Goal: Contribute content: Contribute content

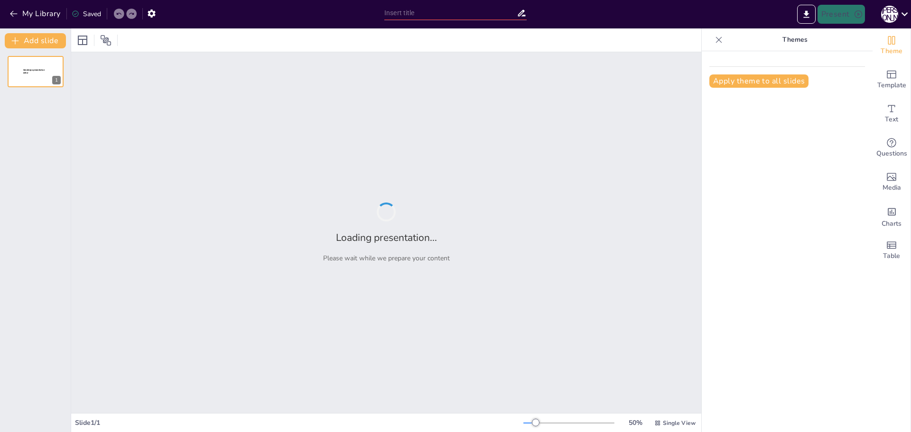
type input "Основи композиції в дизайні одягу"
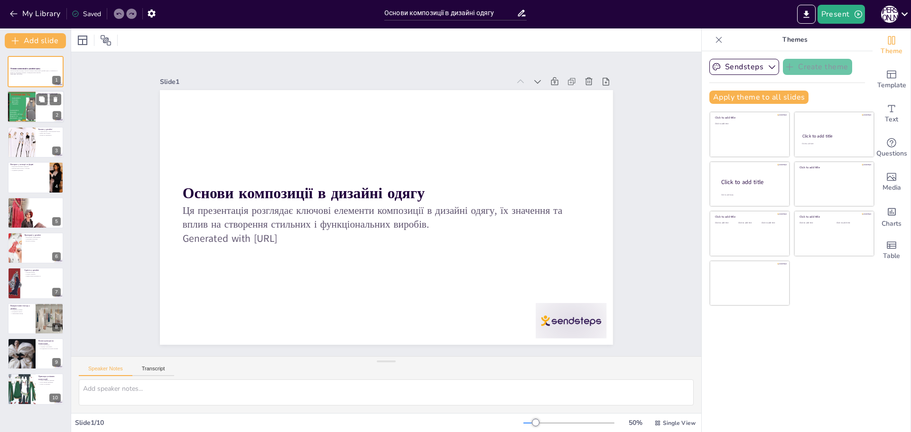
click at [30, 106] on div at bounding box center [21, 107] width 57 height 32
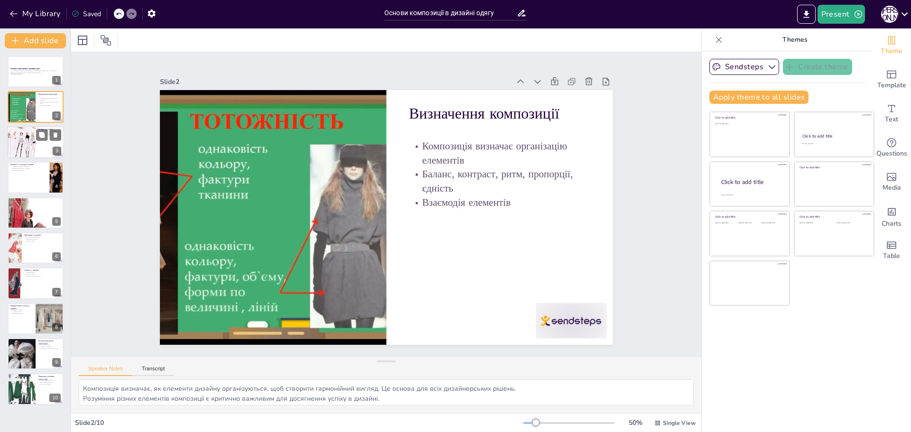
click at [35, 144] on div at bounding box center [21, 142] width 42 height 32
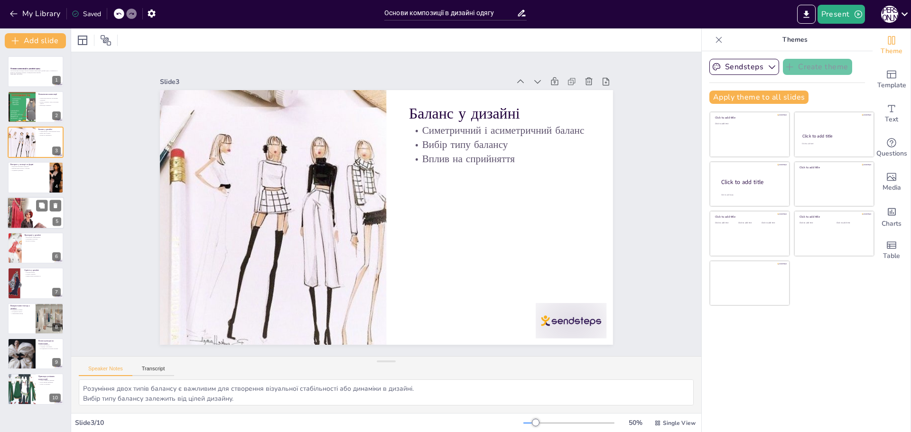
click at [38, 222] on div at bounding box center [35, 213] width 57 height 66
type textarea "Ритм допомагає створити відчуття руху, що підвищує динамічність дизайну. Повтор…"
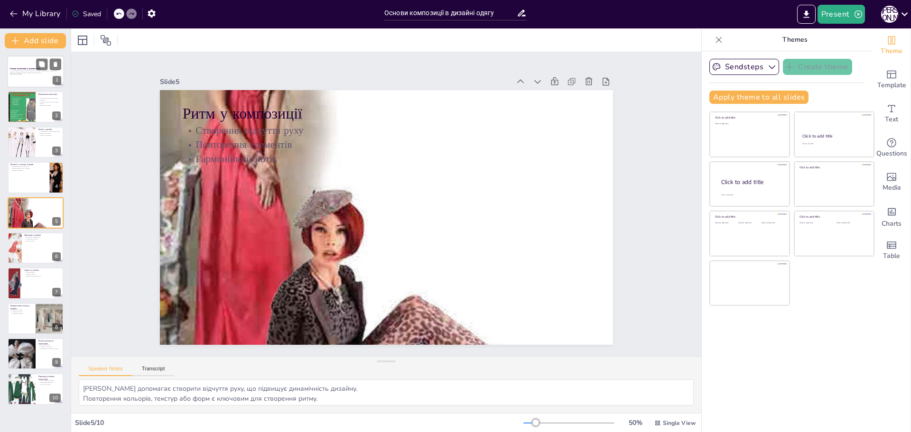
click at [27, 64] on div at bounding box center [35, 72] width 57 height 32
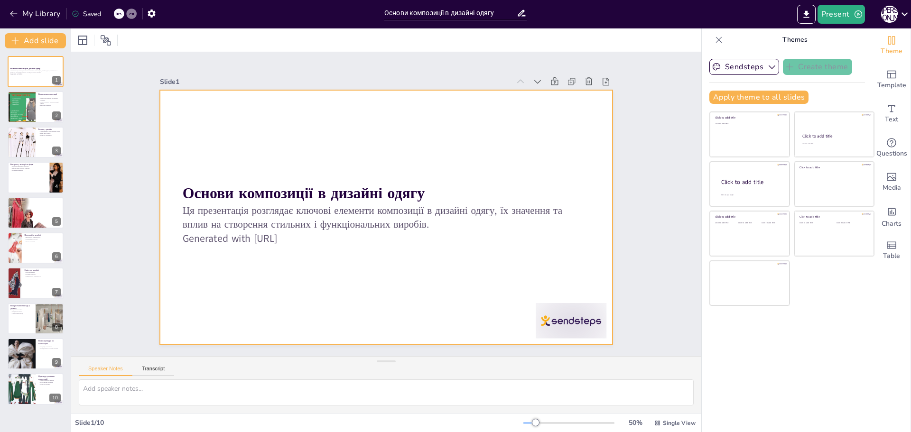
click at [258, 177] on div at bounding box center [389, 191] width 496 height 344
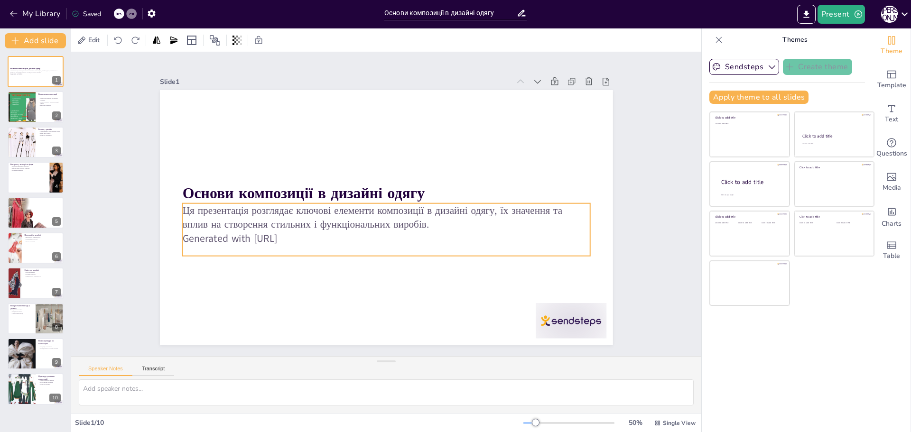
click at [259, 212] on p "Ця презентація розглядає ключові елементи композиції в дизайні одягу, їх значен…" at bounding box center [386, 218] width 408 height 28
click at [25, 98] on div at bounding box center [21, 107] width 57 height 32
type textarea "Композиція визначає, як елементи дизайну організуються, щоб створити гармонійни…"
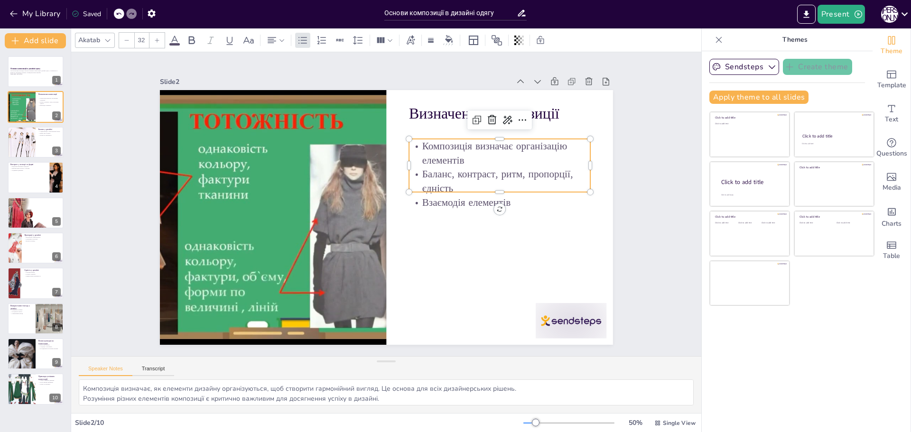
click at [423, 173] on p "Баланс, контраст, ритм, пропорції, єдність" at bounding box center [501, 205] width 183 height 65
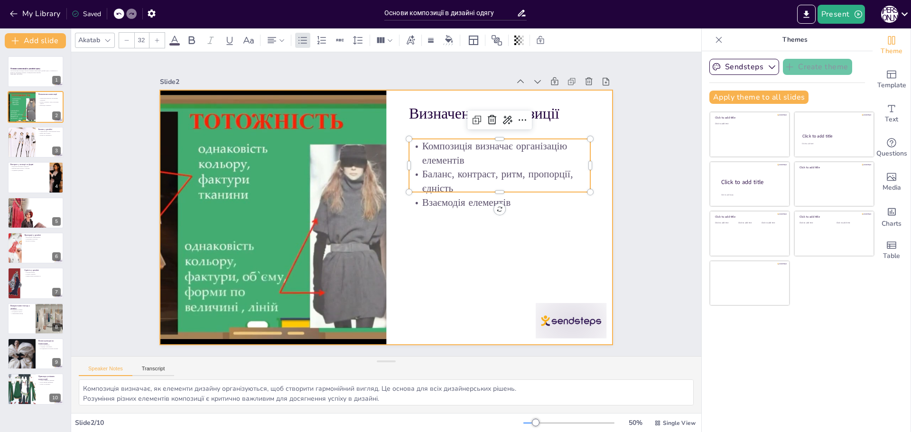
click at [448, 223] on div at bounding box center [379, 215] width 516 height 473
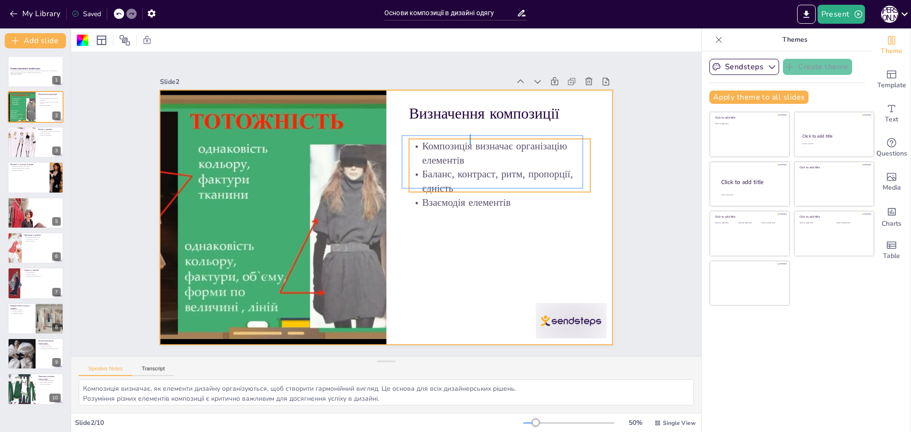
drag, startPoint x: 470, startPoint y: 134, endPoint x: 470, endPoint y: 145, distance: 10.4
click at [470, 145] on div "Визначення композиції Композиція визначає організацію елементів Баланс, контрас…" at bounding box center [478, 137] width 266 height 367
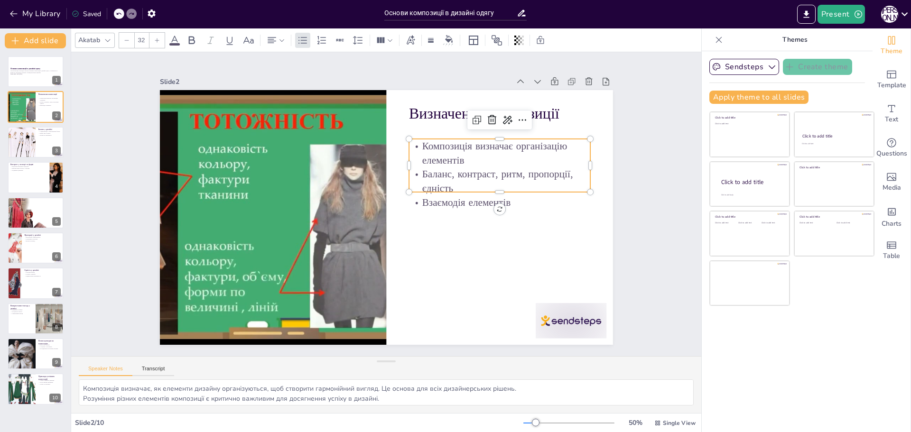
click at [483, 183] on p "Баланс, контраст, ритм, пропорції, єдність" at bounding box center [500, 193] width 183 height 47
click at [537, 175] on icon at bounding box center [544, 182] width 15 height 15
click at [518, 203] on p "Взаємодія елементів" at bounding box center [499, 214] width 182 height 33
click at [498, 184] on p "Баланс, контраст, ритм, пропорції, єдність" at bounding box center [495, 241] width 171 height 115
click at [437, 184] on p "Композиція визначає організацію елементів" at bounding box center [493, 265] width 129 height 163
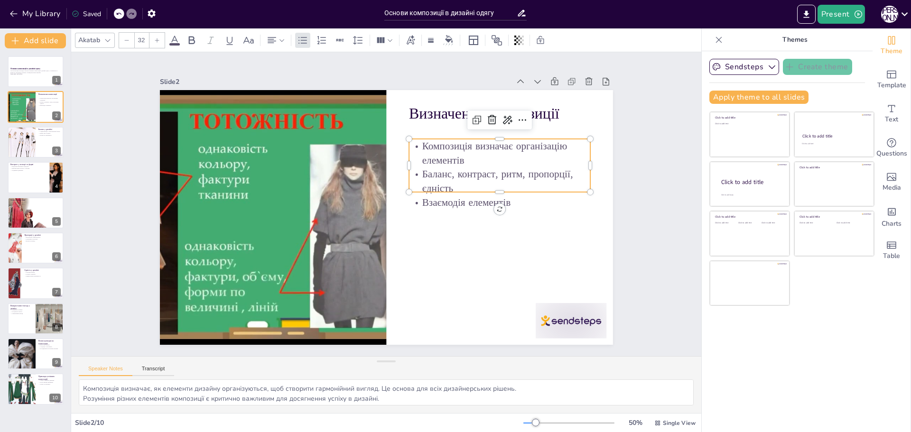
click at [437, 156] on p "Композиція визначає організацію елементів" at bounding box center [499, 153] width 181 height 28
click at [441, 194] on p "Баланс, контраст, ритм, пропорції, єдність" at bounding box center [482, 271] width 142 height 154
drag, startPoint x: 491, startPoint y: 185, endPoint x: 492, endPoint y: 200, distance: 14.8
click at [492, 200] on div "Визначення композиції Композиція визначає організацію елементів Баланс, контрас…" at bounding box center [386, 217] width 453 height 255
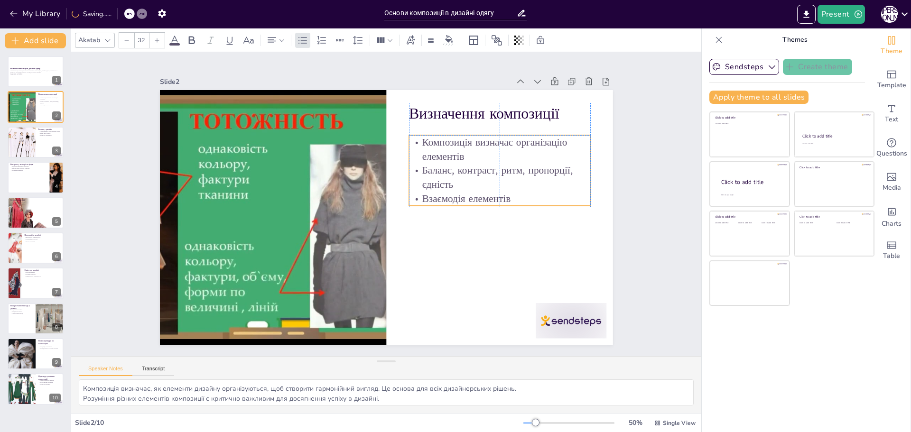
click at [503, 199] on p "Взаємодія елементів" at bounding box center [495, 233] width 176 height 69
click at [497, 176] on p "Баланс, контраст, ритм, пропорції, єдність" at bounding box center [499, 177] width 181 height 28
click at [501, 210] on p "Взаємодія елементів" at bounding box center [474, 276] width 144 height 132
click at [501, 204] on p "Взаємодія елементів" at bounding box center [487, 255] width 164 height 103
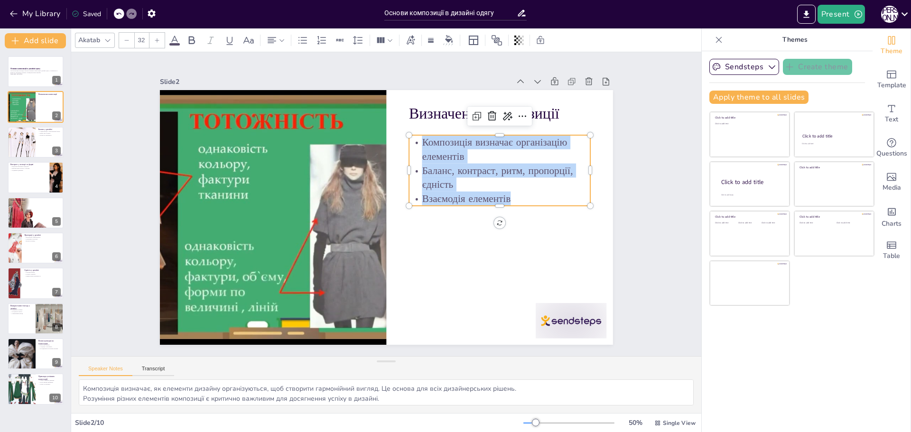
drag, startPoint x: 503, startPoint y: 195, endPoint x: 416, endPoint y: 136, distance: 105.4
click at [416, 136] on div "Композиція визначає організацію елементів Баланс, контраст, ритм, пропорції, єд…" at bounding box center [499, 170] width 181 height 71
click at [529, 194] on p "Взаємодія елементів" at bounding box center [500, 210] width 182 height 33
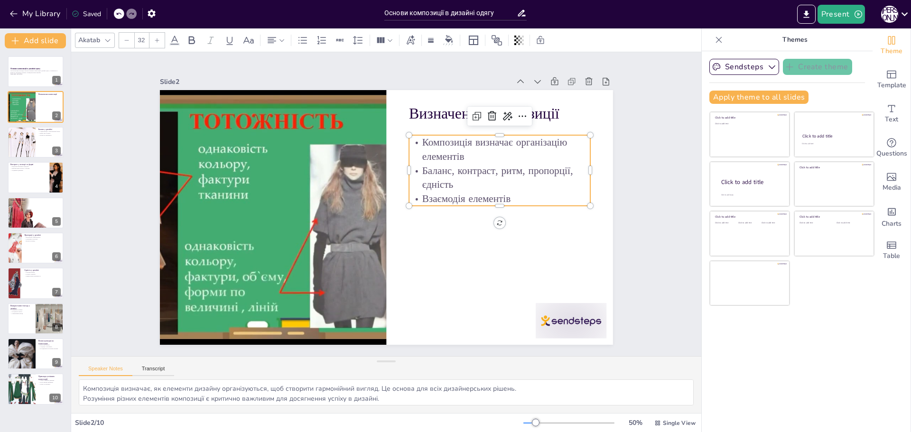
click at [413, 138] on p "Композиція визначає організацію елементів" at bounding box center [504, 161] width 183 height 47
click at [430, 168] on p "Композиція визначає організацію елементів" at bounding box center [507, 239] width 154 height 142
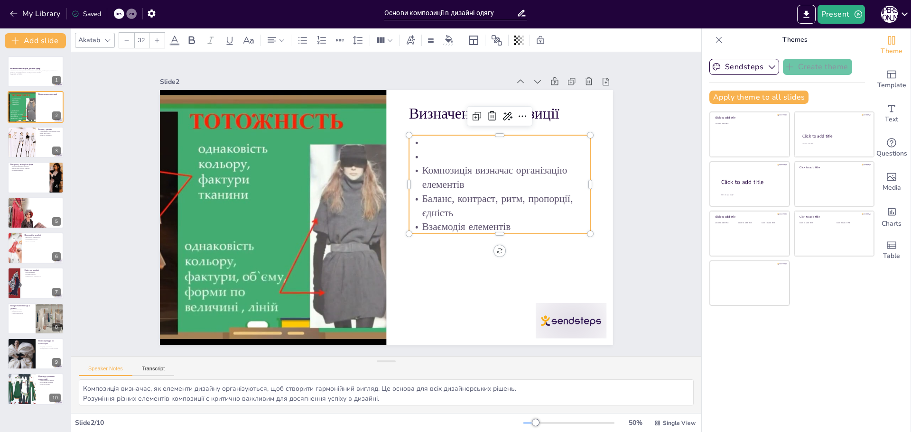
click at [440, 150] on p at bounding box center [514, 193] width 171 height 87
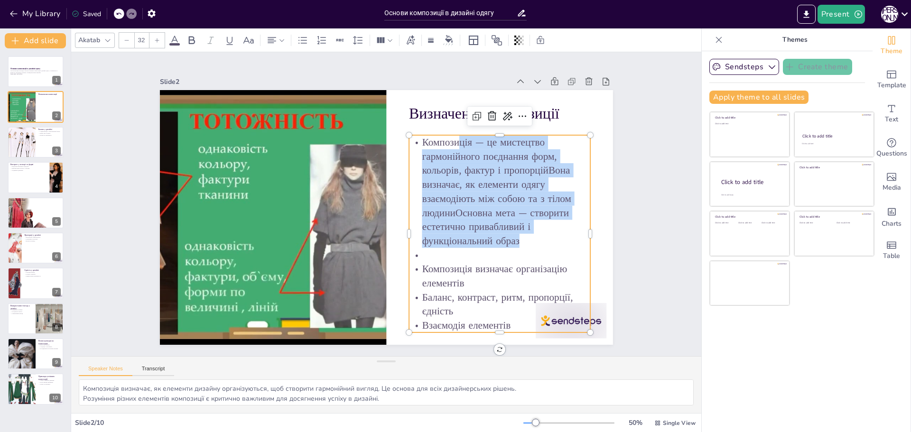
drag, startPoint x: 453, startPoint y: 143, endPoint x: 537, endPoint y: 241, distance: 129.5
click at [537, 241] on p "Композиція — це мистецтво гармонійного поєднання форм, кольорів, фактур і пропо…" at bounding box center [499, 215] width 201 height 148
click at [282, 43] on icon at bounding box center [282, 40] width 7 height 7
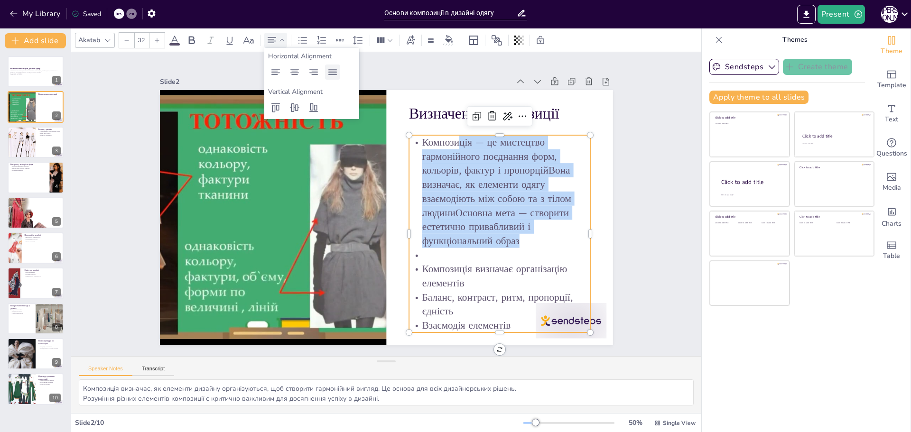
click at [338, 74] on icon at bounding box center [332, 71] width 11 height 11
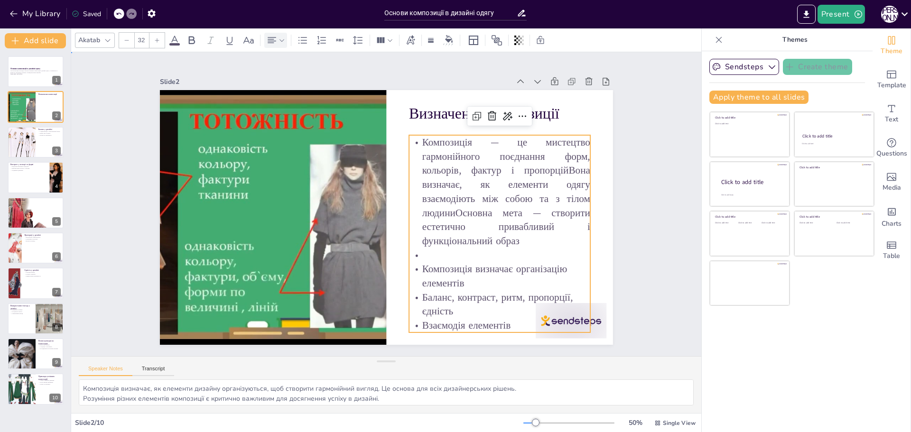
click at [620, 197] on div "Slide 1 Основи композиції в дизайні одягу Ця презентація розглядає ключові елем…" at bounding box center [386, 204] width 577 height 463
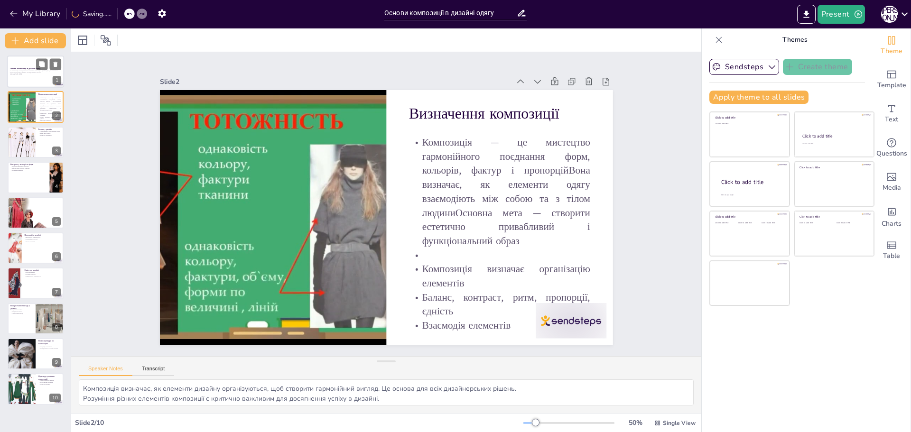
click at [22, 63] on div at bounding box center [35, 72] width 57 height 32
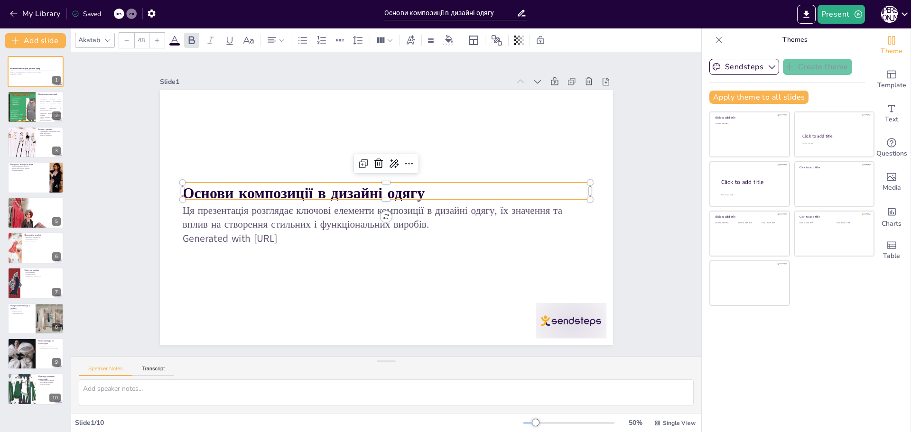
click at [330, 191] on strong "Основи композиції в дизайні одягу" at bounding box center [305, 185] width 243 height 46
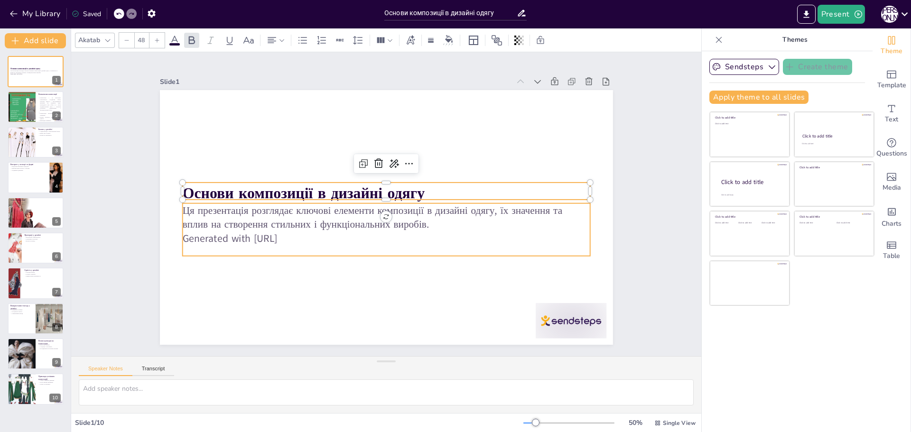
click at [336, 238] on p "Generated with Sendsteps.ai" at bounding box center [386, 239] width 408 height 14
type input "32"
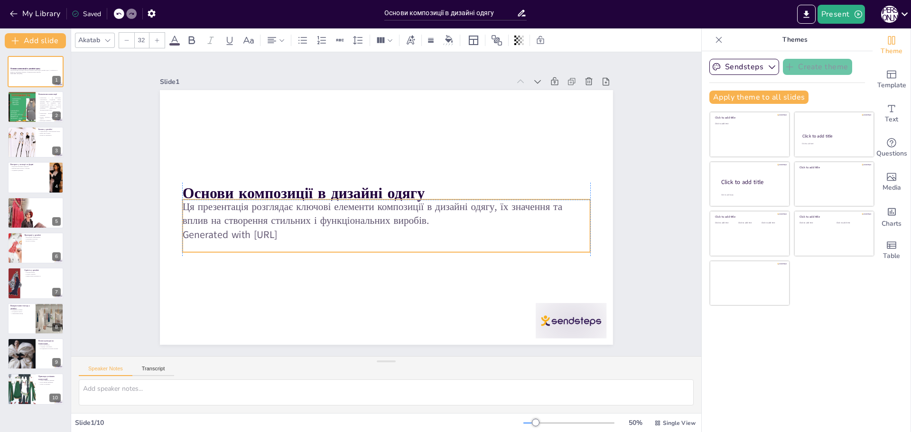
click at [307, 235] on p "Generated with Sendsteps.ai" at bounding box center [382, 234] width 407 height 56
click at [299, 230] on p "Generated with Sendsteps.ai" at bounding box center [371, 231] width 360 height 216
click at [300, 230] on p "Generated with Sendsteps.ai" at bounding box center [380, 234] width 402 height 98
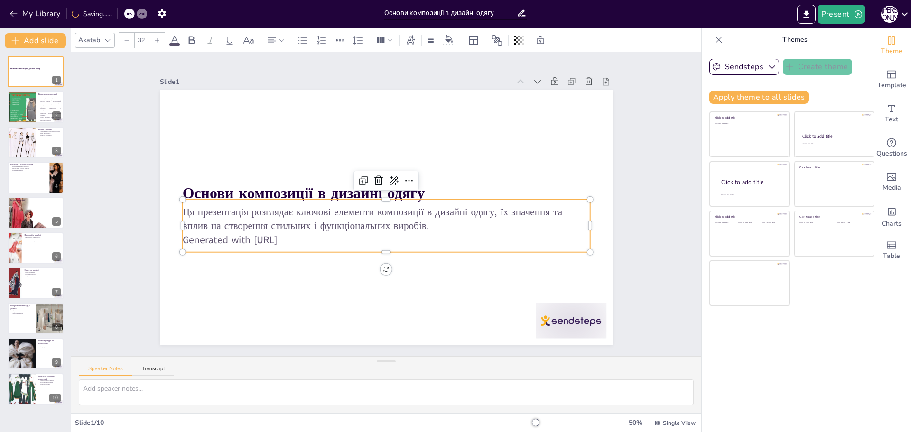
drag, startPoint x: 306, startPoint y: 233, endPoint x: 173, endPoint y: 206, distance: 135.1
click at [173, 206] on div "Основи композиції в дизайні одягу Ця презентація розглядає ключові елементи ком…" at bounding box center [382, 217] width 510 height 382
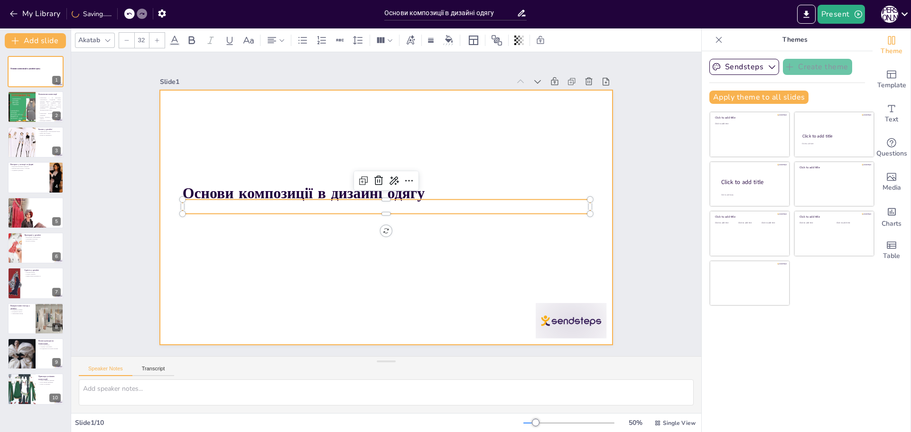
click at [475, 166] on div at bounding box center [386, 217] width 453 height 255
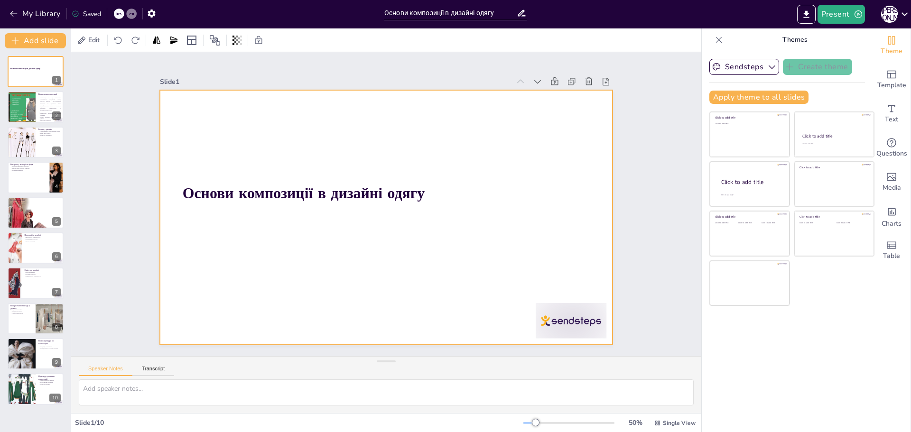
click at [464, 244] on div at bounding box center [386, 217] width 453 height 255
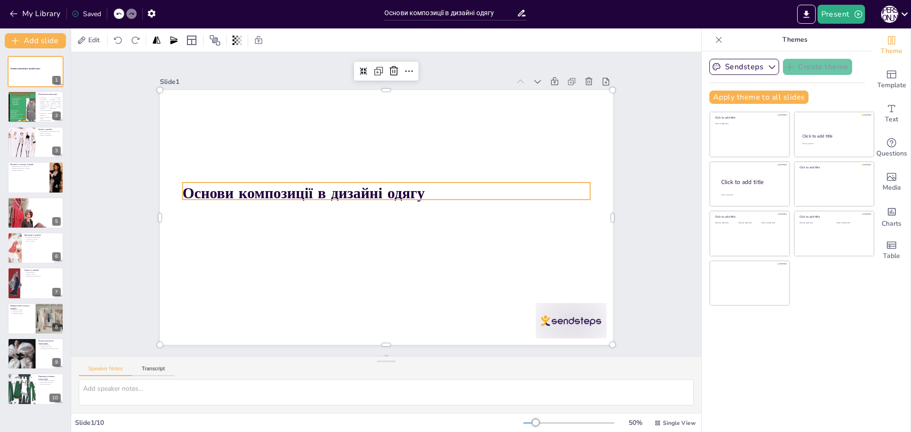
click at [394, 195] on strong "Основи композиції в дизайні одягу" at bounding box center [305, 185] width 243 height 46
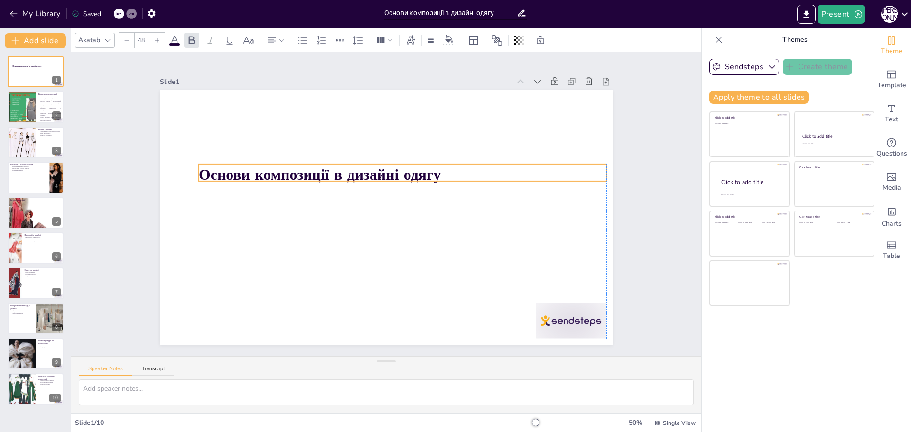
drag, startPoint x: 409, startPoint y: 174, endPoint x: 415, endPoint y: 164, distance: 11.9
click at [415, 164] on strong "Основи композиції в дизайні одягу" at bounding box center [338, 150] width 230 height 117
click at [438, 170] on p "Основи композиції в дизайні одягу" at bounding box center [413, 184] width 381 height 186
click at [438, 170] on p "Основи композиції в дизайні одягу" at bounding box center [408, 178] width 403 height 105
click at [281, 38] on icon at bounding box center [282, 40] width 7 height 7
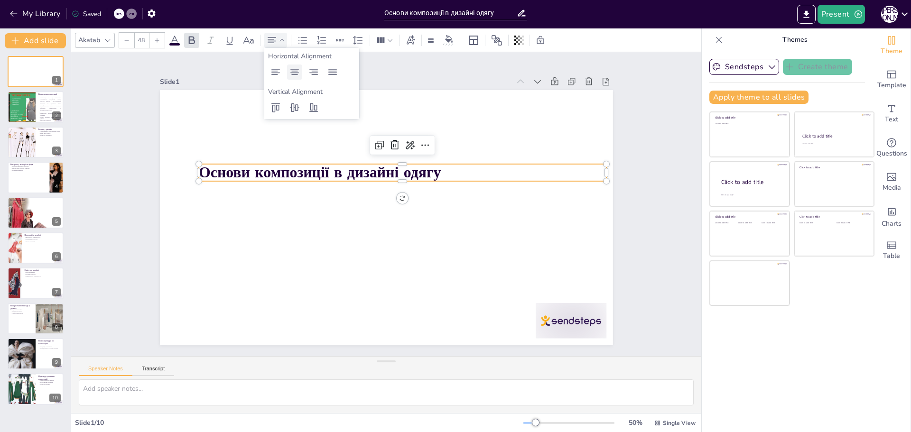
click at [296, 72] on icon at bounding box center [294, 71] width 11 height 11
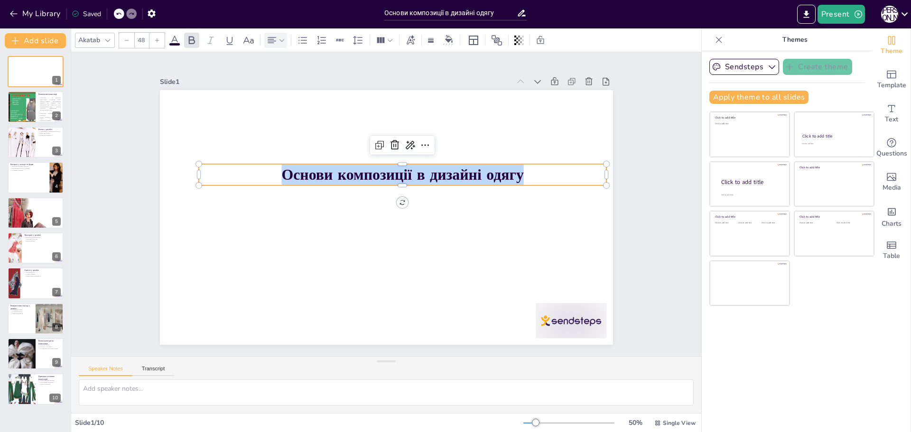
drag, startPoint x: 274, startPoint y: 171, endPoint x: 531, endPoint y: 175, distance: 257.2
click at [531, 175] on p "Основи композиції в дизайні одягу" at bounding box center [408, 178] width 403 height 105
click at [158, 42] on icon at bounding box center [157, 40] width 6 height 6
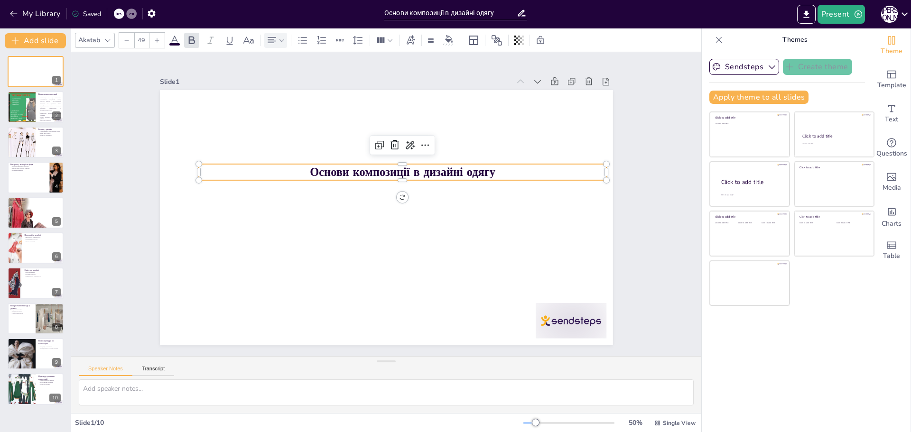
click at [158, 42] on icon at bounding box center [157, 40] width 6 height 6
click at [158, 40] on icon at bounding box center [157, 40] width 6 height 6
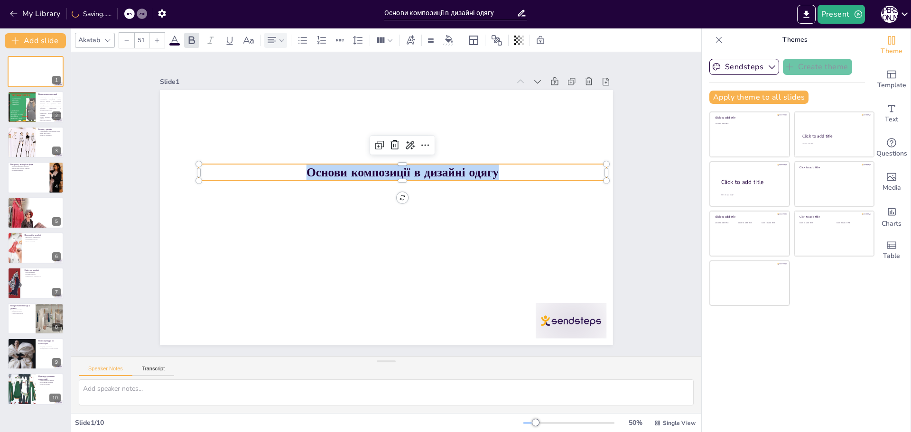
click at [158, 40] on icon at bounding box center [157, 40] width 6 height 6
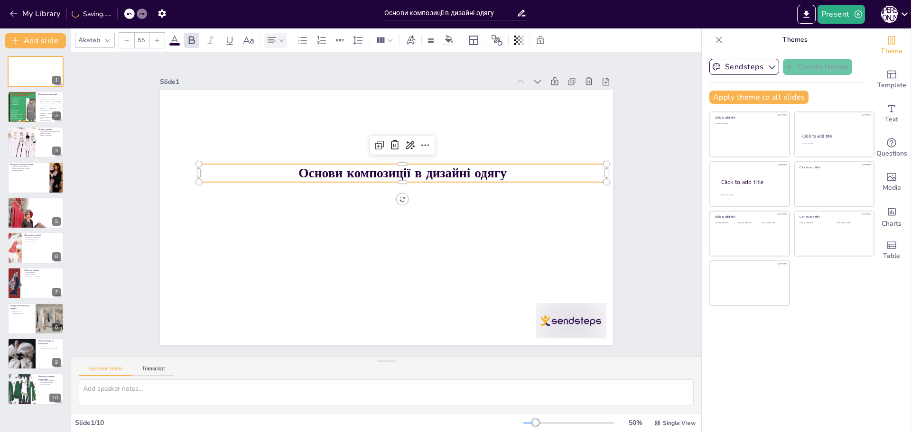
type input "56"
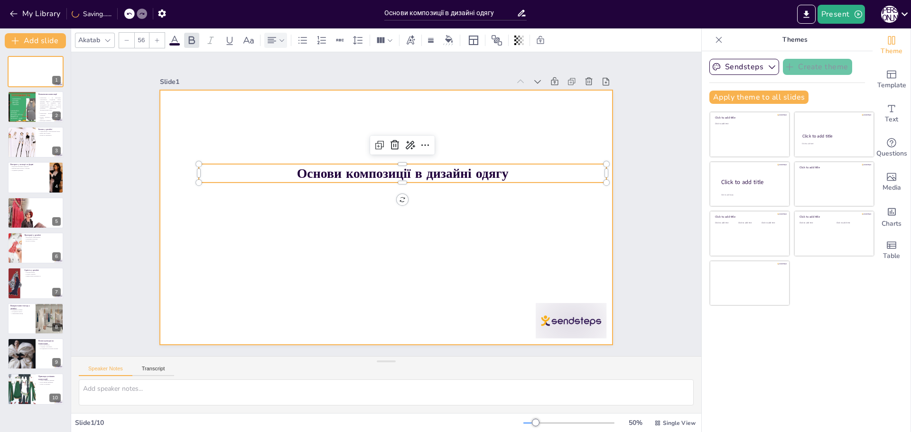
click at [289, 230] on div at bounding box center [383, 218] width 496 height 344
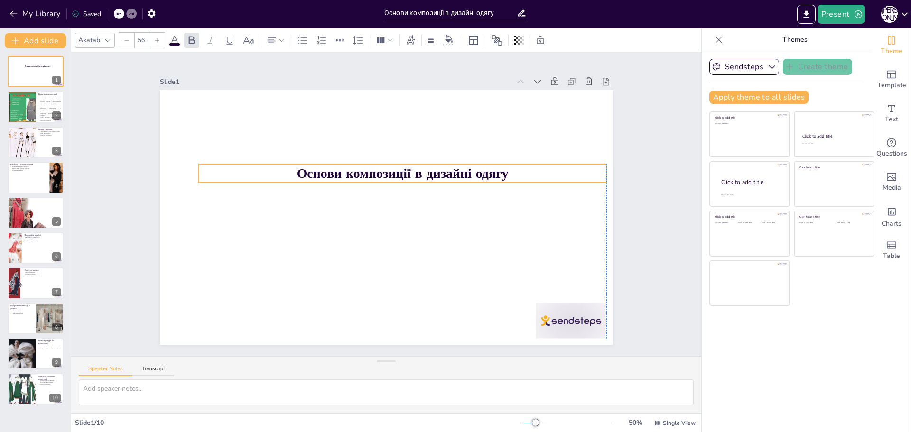
click at [503, 169] on p "Основи композиції в дизайні одягу" at bounding box center [421, 203] width 220 height 362
click at [503, 171] on p "Основи композиції в дизайні одягу" at bounding box center [403, 173] width 408 height 19
click at [501, 168] on strong "Основи композиції в дизайні одягу" at bounding box center [408, 178] width 211 height 62
click at [469, 200] on strong "Основи композиції в дизайні одягу" at bounding box center [364, 231] width 211 height 62
click at [503, 172] on p "Основи композиції в дизайні одягу" at bounding box center [406, 175] width 408 height 61
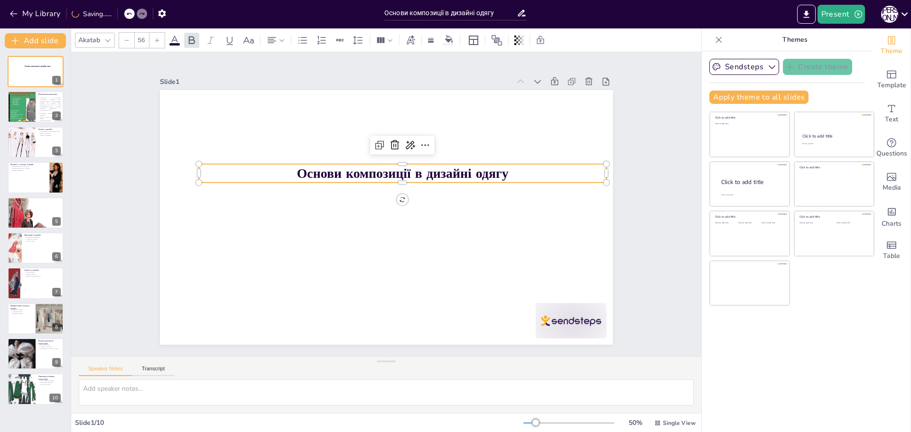
click at [503, 172] on p "Основи композиції в дизайні одягу" at bounding box center [408, 177] width 403 height 103
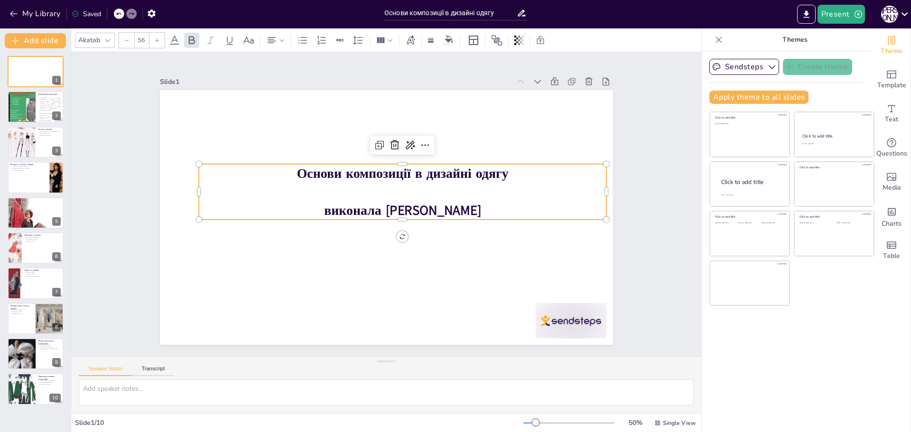
click at [631, 241] on div "Slide 1 Основи композиції в дизайні одягу виконала Вероніка ЗДИРКО Slide 2 Визн…" at bounding box center [386, 204] width 533 height 333
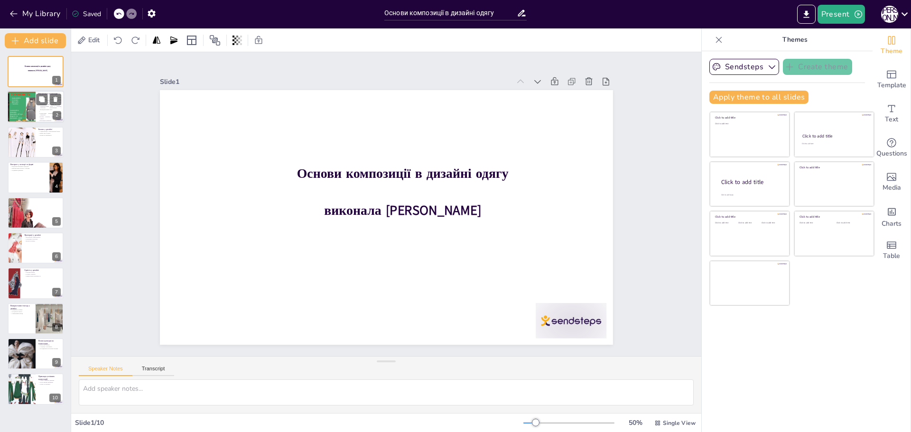
click at [35, 111] on div at bounding box center [21, 107] width 57 height 32
type textarea "Композиція визначає, як елементи дизайну організуються, щоб створити гармонійни…"
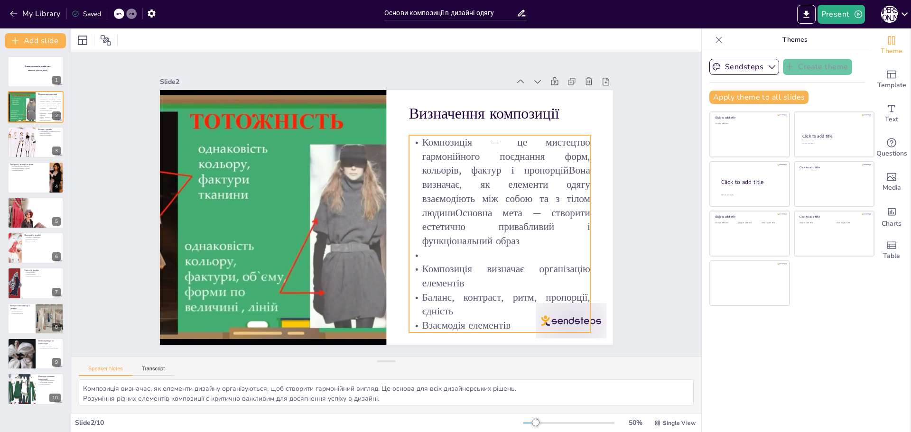
click at [469, 253] on p at bounding box center [468, 296] width 171 height 86
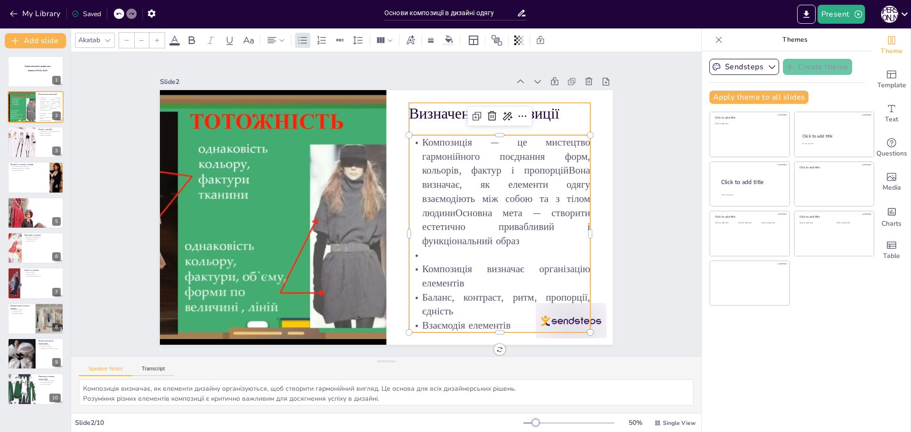
type input "48"
click at [455, 270] on p "Визначення композиції" at bounding box center [393, 349] width 124 height 159
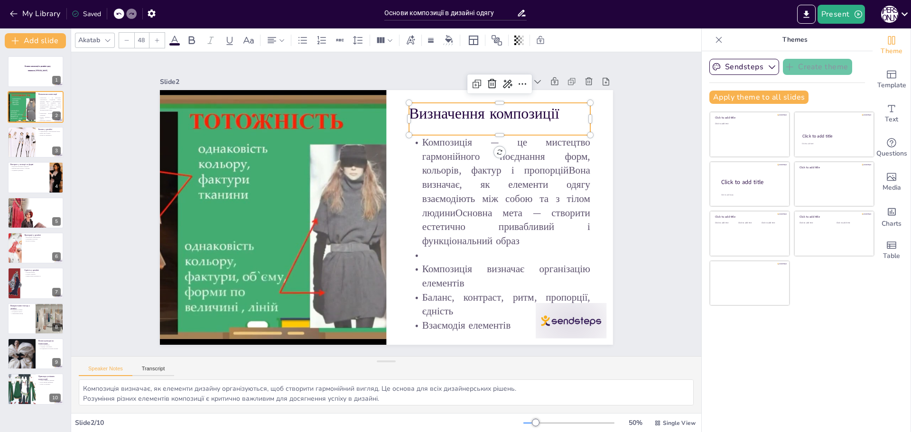
click at [564, 115] on p "Визначення композиції" at bounding box center [522, 153] width 179 height 76
click at [556, 115] on p "Визначення композиції" at bounding box center [522, 153] width 179 height 76
click at [556, 121] on p "Визначення композиції" at bounding box center [526, 167] width 174 height 93
click at [548, 106] on p "Визначення композиції" at bounding box center [508, 126] width 182 height 40
click at [553, 121] on p "Визначення композиції" at bounding box center [526, 167] width 174 height 93
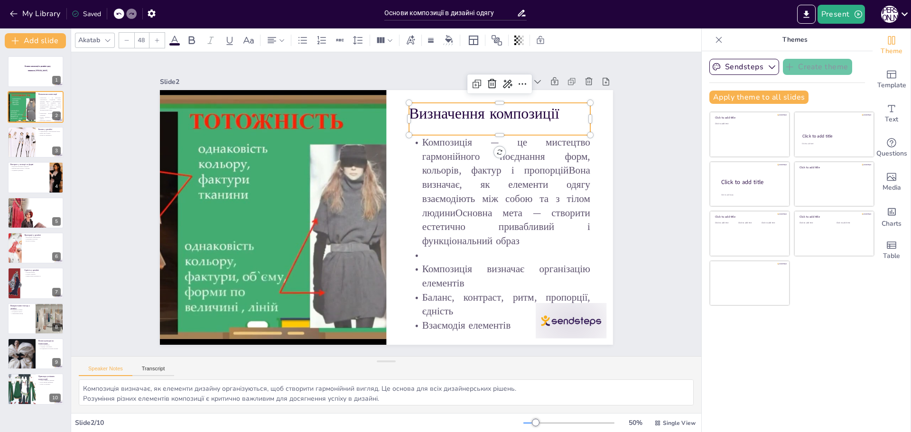
click at [553, 107] on p "Визначення композиції" at bounding box center [508, 126] width 182 height 40
drag, startPoint x: 553, startPoint y: 113, endPoint x: 405, endPoint y: 115, distance: 147.6
click at [424, 115] on p "Визначення композиції" at bounding box center [515, 144] width 182 height 58
click at [193, 43] on icon at bounding box center [192, 40] width 6 height 8
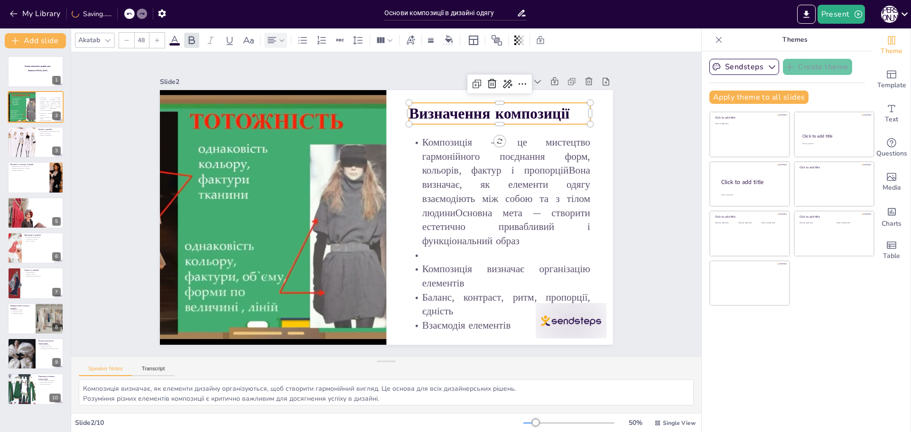
click at [279, 42] on icon at bounding box center [282, 40] width 7 height 7
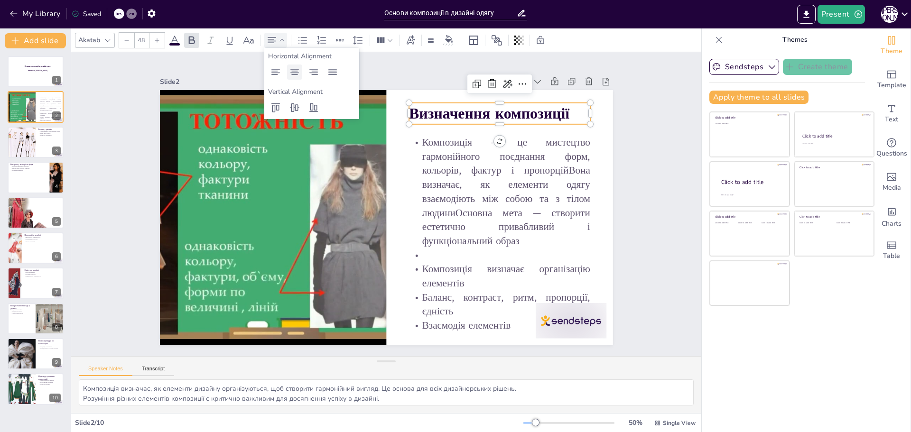
click at [295, 71] on icon at bounding box center [294, 72] width 9 height 6
click at [175, 44] on span at bounding box center [174, 44] width 10 height 2
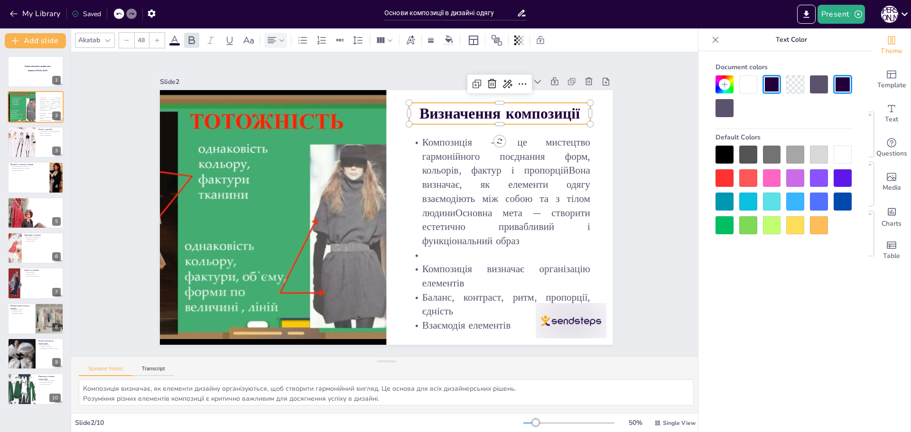
click at [837, 201] on div at bounding box center [843, 202] width 18 height 18
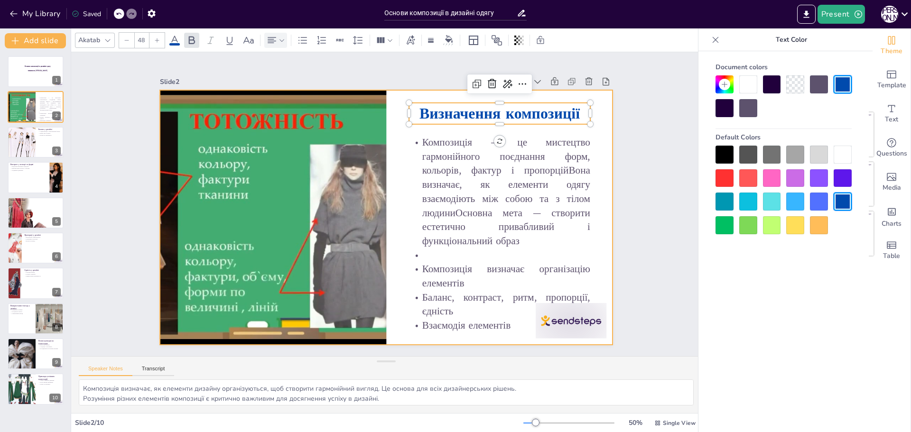
click at [590, 136] on div at bounding box center [380, 215] width 520 height 447
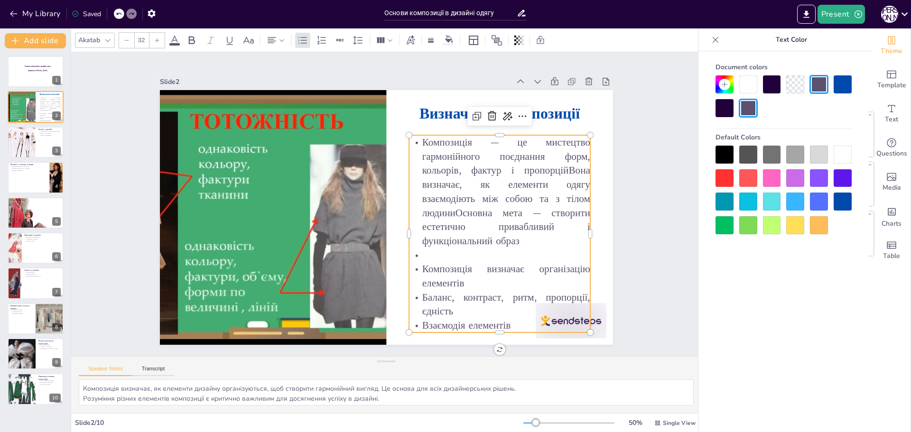
click at [487, 296] on p "Баланс, контраст, ритм, пропорції, єдність" at bounding box center [462, 334] width 181 height 83
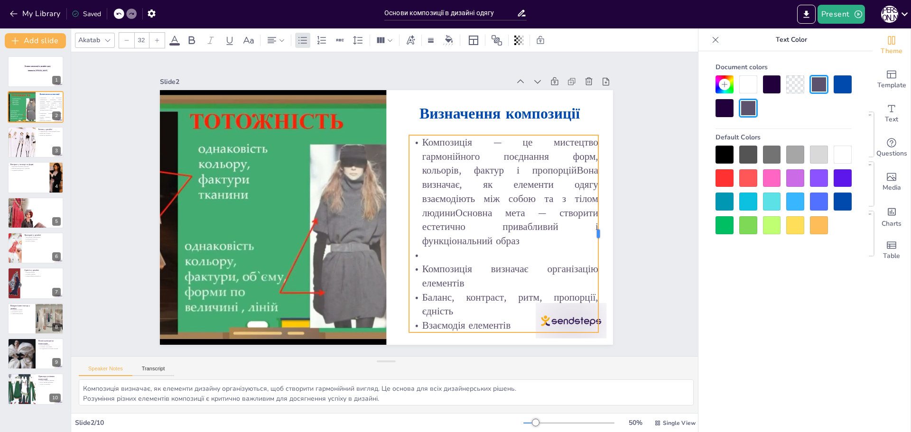
drag, startPoint x: 584, startPoint y: 228, endPoint x: 593, endPoint y: 225, distance: 9.0
click at [598, 225] on div at bounding box center [602, 233] width 8 height 197
click at [625, 221] on div "Slide 1 Основи композиції в дизайні одягу виконала Вероніка ЗДИРКО Slide 2 Визн…" at bounding box center [386, 204] width 548 height 565
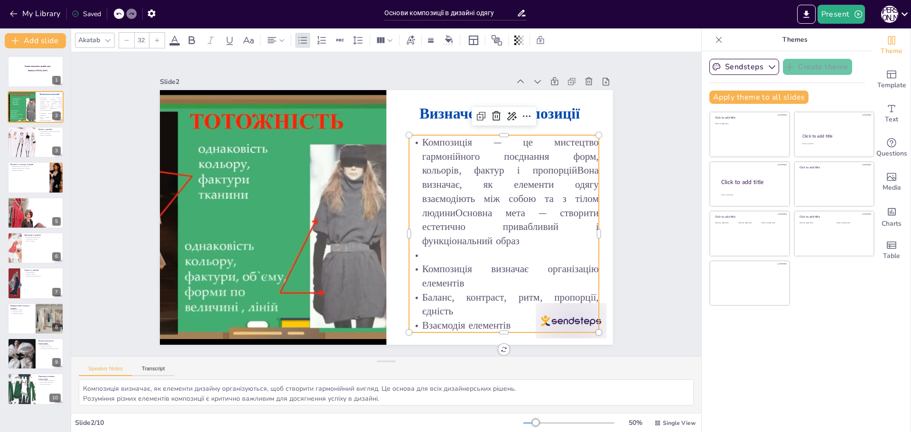
click at [438, 251] on p at bounding box center [490, 277] width 188 height 53
click at [421, 253] on p at bounding box center [462, 306] width 171 height 107
click at [421, 253] on p at bounding box center [472, 298] width 179 height 90
click at [429, 256] on p at bounding box center [504, 255] width 190 height 14
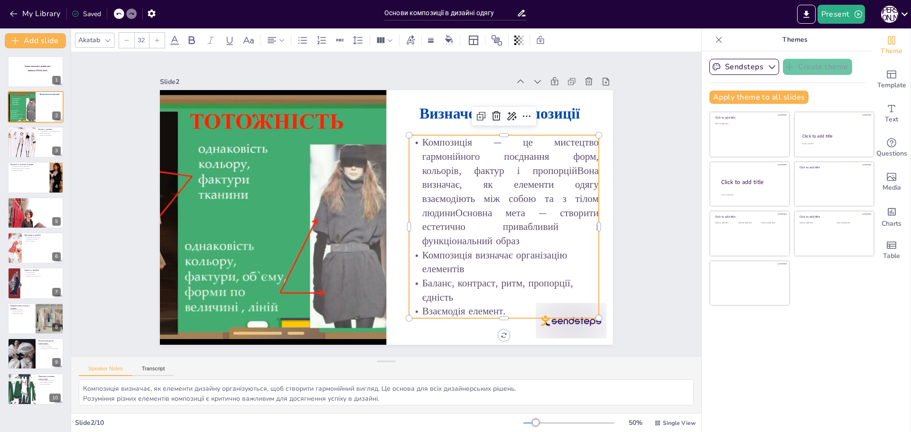
click at [633, 325] on div "Slide 1 Основи композиції в дизайні одягу виконала Вероніка ЗДИРКО Slide 2 Визн…" at bounding box center [385, 204] width 679 height 428
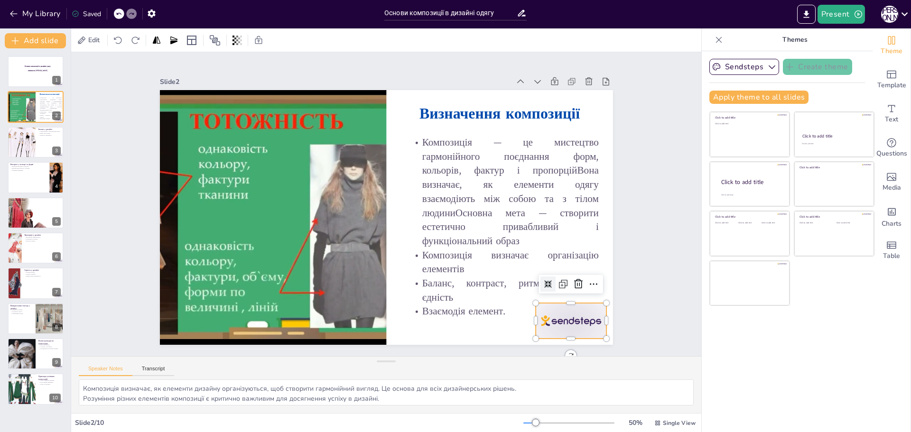
click at [575, 332] on div at bounding box center [542, 356] width 76 height 49
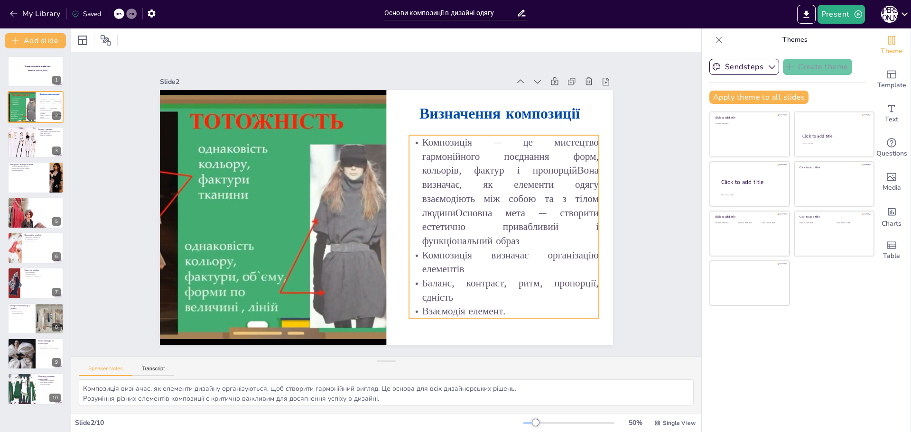
click at [461, 266] on p "Композиція визначає організацію елементів" at bounding box center [447, 320] width 170 height 134
click at [454, 264] on p "Композиція визначає організацію елементів" at bounding box center [488, 284] width 191 height 67
drag, startPoint x: 459, startPoint y: 266, endPoint x: 494, endPoint y: 255, distance: 36.8
click at [460, 266] on p "Композиція визначає організацію елементів" at bounding box center [480, 295] width 189 height 85
click at [523, 232] on p "Композиція — це мистецтво гармонійного поєднання форм, кольорів, фактур і пропо…" at bounding box center [504, 204] width 201 height 132
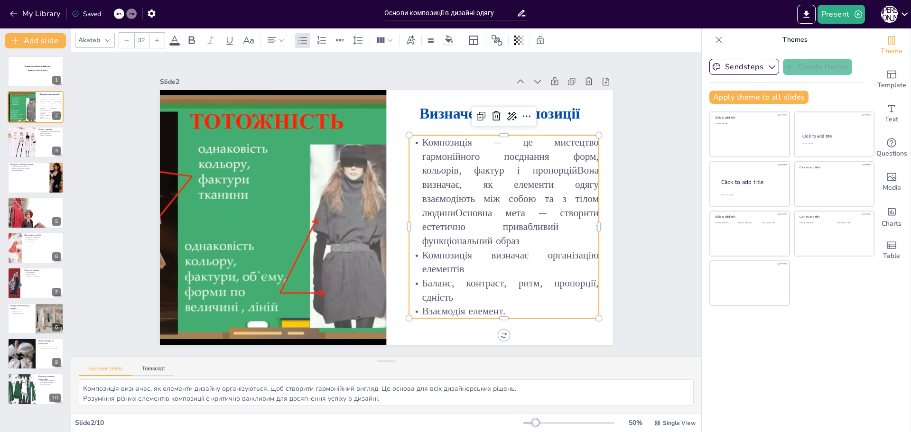
click at [512, 237] on p "Композиція — це мистецтво гармонійного поєднання форм, кольорів, фактур і пропо…" at bounding box center [504, 204] width 201 height 132
click at [500, 232] on p "Композиція — це мистецтво гармонійного поєднання форм, кольорів, фактур і пропо…" at bounding box center [503, 216] width 209 height 150
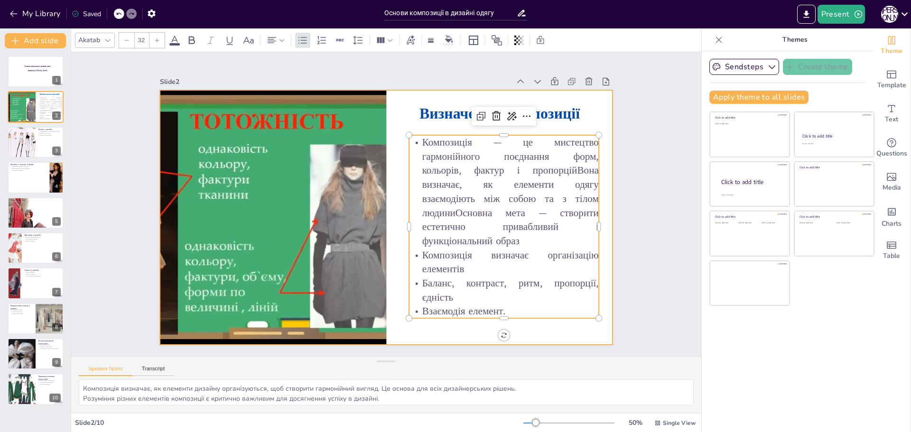
click at [537, 324] on div at bounding box center [377, 194] width 507 height 492
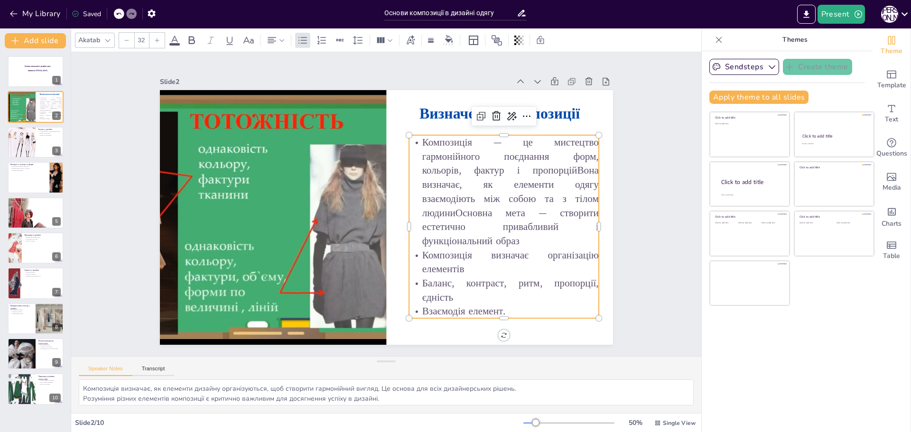
click at [511, 238] on p "Композиція — це мистецтво гармонійного поєднання форм, кольорів, фактур і пропо…" at bounding box center [503, 216] width 209 height 150
click at [518, 237] on p "Композиція — це мистецтво гармонійного поєднання форм, кольорів, фактур і пропо…" at bounding box center [504, 204] width 200 height 132
click at [518, 237] on p "Композиція — це мистецтво гармонійного поєднання форм, кольорів, фактур і пропо…" at bounding box center [435, 311] width 166 height 215
click at [477, 237] on p "Композиція — це мистецтво гармонійного поєднання форм, кольорів, фактур і пропо…" at bounding box center [411, 320] width 132 height 201
click at [447, 207] on p "Композиція — це мистецтво гармонійного поєднання форм, кольорів, фактур і пропо…" at bounding box center [504, 204] width 201 height 132
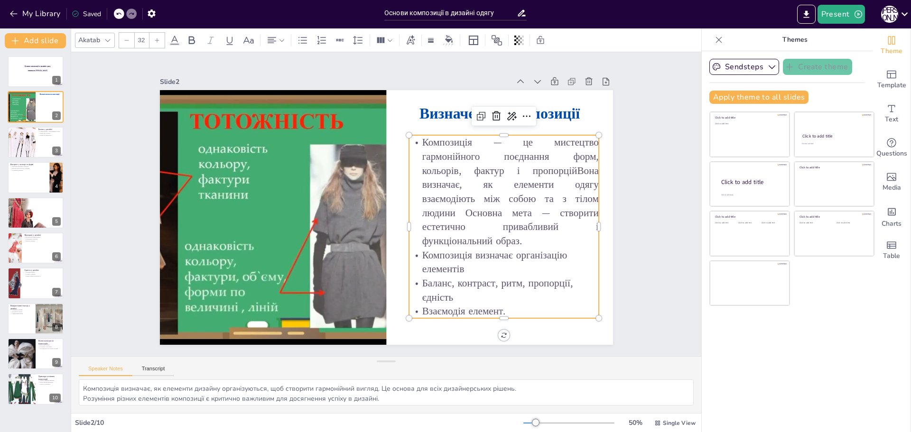
click at [365, 269] on p "Композиція визначає організацію елементів" at bounding box center [341, 328] width 48 height 192
click at [315, 288] on p "Баланс, контраст, ритм, пропорції, єдність" at bounding box center [247, 249] width 134 height 170
click at [39, 149] on div at bounding box center [35, 142] width 57 height 32
type textarea "Розуміння двох типів балансу є важливим для створення візуальної стабільності а…"
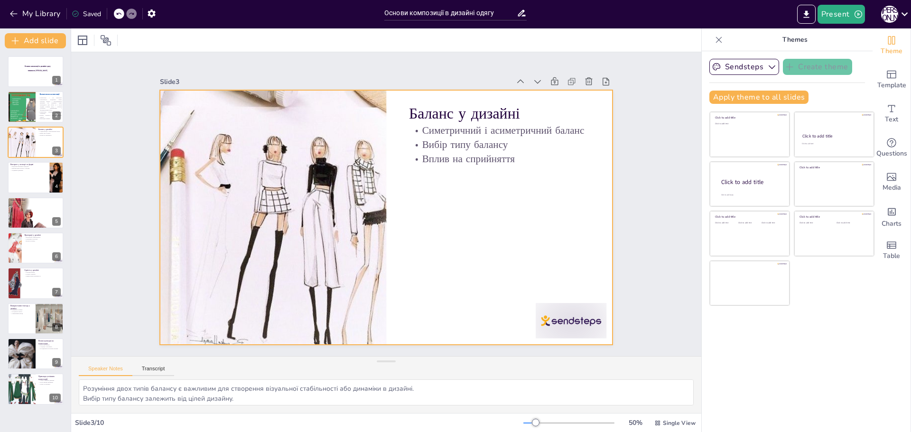
click at [423, 196] on div at bounding box center [382, 217] width 510 height 382
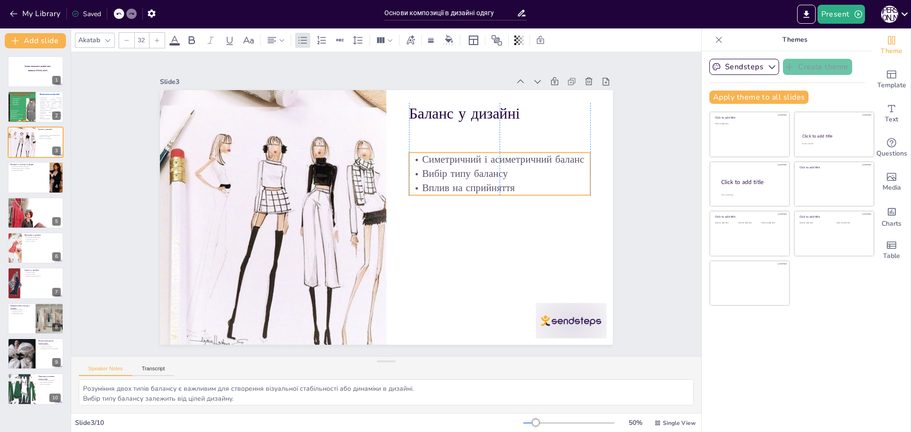
drag, startPoint x: 454, startPoint y: 122, endPoint x: 450, endPoint y: 151, distance: 29.1
click at [450, 162] on p "Симетричний і асиметричний баланс" at bounding box center [507, 196] width 176 height 69
type input "48"
click at [455, 110] on p "Баланс у дизайні" at bounding box center [499, 113] width 181 height 21
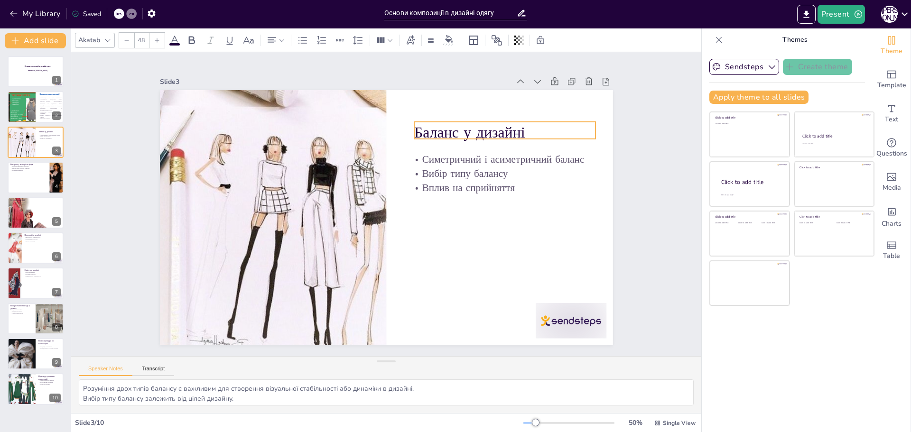
drag, startPoint x: 466, startPoint y: 100, endPoint x: 469, endPoint y: 119, distance: 19.3
click at [469, 140] on p "Баланс у дизайні" at bounding box center [524, 186] width 174 height 93
click at [542, 130] on p "Баланс у дизайні" at bounding box center [517, 159] width 182 height 58
click at [524, 134] on p "Баланс у дизайні" at bounding box center [521, 172] width 179 height 76
click at [524, 134] on p "Баланс у дизайні" at bounding box center [520, 172] width 179 height 76
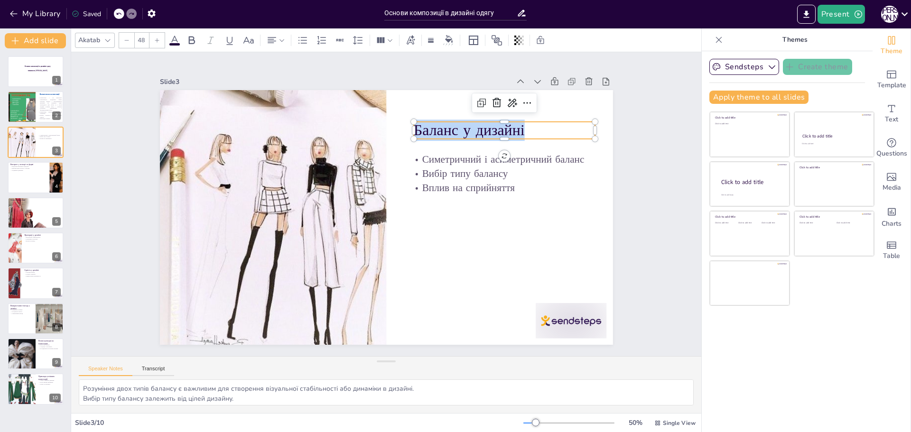
drag, startPoint x: 409, startPoint y: 127, endPoint x: 527, endPoint y: 127, distance: 117.7
click at [526, 152] on p "Баланс у дизайні" at bounding box center [525, 214] width 159 height 124
click at [280, 40] on icon at bounding box center [282, 40] width 7 height 7
click at [295, 71] on icon at bounding box center [294, 72] width 9 height 6
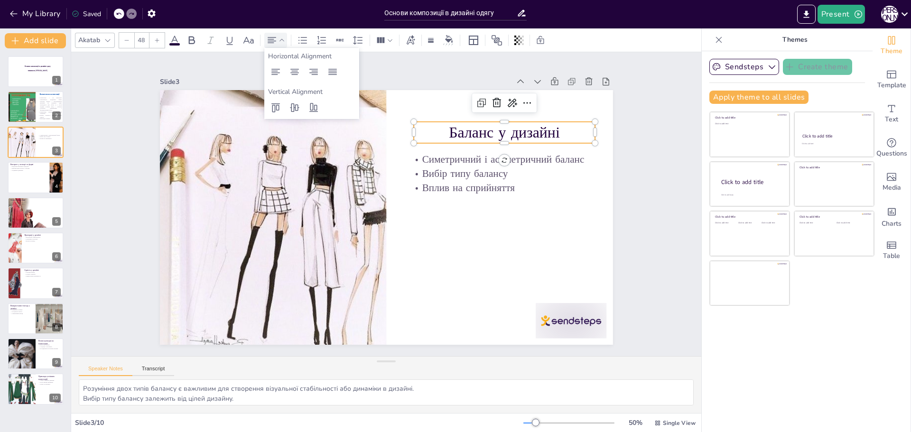
click at [169, 43] on icon at bounding box center [174, 40] width 11 height 11
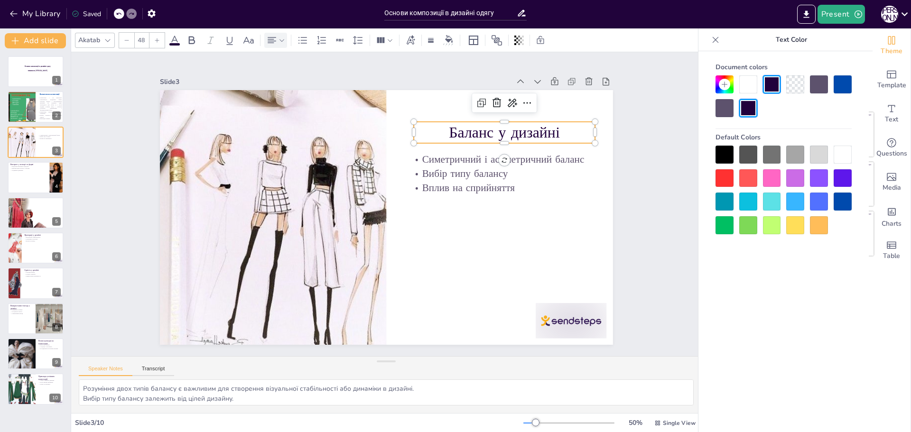
click at [838, 202] on div at bounding box center [843, 202] width 18 height 18
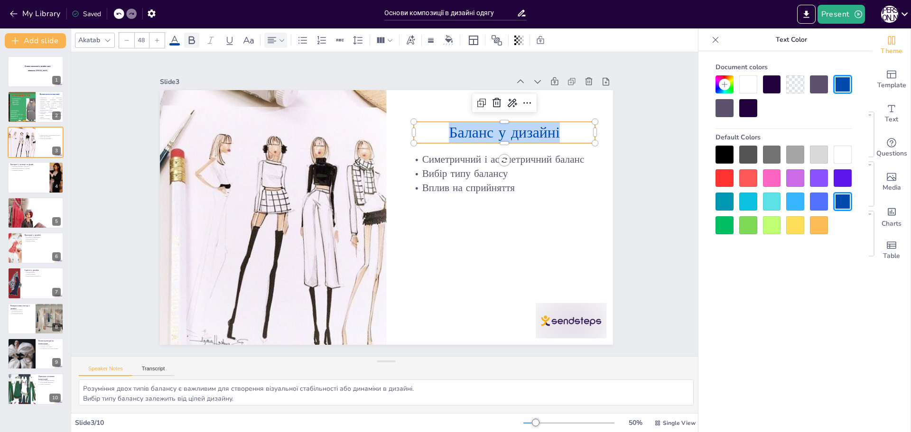
click at [195, 39] on icon at bounding box center [191, 40] width 11 height 11
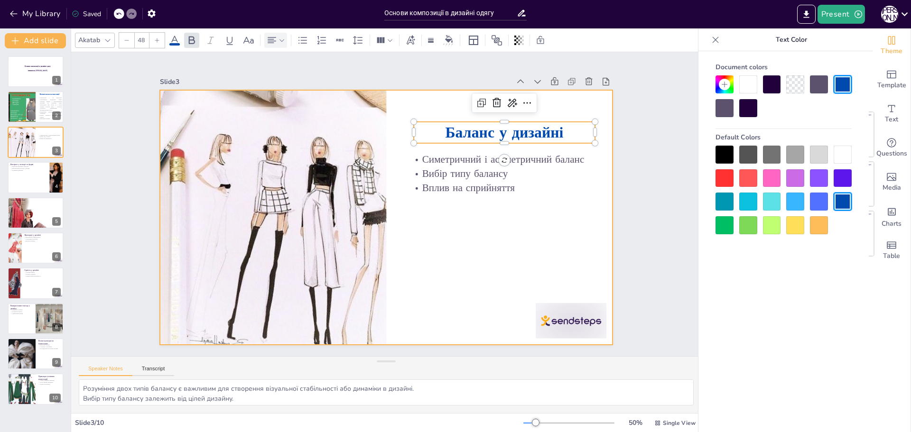
click at [417, 265] on div at bounding box center [382, 217] width 510 height 382
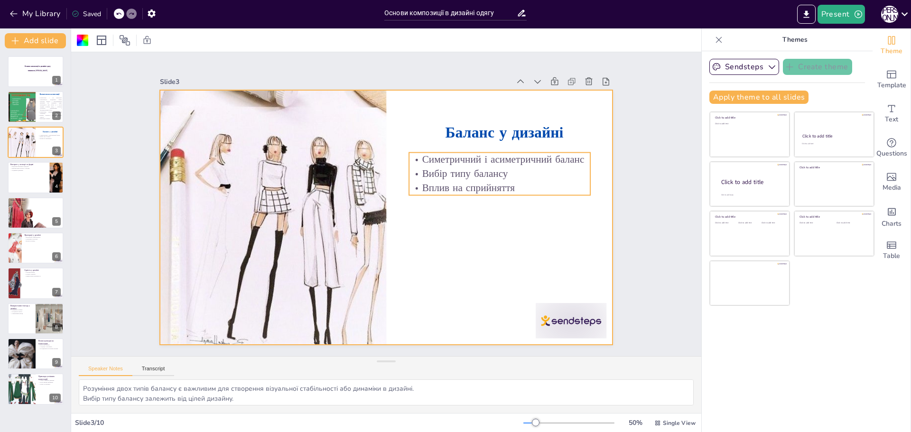
click at [500, 189] on p "Вплив на сприйняття" at bounding box center [499, 223] width 176 height 69
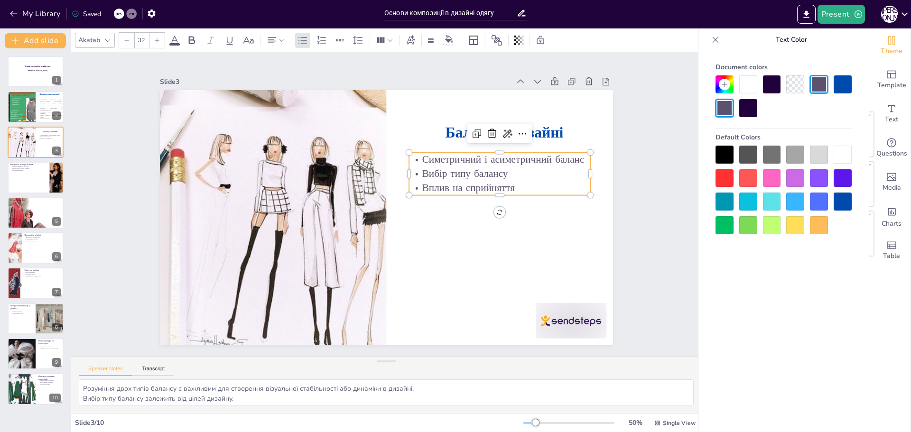
click at [512, 184] on p "Вплив на сприйняття" at bounding box center [499, 188] width 181 height 14
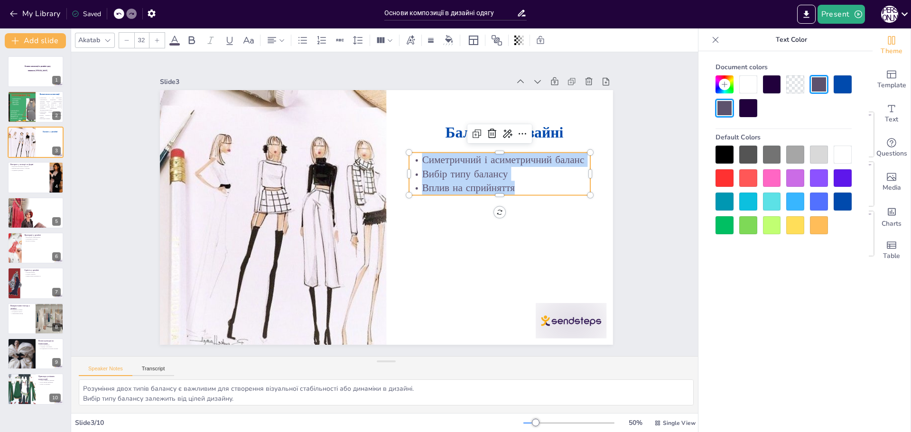
drag, startPoint x: 512, startPoint y: 184, endPoint x: 405, endPoint y: 158, distance: 110.8
click at [409, 158] on div "Симетричний і асиметричний баланс Вибір типу балансу Вплив на сприйняття" at bounding box center [499, 174] width 181 height 42
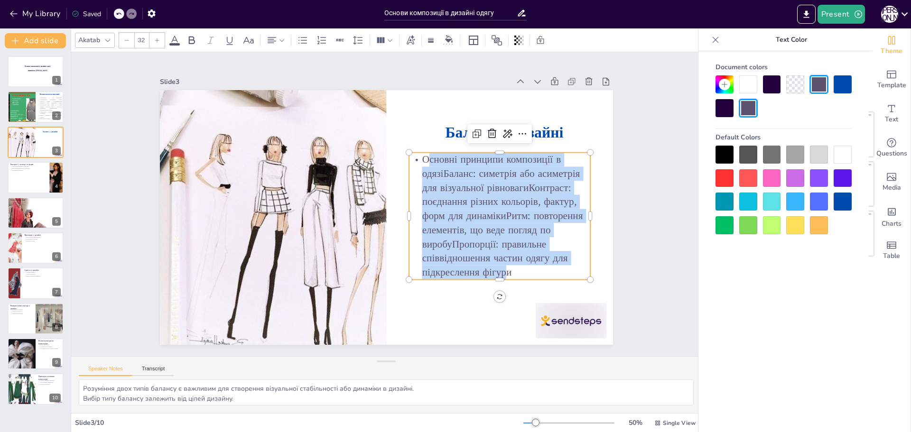
drag, startPoint x: 419, startPoint y: 157, endPoint x: 505, endPoint y: 272, distance: 143.9
click at [504, 272] on p "Основні принципи композиції в одязіБаланс: симетрія або асиметрія для візуально…" at bounding box center [499, 216] width 181 height 127
click at [282, 37] on icon at bounding box center [282, 40] width 7 height 7
click at [331, 75] on icon at bounding box center [332, 71] width 11 height 11
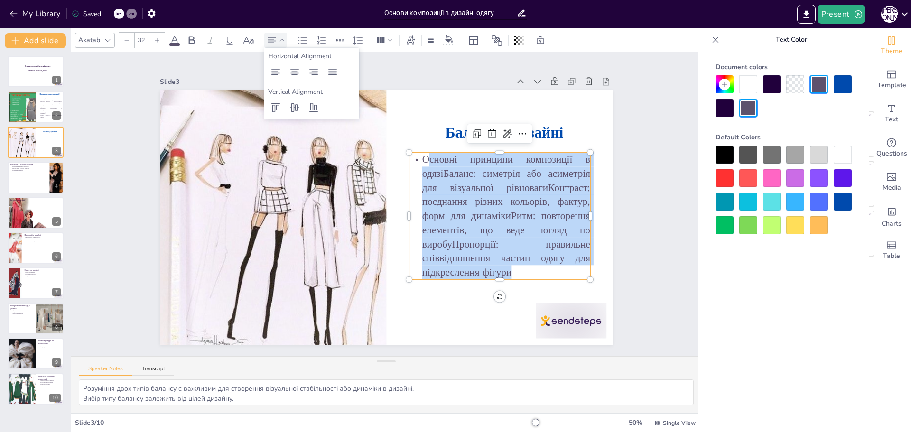
click at [580, 179] on p "Основні принципи композиції в одязіБаланс: симетрія або асиметрія для візуально…" at bounding box center [490, 250] width 212 height 176
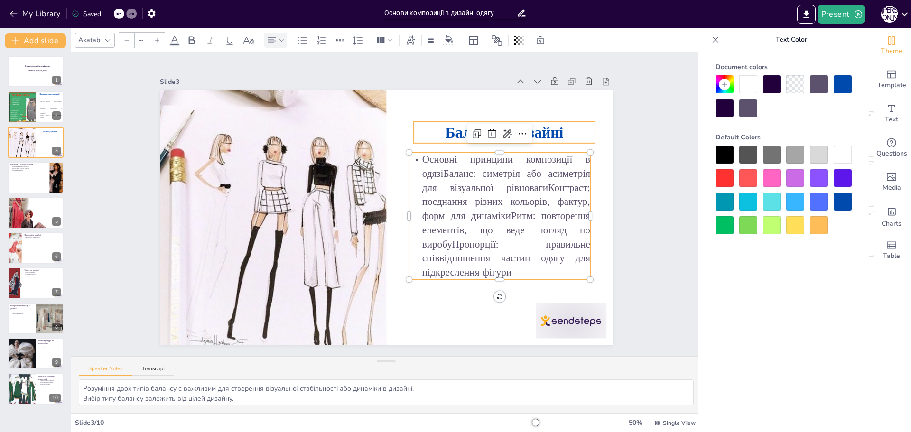
type input "48"
click at [571, 130] on p "Баланс у дизайні" at bounding box center [517, 159] width 182 height 58
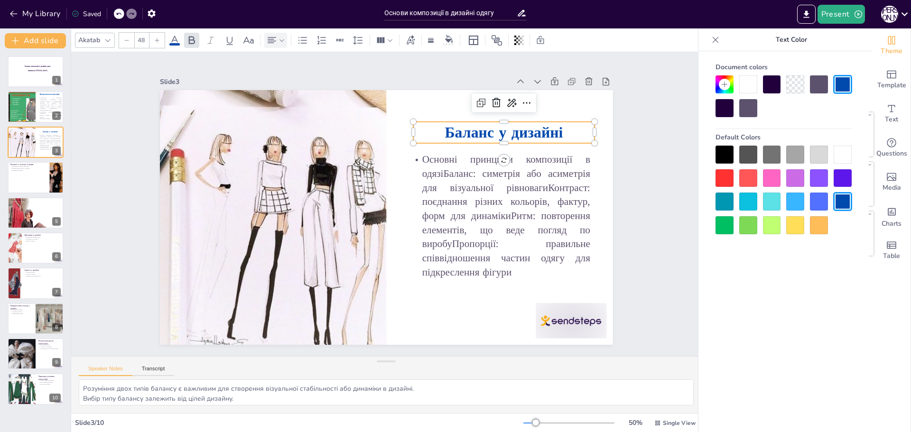
click at [456, 249] on p "Баланс у дизайні" at bounding box center [418, 338] width 76 height 179
click at [565, 125] on p "Баланс у дизайні" at bounding box center [510, 145] width 182 height 40
drag, startPoint x: 442, startPoint y: 130, endPoint x: 572, endPoint y: 125, distance: 130.1
click at [572, 177] on p "Баланс у дизайні" at bounding box center [514, 256] width 124 height 159
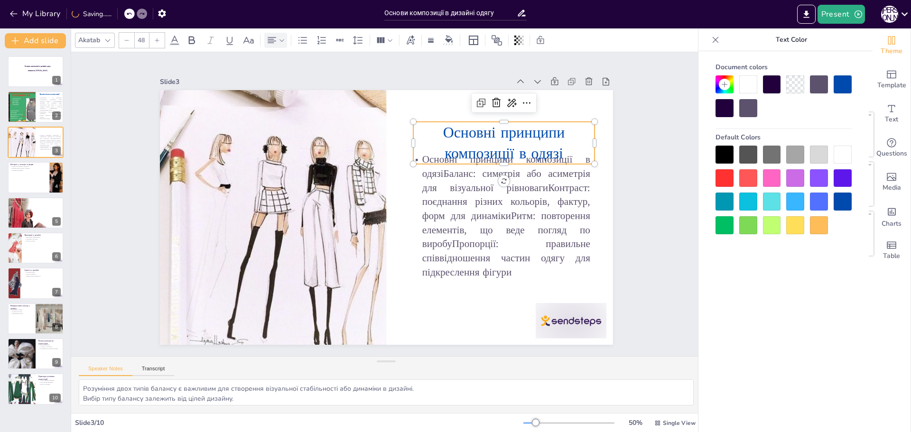
click at [494, 129] on p "Основні принципи композиції в одязі" at bounding box center [514, 168] width 186 height 79
click at [625, 129] on div "Slide 1 Основи композиції в дизайні одягу виконала Вероніка ЗДИРКО Slide 2 Визн…" at bounding box center [387, 204] width 554 height 381
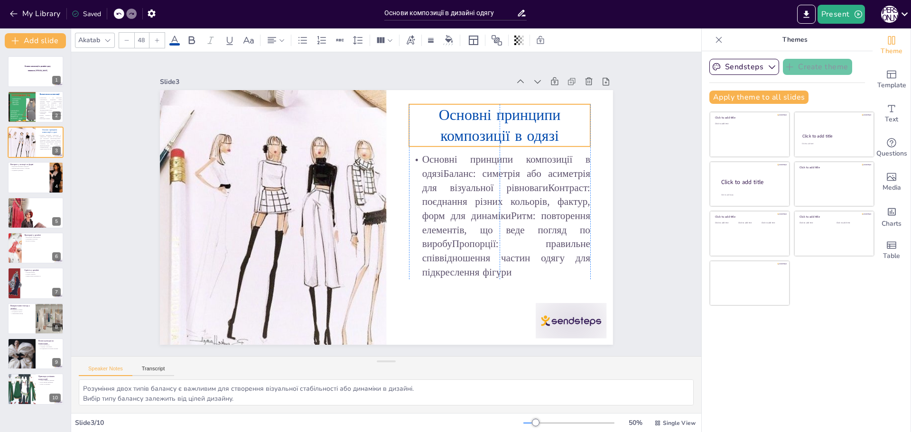
drag, startPoint x: 538, startPoint y: 109, endPoint x: 537, endPoint y: 104, distance: 4.8
click at [537, 107] on p "Основні принципи композиції в одязі" at bounding box center [507, 137] width 185 height 61
click at [551, 130] on p "Основні принципи композиції в одязі" at bounding box center [519, 164] width 186 height 96
click at [435, 116] on p "Основні принципи композиції в одязі" at bounding box center [519, 164] width 186 height 96
click at [435, 108] on p "Основні принципи композиції в одязі" at bounding box center [507, 137] width 185 height 61
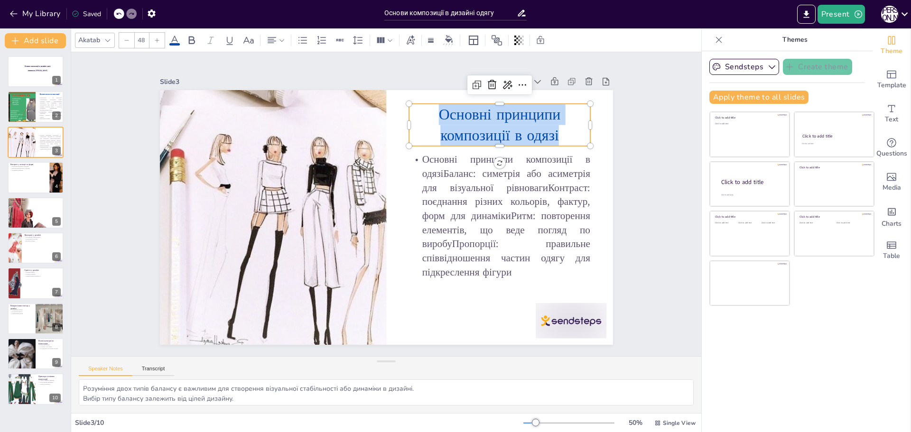
drag, startPoint x: 452, startPoint y: 110, endPoint x: 560, endPoint y: 126, distance: 109.3
click at [560, 126] on p "Основні принципи композиції в одязі" at bounding box center [521, 178] width 183 height 112
click at [195, 38] on icon at bounding box center [191, 40] width 11 height 11
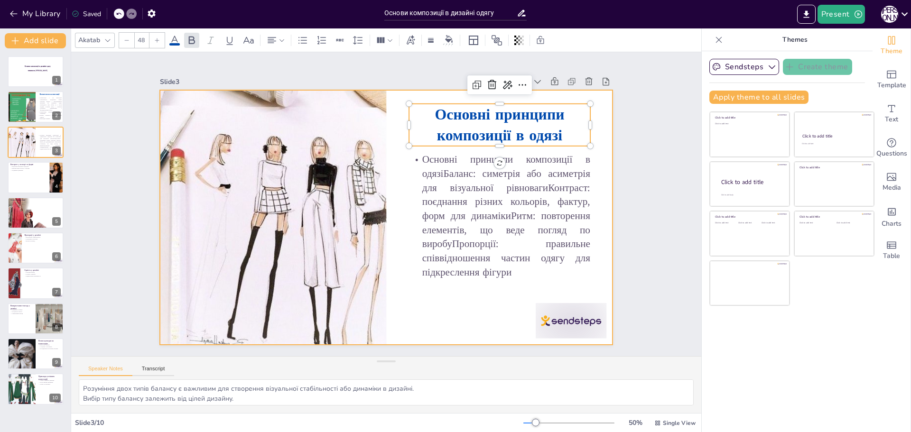
click at [450, 304] on div at bounding box center [384, 217] width 477 height 301
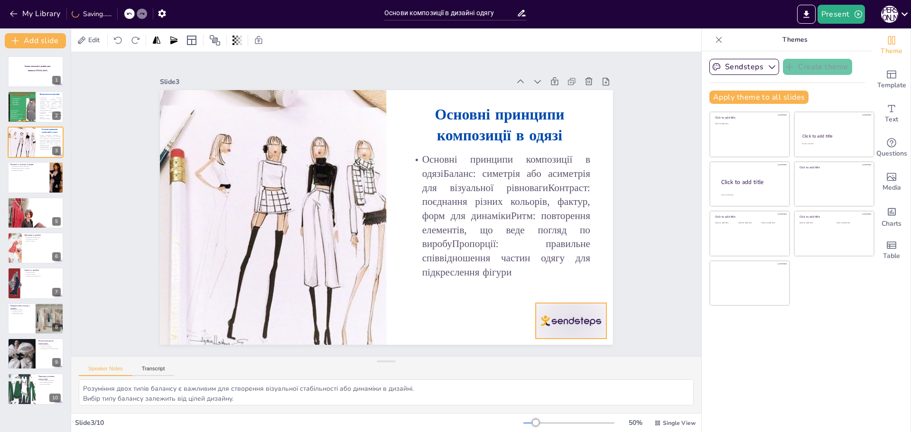
click at [550, 332] on div at bounding box center [542, 356] width 76 height 49
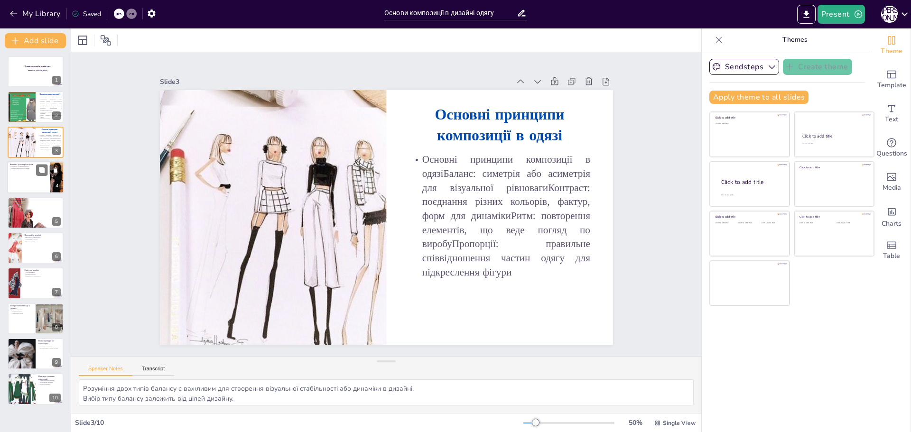
click at [14, 168] on p "Використання кольору та форми" at bounding box center [28, 168] width 37 height 2
type textarea "Контраст є потужним інструментом для виділення ключових елементів у дизайні. По…"
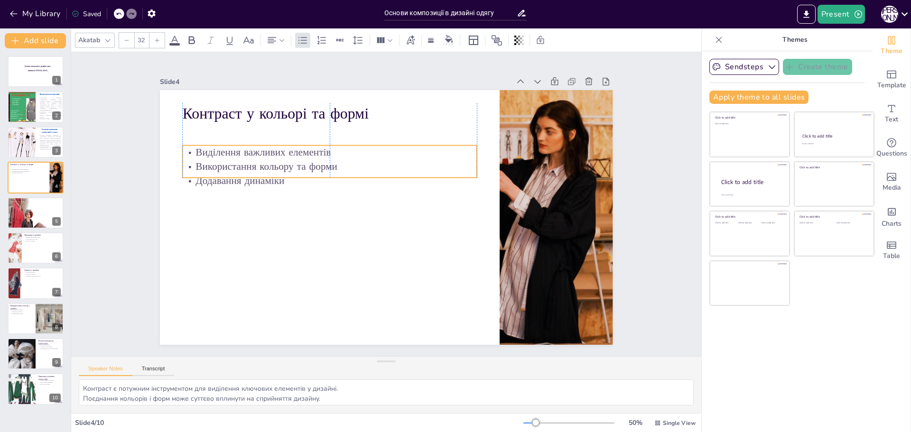
drag, startPoint x: 256, startPoint y: 123, endPoint x: 256, endPoint y: 145, distance: 21.8
click at [256, 145] on p "Виділення важливих елементів" at bounding box center [341, 141] width 291 height 75
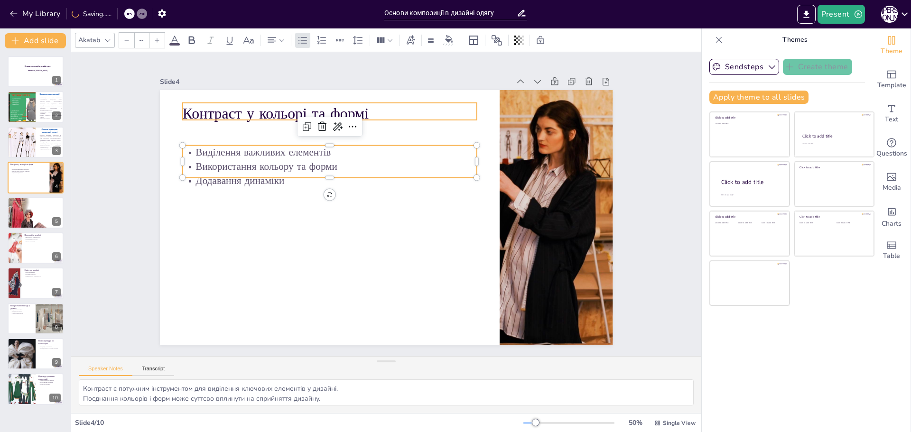
type input "48"
click at [391, 112] on p "Контраст у кольорі та формі" at bounding box center [360, 100] width 287 height 111
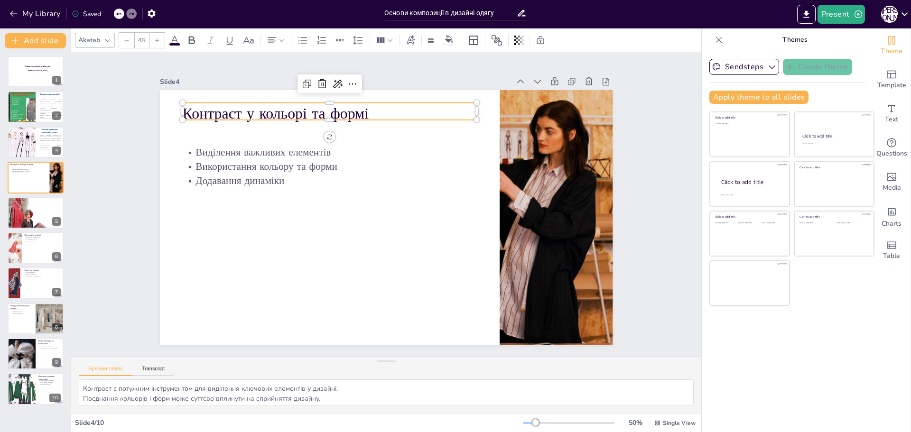
click at [224, 103] on p "Контраст у кольорі та формі" at bounding box center [339, 108] width 295 height 52
click at [363, 106] on p "Контраст у кольорі та формі" at bounding box center [339, 108] width 295 height 52
click at [363, 106] on p "Контраст у кольорі та формі" at bounding box center [350, 104] width 292 height 82
click at [335, 112] on p "Контраст у кольорі та формі" at bounding box center [339, 108] width 295 height 52
click at [336, 110] on p "Контраст у кольорі та формі" at bounding box center [360, 100] width 287 height 111
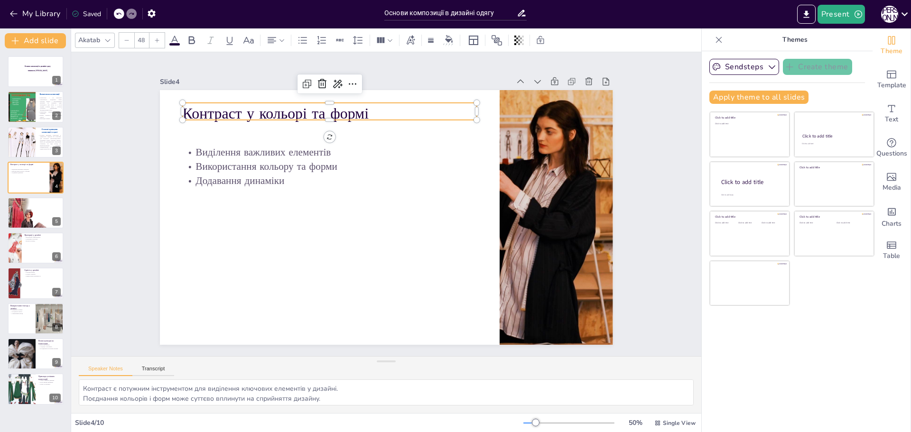
click at [336, 110] on p "Контраст у кольорі та формі" at bounding box center [350, 104] width 292 height 82
drag, startPoint x: 362, startPoint y: 107, endPoint x: 176, endPoint y: 106, distance: 186.9
click at [218, 106] on p "Контраст у кольорі та формі" at bounding box center [361, 98] width 287 height 111
click at [282, 41] on icon at bounding box center [281, 40] width 5 height 2
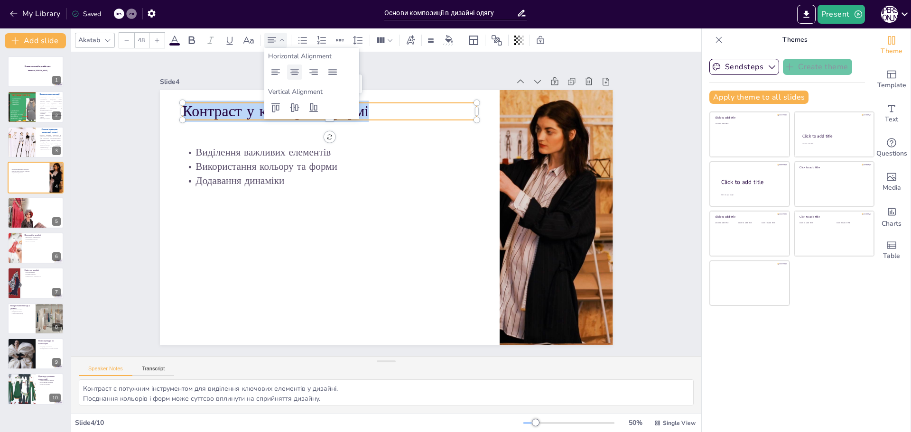
click at [295, 74] on icon at bounding box center [294, 71] width 11 height 11
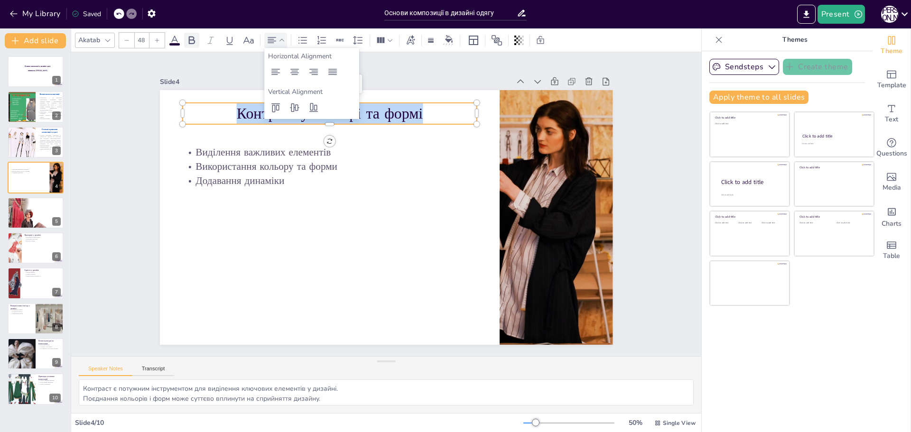
click at [197, 41] on icon at bounding box center [191, 40] width 11 height 11
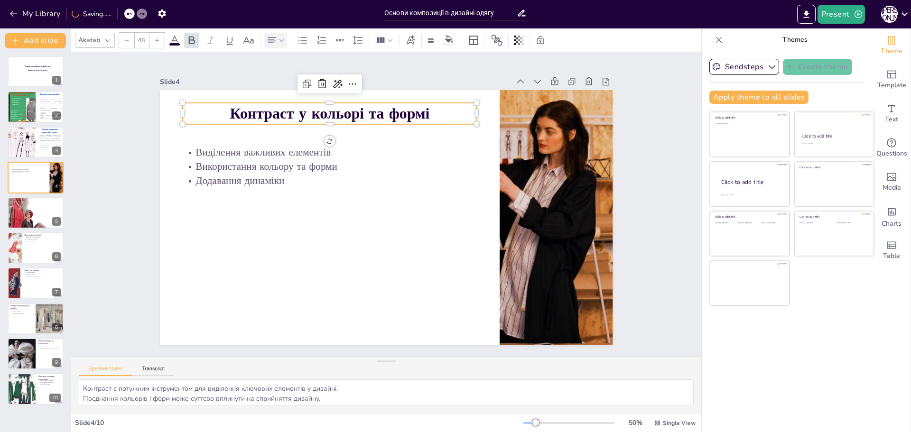
click at [175, 41] on icon at bounding box center [174, 40] width 11 height 11
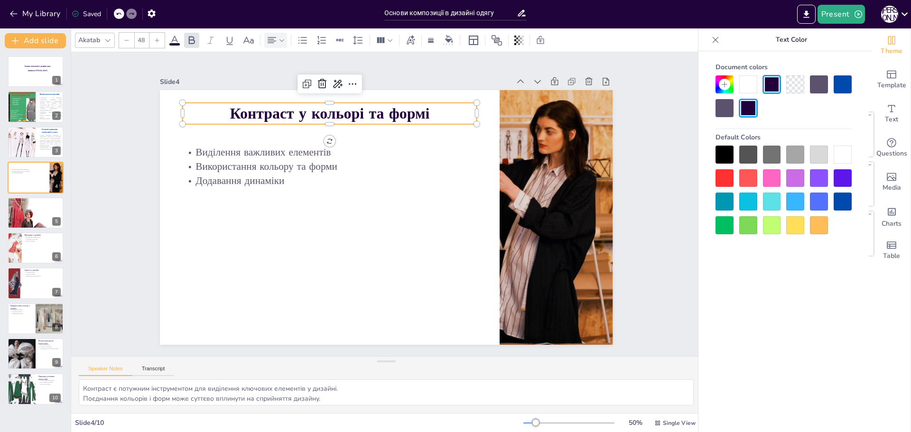
click at [837, 201] on div at bounding box center [843, 202] width 18 height 18
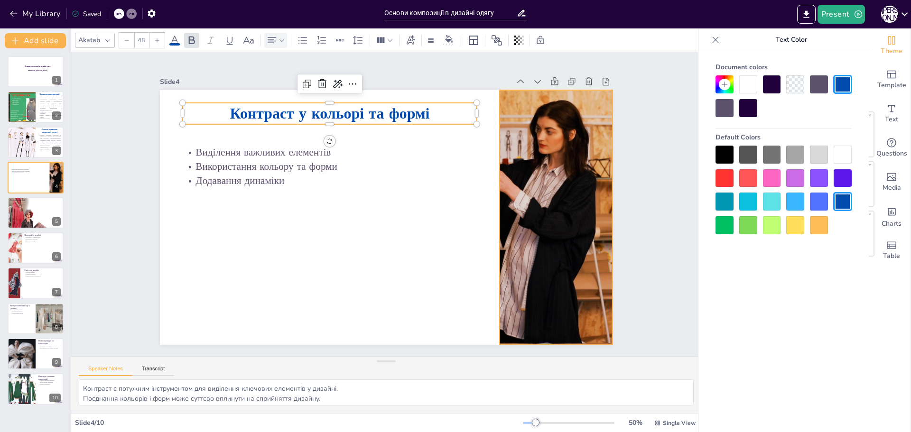
click at [514, 208] on div at bounding box center [305, 354] width 417 height 518
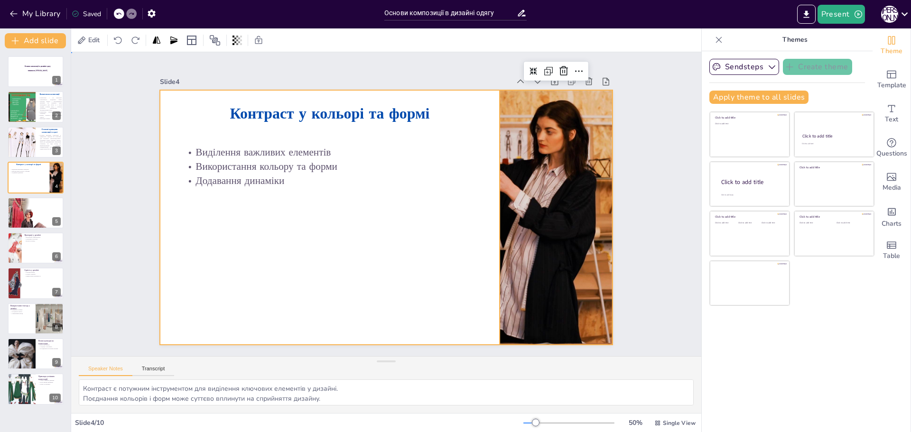
click at [371, 193] on div at bounding box center [386, 217] width 453 height 255
click at [303, 199] on div at bounding box center [382, 217] width 510 height 382
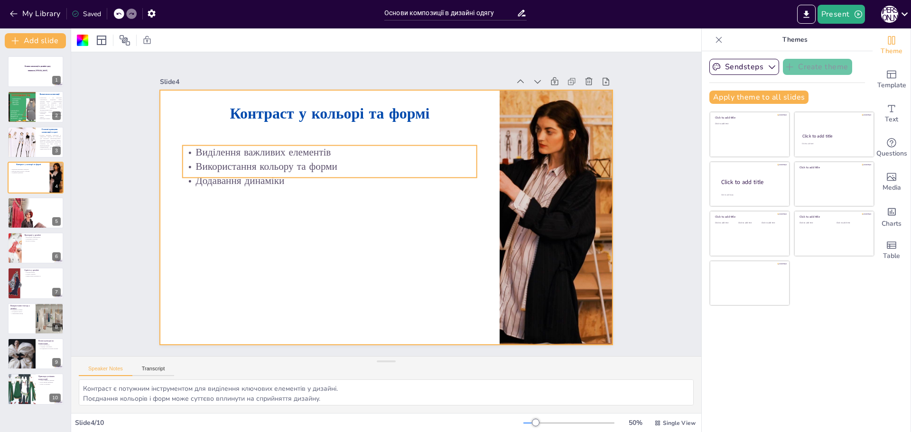
click at [267, 173] on p "Додавання динаміки" at bounding box center [339, 164] width 284 height 104
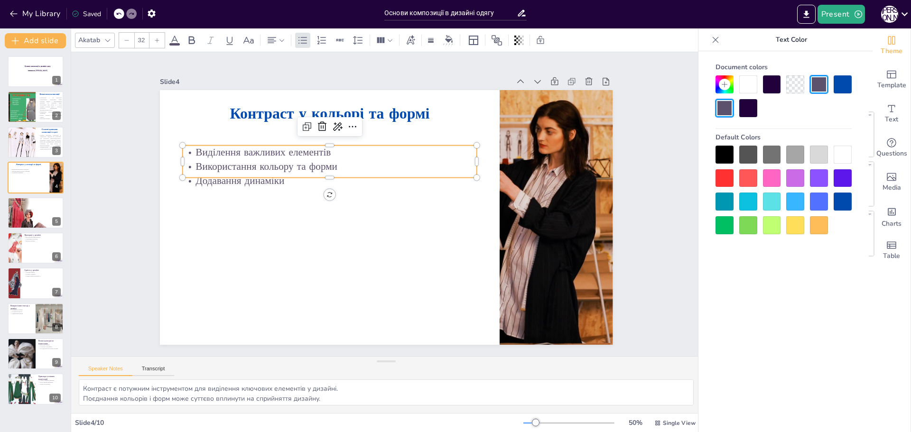
click at [292, 174] on div at bounding box center [359, 149] width 224 height 203
click at [316, 172] on p "Додавання динаміки" at bounding box center [335, 169] width 291 height 75
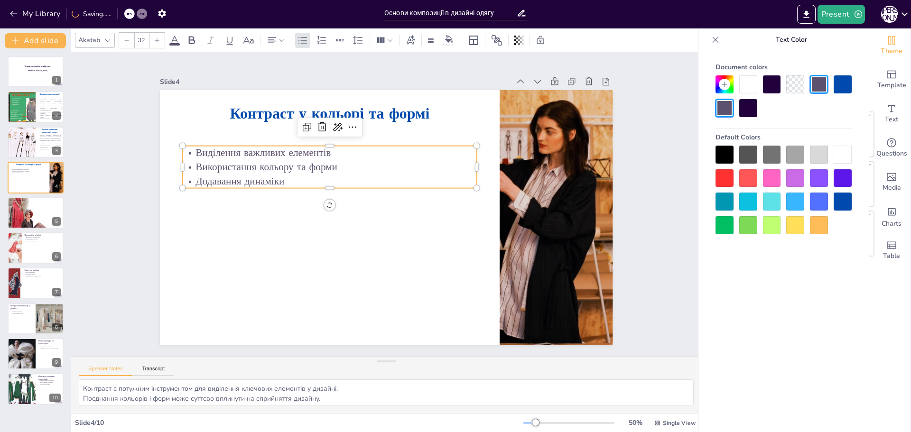
click at [304, 201] on p "Додавання динаміки" at bounding box center [436, 238] width 291 height 75
click at [402, 176] on p "Додавання динаміки" at bounding box center [409, 147] width 14 height 295
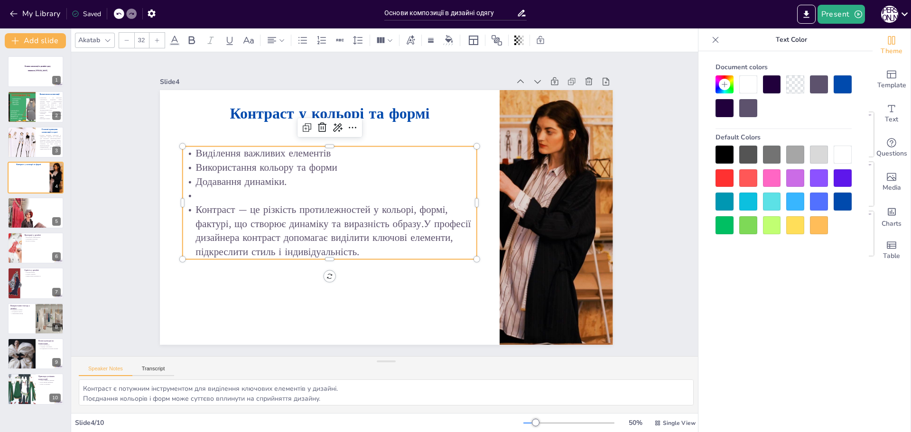
click at [209, 199] on p "Контраст — це різкість протилежностей у кольорі, формі, фактурі, що створює дин…" at bounding box center [326, 218] width 300 height 116
click at [209, 194] on p at bounding box center [332, 184] width 291 height 75
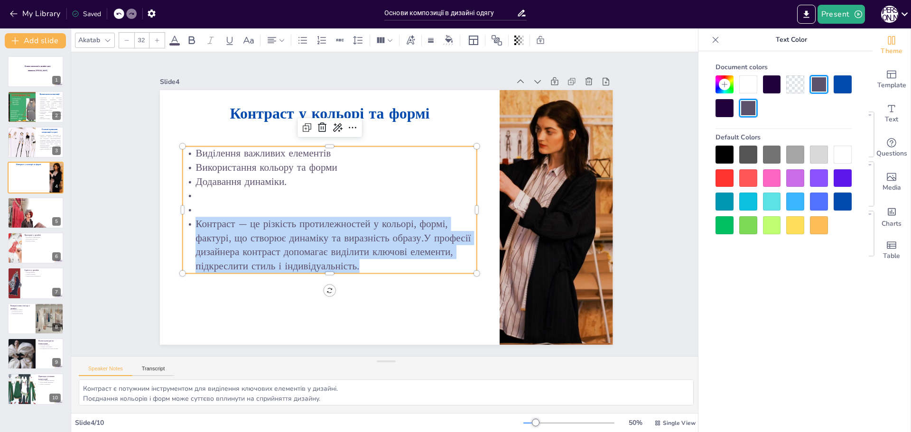
drag, startPoint x: 357, startPoint y: 261, endPoint x: 177, endPoint y: 223, distance: 183.9
click at [177, 223] on p "Контраст — це різкість протилежностей у кольорі, формі, фактурі, що створює дин…" at bounding box center [325, 238] width 299 height 87
click at [282, 41] on icon at bounding box center [281, 40] width 5 height 2
click at [330, 70] on icon at bounding box center [332, 71] width 11 height 11
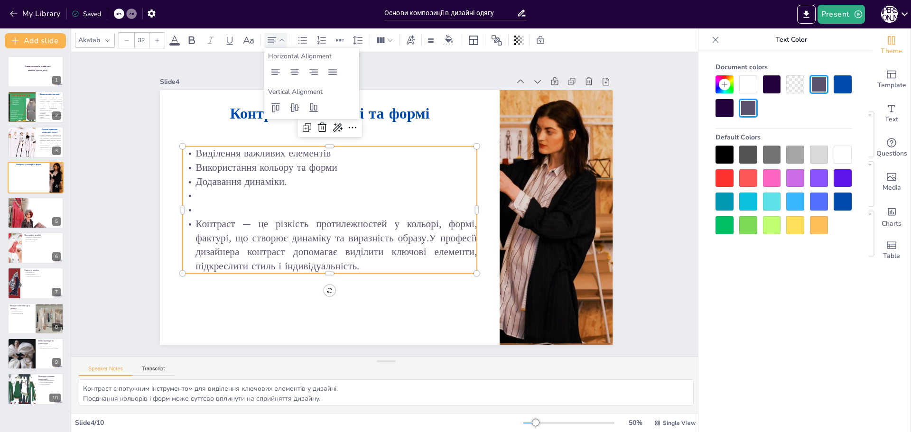
click at [317, 177] on p "Додавання динаміки." at bounding box center [332, 176] width 294 height 45
click at [190, 203] on p at bounding box center [329, 197] width 291 height 75
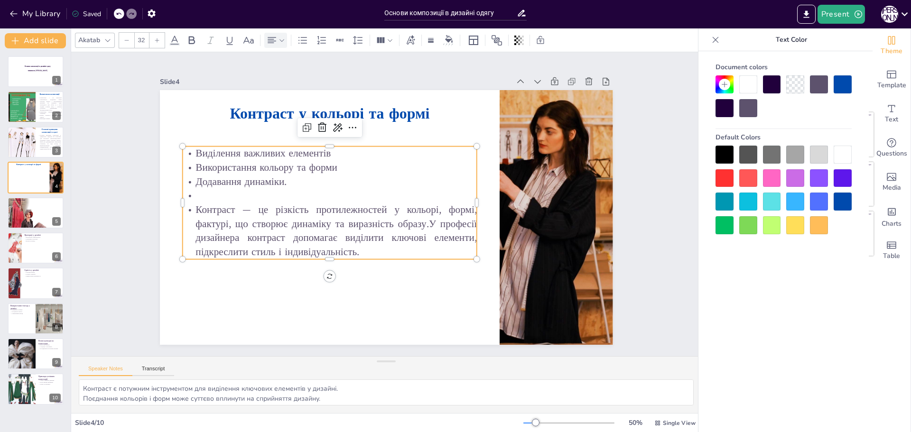
click at [186, 154] on p "Виділення важливих елементів" at bounding box center [329, 154] width 295 height 14
click at [360, 192] on p at bounding box center [412, 153] width 104 height 284
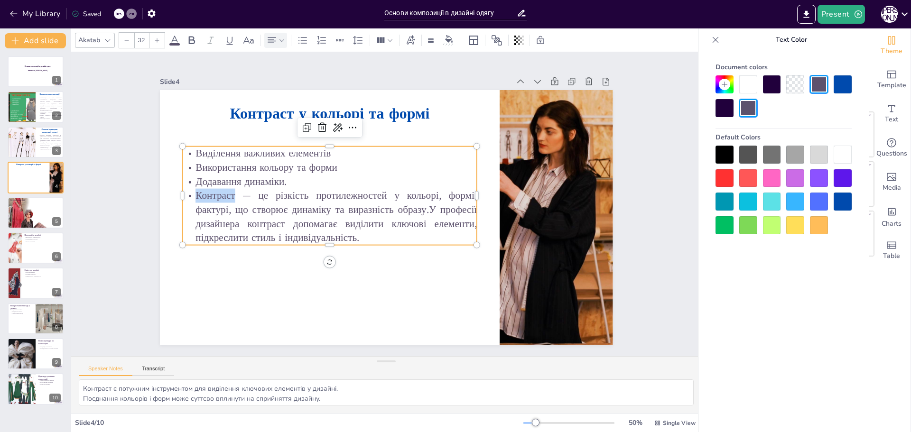
drag, startPoint x: 231, startPoint y: 194, endPoint x: 177, endPoint y: 191, distance: 54.2
click at [184, 191] on p "Контраст — це різкість протилежностей у кольорі, формі, фактурі, що створює дин…" at bounding box center [330, 192] width 292 height 171
click at [193, 37] on icon at bounding box center [192, 40] width 6 height 8
click at [382, 234] on p "Контраст — це різкість протилежностей у кольорі, формі, фактурі, що створює дин…" at bounding box center [373, 147] width 56 height 295
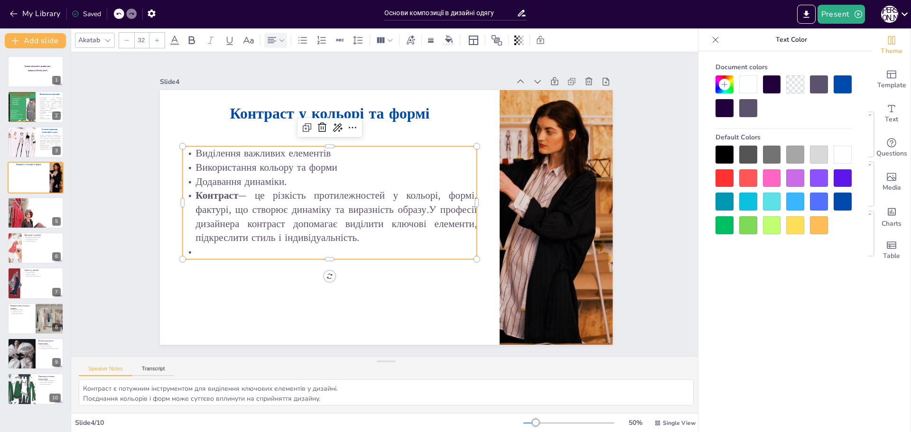
click at [381, 238] on p "Контраст — це різкість протилежностей у кольорі, формі, фактурі, що створює дин…" at bounding box center [330, 192] width 292 height 171
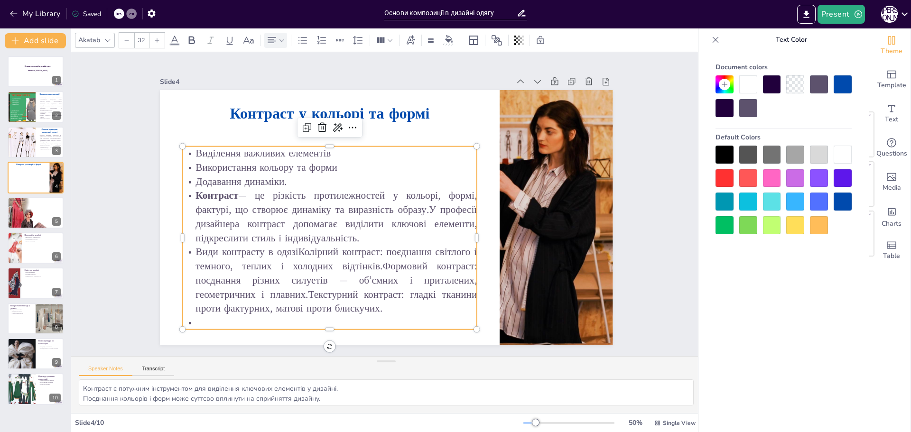
click at [289, 252] on p "Види контрасту в одязіКолірний контраст: поєднання світлого і темного, теплих і…" at bounding box center [315, 267] width 303 height 130
click at [291, 251] on p "Види контрасту в одязіКолірний контраст: поєднання світлого і темного, теплих і…" at bounding box center [299, 242] width 290 height 208
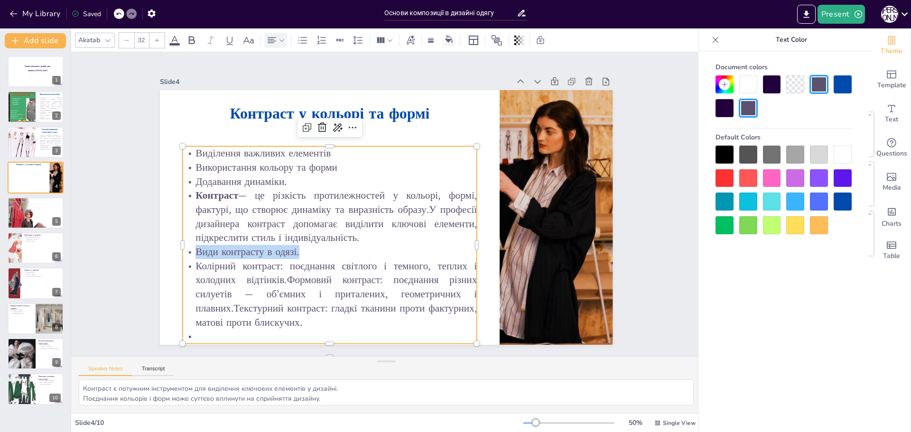
drag, startPoint x: 294, startPoint y: 247, endPoint x: 179, endPoint y: 246, distance: 114.8
click at [179, 246] on p "Види контрасту в одязі." at bounding box center [321, 239] width 291 height 75
click at [195, 43] on icon at bounding box center [191, 40] width 11 height 11
click at [369, 244] on p "Види контрасту в одязі." at bounding box center [321, 239] width 291 height 75
click at [279, 278] on p "Колірний контраст: поєднання світлого і темного, теплих і холодних відтінків.Фо…" at bounding box center [329, 294] width 295 height 71
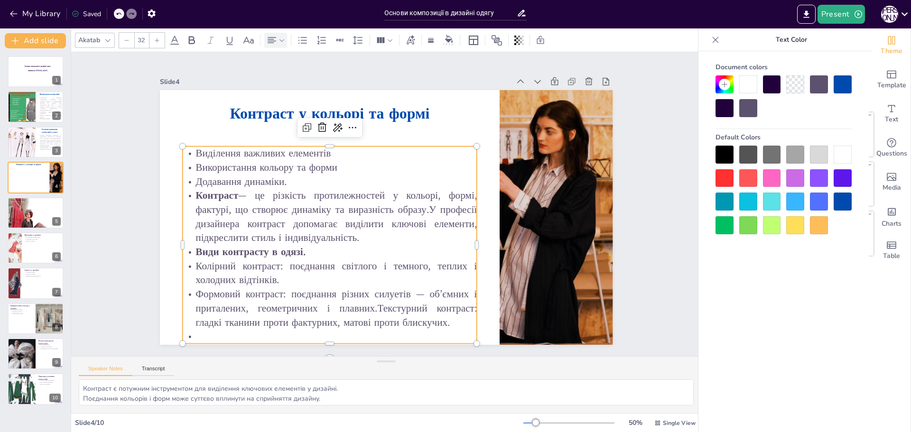
click at [372, 305] on p "Формовий контраст: поєднання різних силуетів — об’ємних і приталених, геометрич…" at bounding box center [292, 276] width 286 height 158
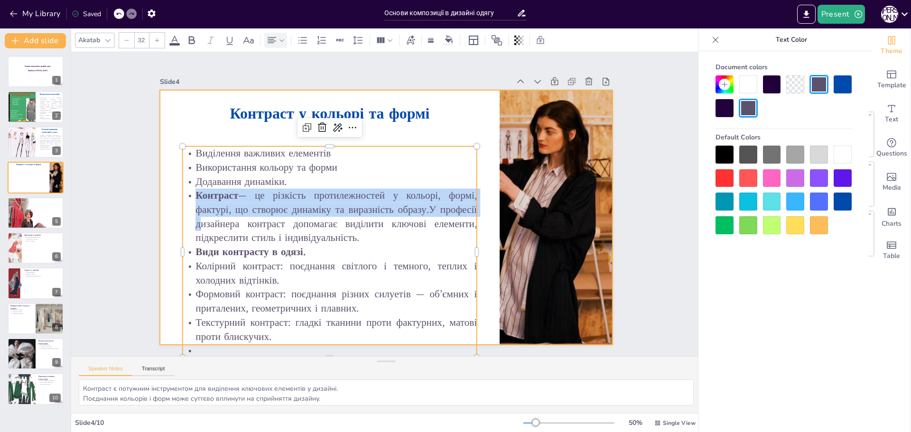
drag, startPoint x: 281, startPoint y: 178, endPoint x: 167, endPoint y: 160, distance: 115.8
click at [167, 160] on div "Контраст у кольорі та формі Виділення важливих елементів Використання кольору т…" at bounding box center [383, 218] width 496 height 344
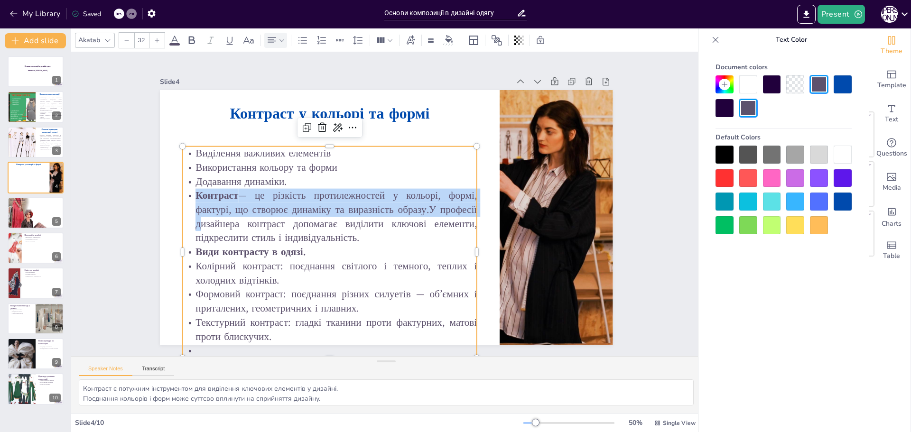
click at [351, 184] on p "Додавання динаміки." at bounding box center [335, 170] width 291 height 75
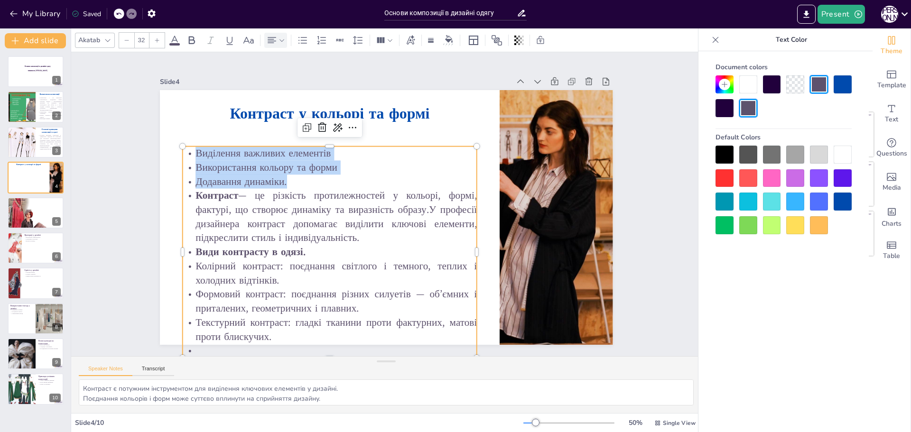
drag, startPoint x: 292, startPoint y: 174, endPoint x: 190, endPoint y: 153, distance: 104.1
click at [190, 153] on div "Виділення важливих елементів Використання кольору та форми Додавання динаміки. …" at bounding box center [315, 224] width 355 height 313
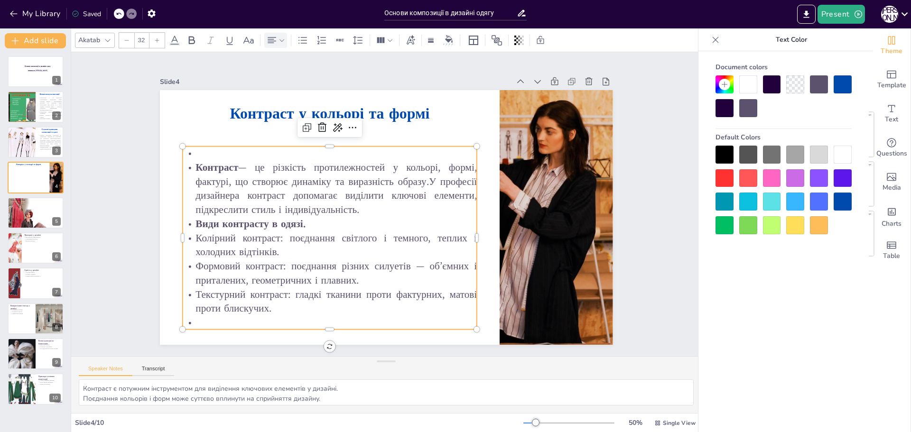
click at [185, 148] on p at bounding box center [329, 154] width 295 height 14
click at [206, 148] on p at bounding box center [348, 138] width 284 height 104
click at [188, 161] on p "Контраст — це різкість протилежностей у кольорі, формі, фактурі, що створює дин…" at bounding box center [331, 182] width 299 height 87
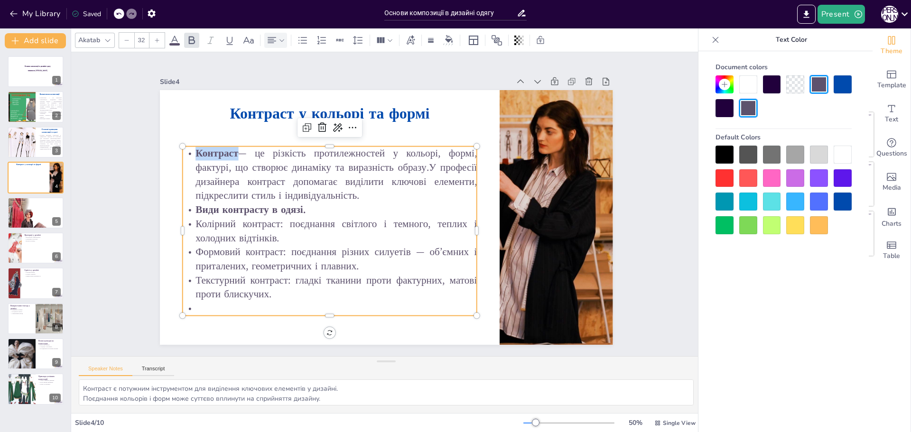
drag, startPoint x: 234, startPoint y: 150, endPoint x: 188, endPoint y: 150, distance: 46.0
click at [193, 150] on p "Контраст — це різкість протилежностей у кольорі, формі, фактурі, що створює дин…" at bounding box center [341, 158] width 297 height 145
click at [720, 175] on div at bounding box center [724, 178] width 18 height 18
click at [672, 122] on div "Slide 1 Основи композиції в дизайні одягу виконала Вероніка ЗДИРКО Slide 2 Визн…" at bounding box center [386, 204] width 659 height 369
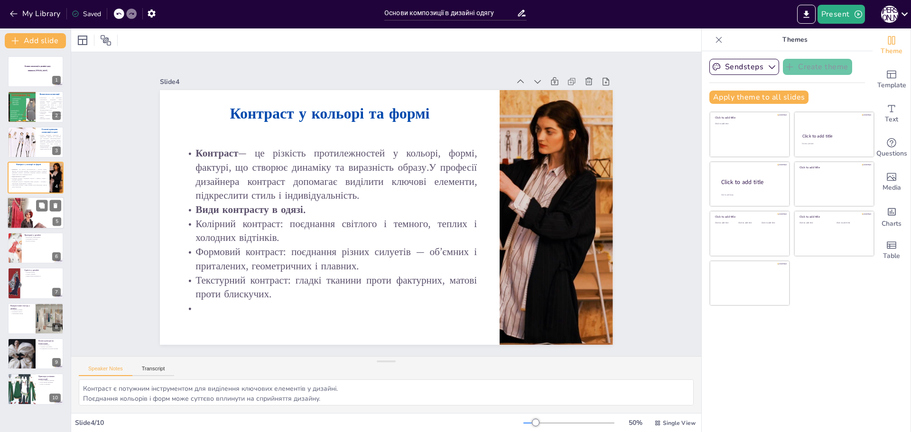
click at [31, 206] on p "Гармонійний потік" at bounding box center [35, 205] width 51 height 2
type textarea "Ритм допомагає створити відчуття руху, що підвищує динамічність дизайну. Повтор…"
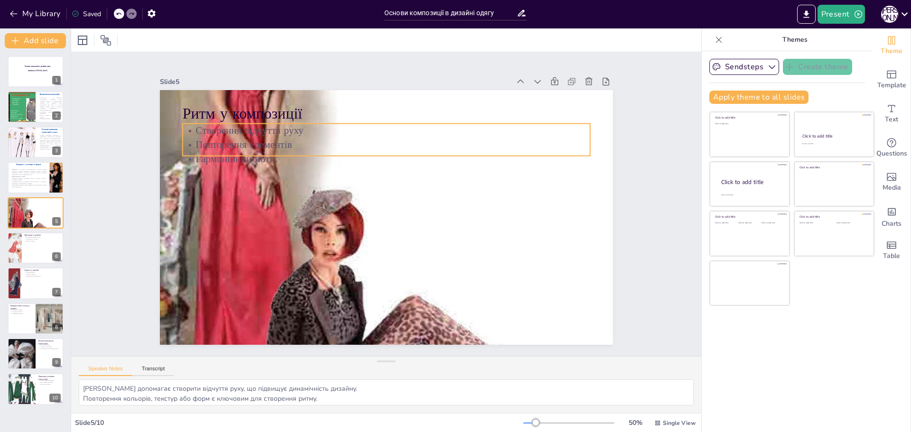
click at [228, 127] on p "Створення відчуття руху" at bounding box center [409, 134] width 392 height 139
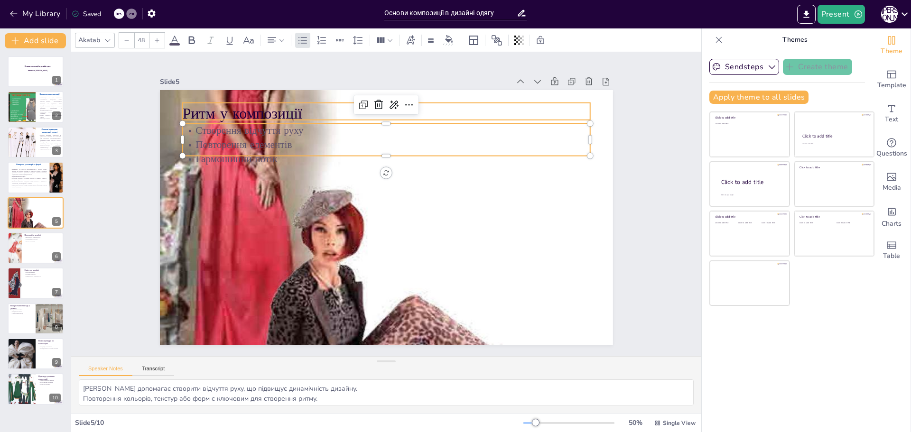
click at [354, 109] on p "Ритм у композиції" at bounding box center [465, 159] width 222 height 364
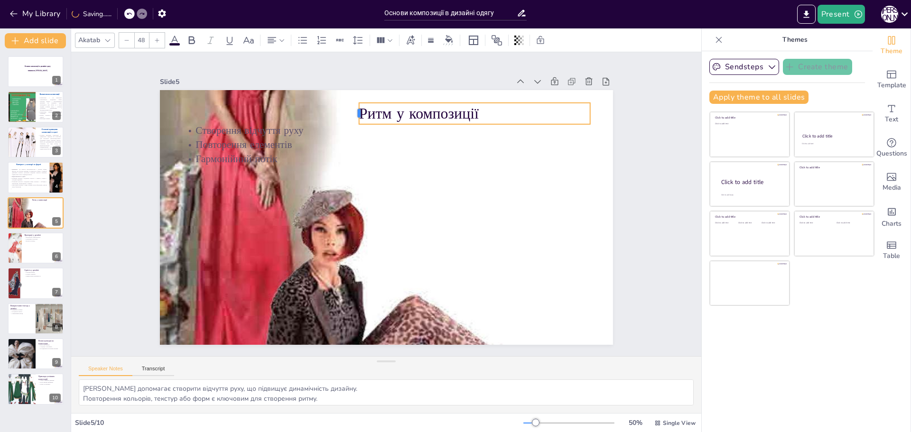
drag, startPoint x: 174, startPoint y: 107, endPoint x: 352, endPoint y: 130, distance: 179.5
click at [352, 130] on div "Ритм у композиції Створення відчуття руху Повторення елементів Гармонійний потік" at bounding box center [380, 216] width 517 height 417
type input "32"
click at [350, 148] on p "Повторення елементів" at bounding box center [386, 145] width 408 height 14
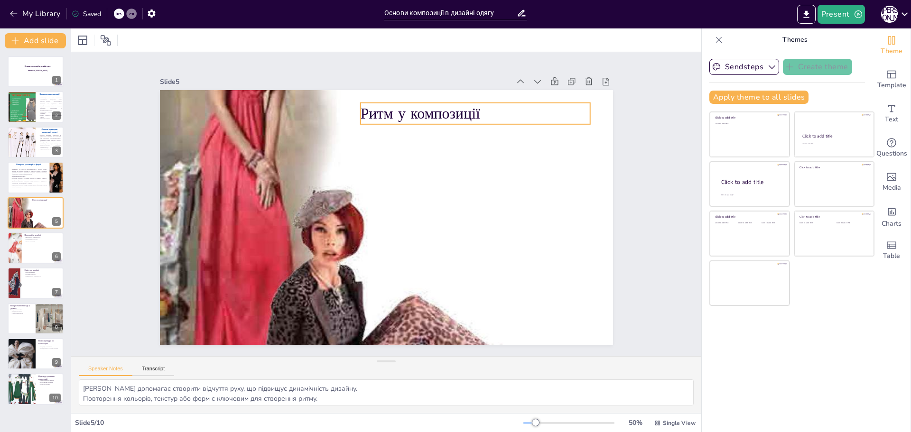
click at [492, 109] on p "Ритм у композиції" at bounding box center [492, 134] width 229 height 68
click at [490, 109] on p "Ритм у композиції" at bounding box center [475, 113] width 230 height 21
click at [284, 37] on icon at bounding box center [282, 40] width 7 height 7
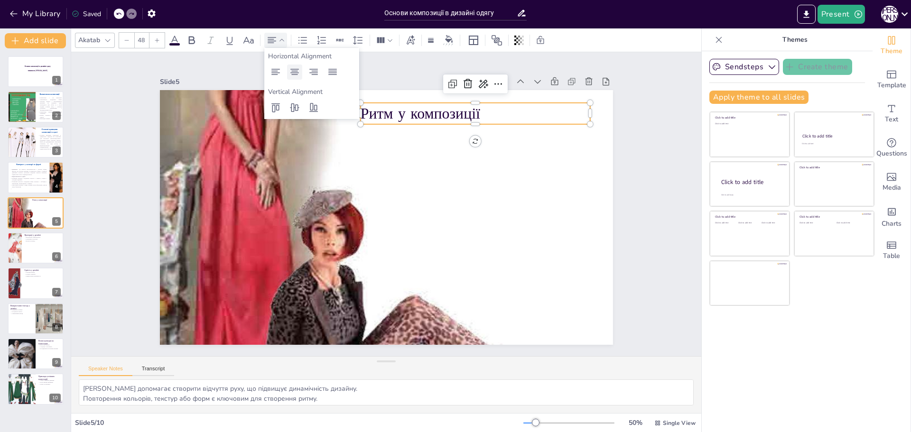
click at [296, 71] on icon at bounding box center [294, 72] width 9 height 6
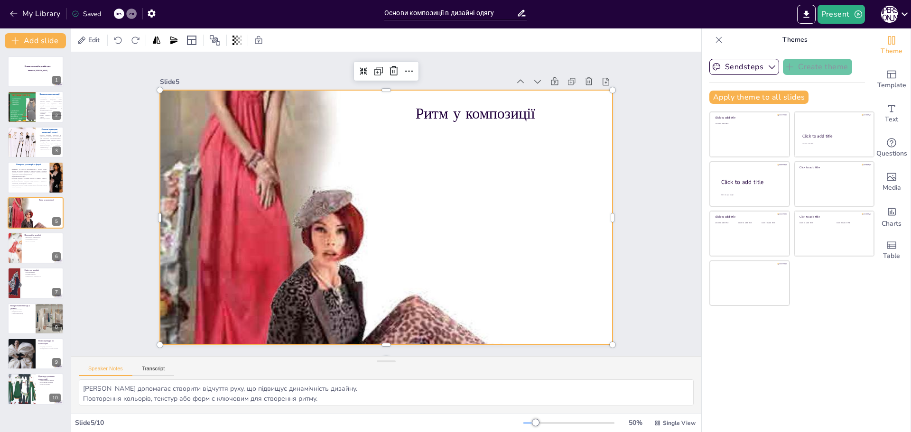
click at [519, 205] on div at bounding box center [379, 216] width 655 height 682
click at [483, 164] on div at bounding box center [383, 217] width 552 height 608
click at [463, 143] on div at bounding box center [384, 218] width 505 height 570
click at [463, 143] on div at bounding box center [384, 217] width 505 height 570
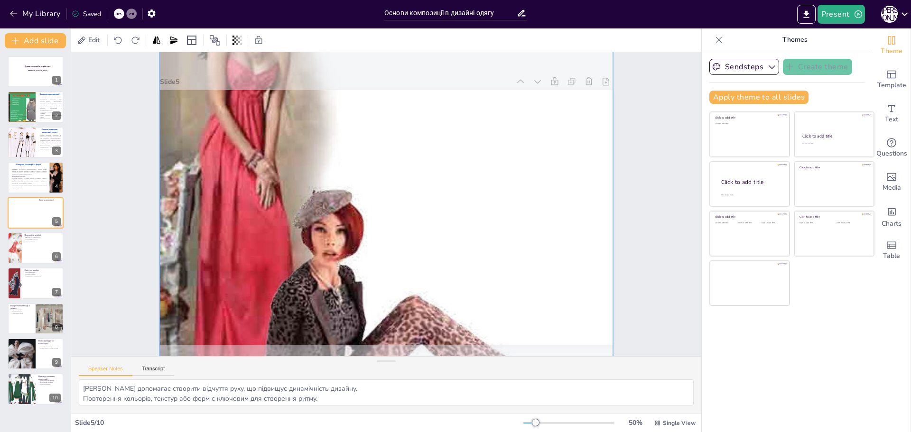
click at [640, 150] on div "Slide 1 Основи композиції в дизайні одягу виконала Вероніка ЗДИРКО Slide 2 Визн…" at bounding box center [386, 204] width 659 height 369
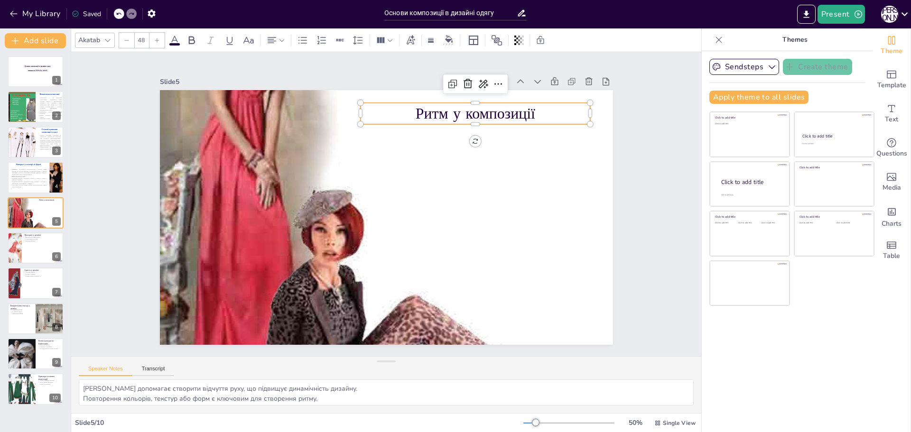
drag, startPoint x: 533, startPoint y: 102, endPoint x: 532, endPoint y: 107, distance: 4.8
click at [533, 103] on p "Ритм у композиції" at bounding box center [492, 134] width 229 height 68
click at [524, 111] on p "Ритм у композиції" at bounding box center [475, 114] width 230 height 21
click at [534, 130] on p "Ритм у композиції" at bounding box center [506, 235] width 133 height 210
click at [534, 111] on p "Ритм у композиції" at bounding box center [473, 115] width 230 height 21
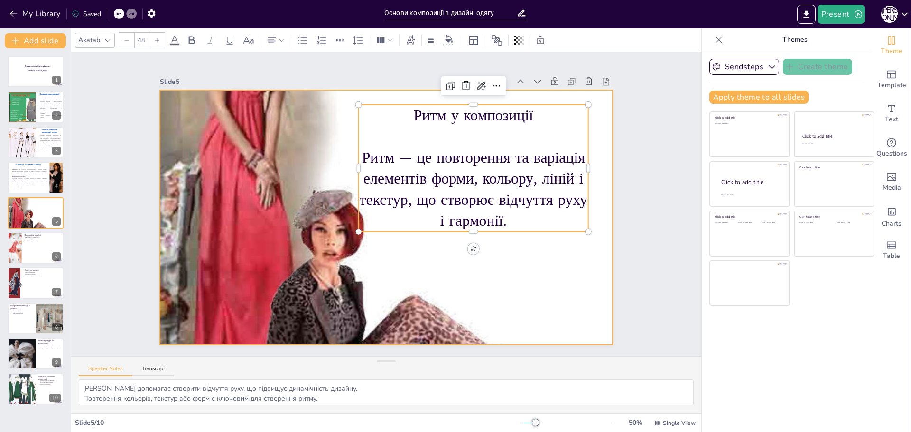
drag, startPoint x: 500, startPoint y: 214, endPoint x: 344, endPoint y: 150, distance: 168.1
click at [344, 150] on div "Ритм у композиції Ритм — це повторення та варіація елементів форми, кольору, лі…" at bounding box center [381, 216] width 518 height 417
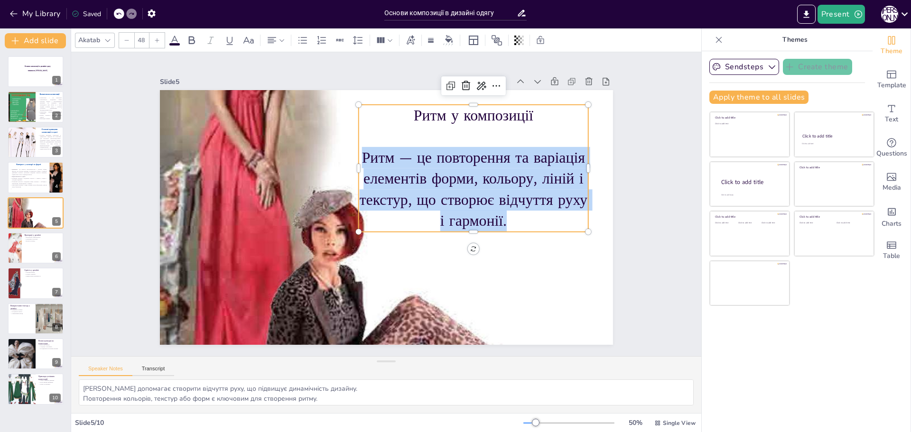
drag, startPoint x: 502, startPoint y: 220, endPoint x: 354, endPoint y: 159, distance: 160.4
click at [354, 159] on p "Ритм — це повторення та варіація елементів форми, кольору, ліній і текстур, що …" at bounding box center [472, 226] width 244 height 171
click at [128, 42] on icon at bounding box center [127, 40] width 6 height 6
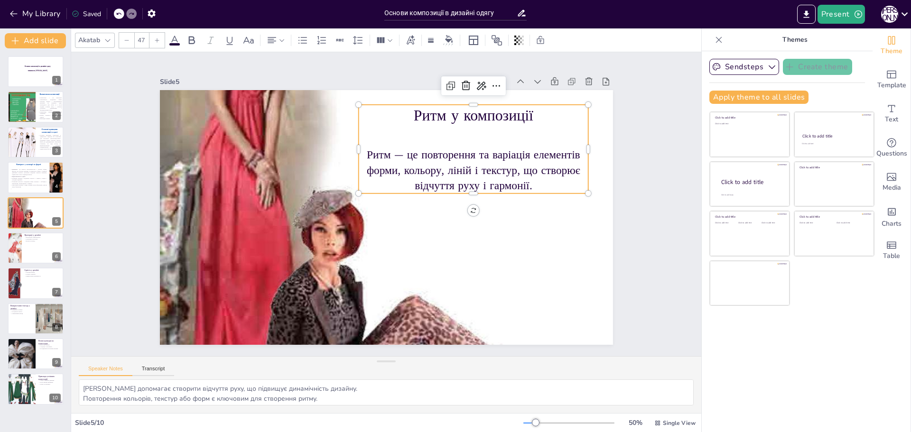
click at [128, 42] on icon at bounding box center [127, 40] width 6 height 6
type input "46"
click at [177, 45] on span at bounding box center [174, 44] width 10 height 2
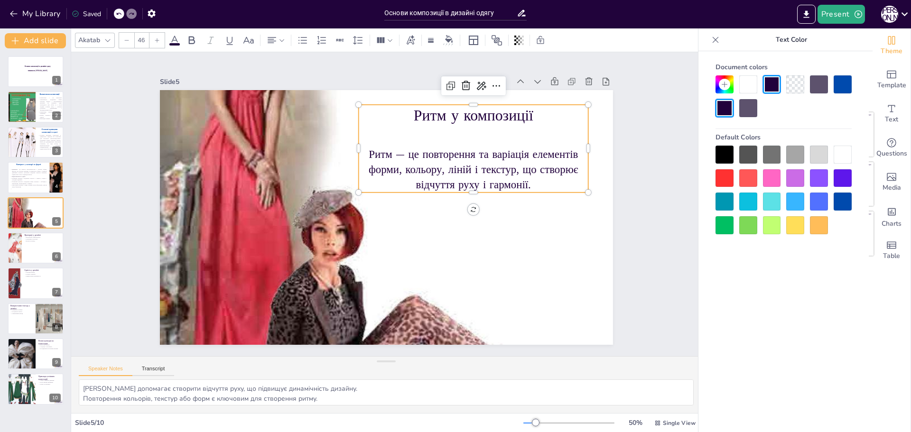
click at [817, 201] on div at bounding box center [819, 202] width 18 height 18
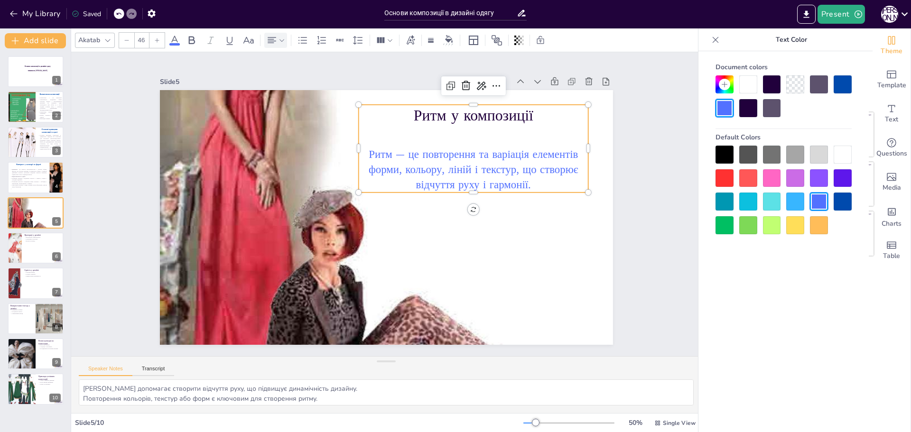
click at [285, 43] on div at bounding box center [275, 40] width 23 height 15
click at [333, 74] on icon at bounding box center [332, 72] width 9 height 6
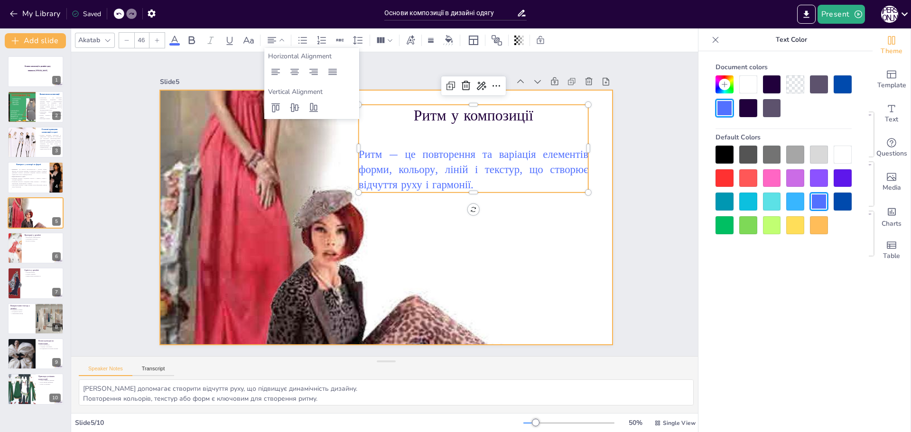
click at [534, 236] on div at bounding box center [384, 217] width 505 height 570
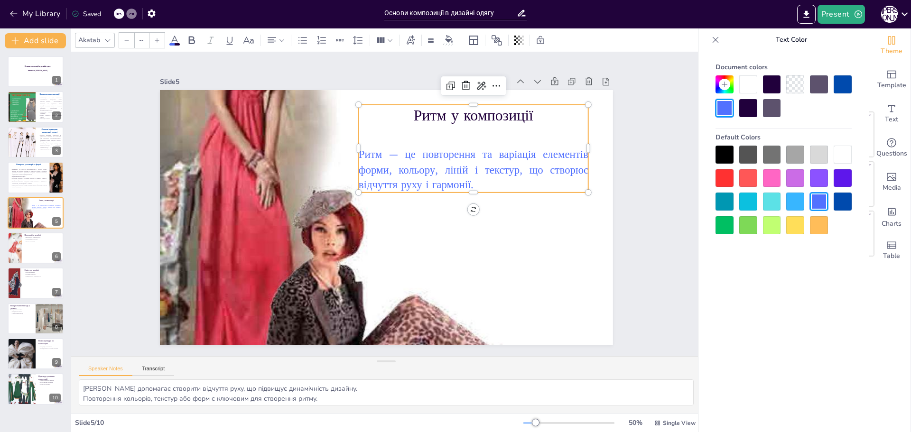
click at [485, 186] on p "Ритм — це повторення та варіація елементів форми, кольору, ліній і текстур, що …" at bounding box center [476, 178] width 233 height 69
click at [475, 179] on p "Ритм — це повторення та варіація елементів форми, кольору, ліній і текстур, що …" at bounding box center [479, 208] width 228 height 135
click at [471, 180] on p "Ритм — це повторення та варіація елементів форми, кольору, ліній і текстур, що …" at bounding box center [479, 208] width 228 height 135
click at [471, 180] on p "Ритм — це повторення та варіація елементів форми, кольору, ліній і текстур, що …" at bounding box center [473, 170] width 230 height 46
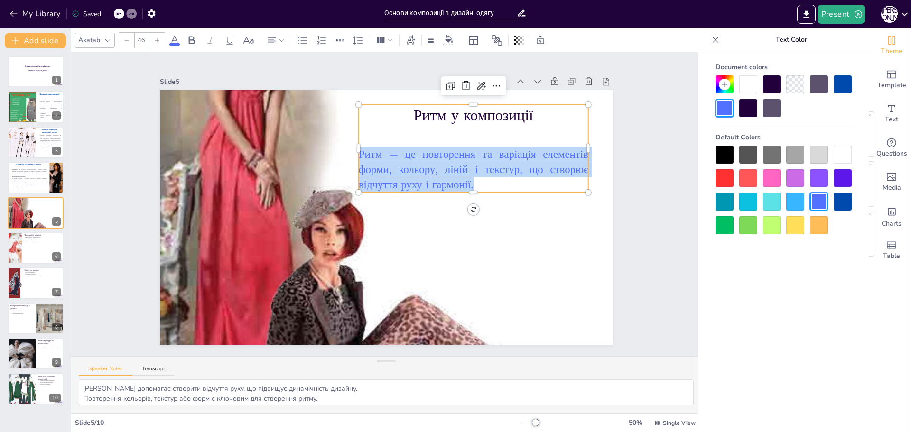
drag, startPoint x: 479, startPoint y: 182, endPoint x: 353, endPoint y: 156, distance: 127.9
click at [362, 156] on p "Ритм — це повторення та варіація елементів форми, кольору, ліній і текстур, що …" at bounding box center [479, 188] width 234 height 93
click at [837, 201] on div at bounding box center [843, 202] width 18 height 18
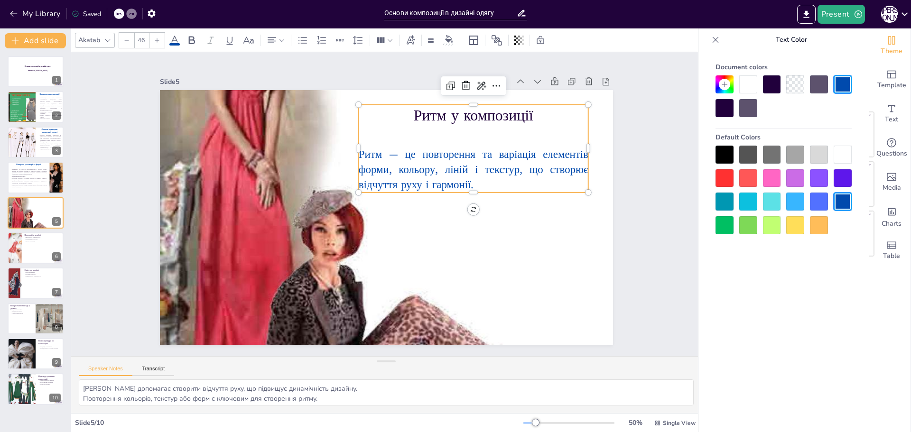
click at [502, 184] on p "Ритм — це повторення та варіація елементів форми, кольору, ліній і текстур, що …" at bounding box center [479, 188] width 234 height 93
click at [478, 182] on p "Ритм — це повторення та варіація елементів форми, кольору, ліній і текстур, що …" at bounding box center [479, 198] width 232 height 114
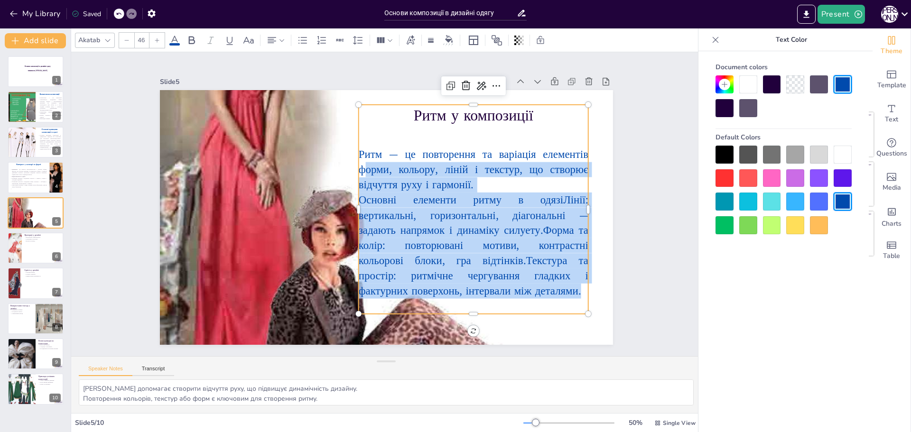
type input "--"
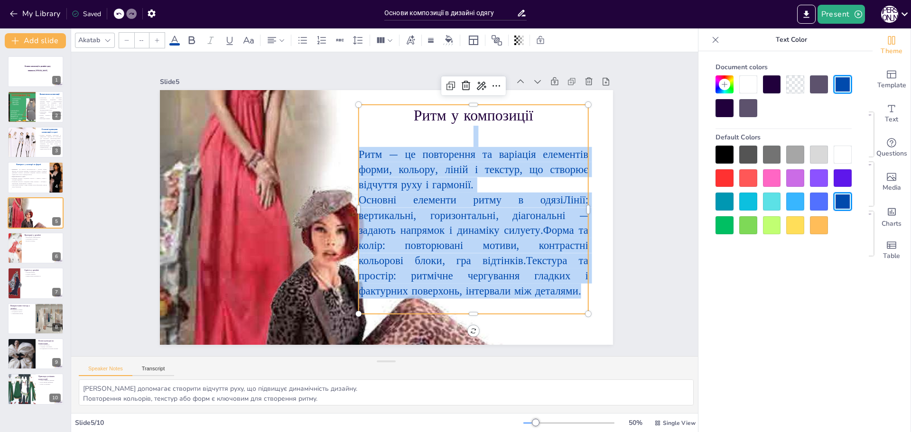
drag, startPoint x: 482, startPoint y: 275, endPoint x: 351, endPoint y: 159, distance: 175.1
click at [351, 159] on div "Ритм у композиції Ритм — це повторення та варіація елементів форми, кольору, лі…" at bounding box center [383, 218] width 496 height 344
click at [727, 154] on div at bounding box center [724, 155] width 18 height 18
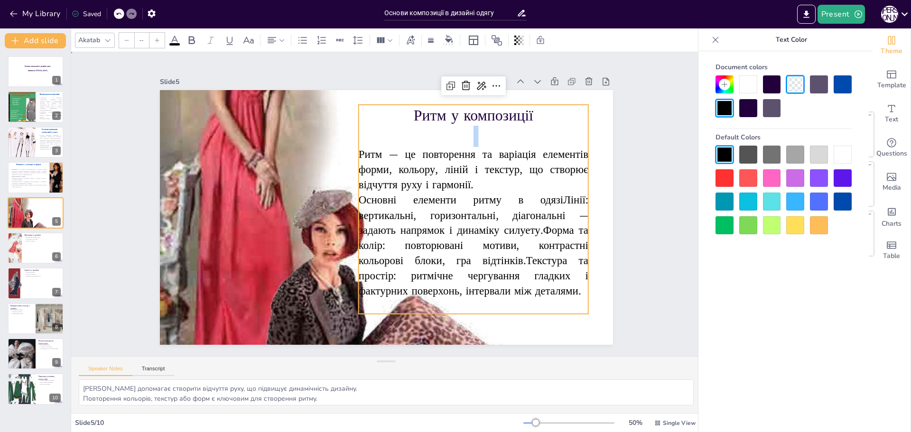
click at [639, 176] on div "Slide 1 Основи композиції в дизайні одягу виконала Вероніка ЗДИРКО Slide 2 Визн…" at bounding box center [385, 204] width 679 height 428
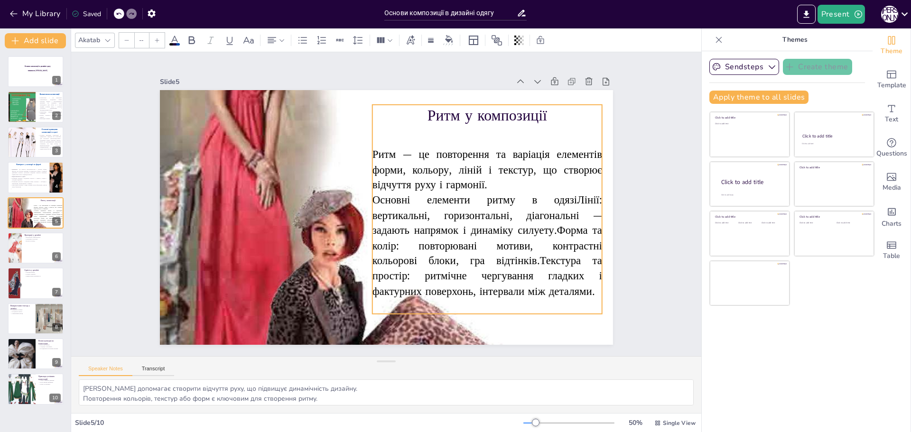
drag, startPoint x: 399, startPoint y: 132, endPoint x: 413, endPoint y: 132, distance: 13.8
click at [413, 132] on p at bounding box center [493, 147] width 231 height 45
click at [633, 253] on div "Slide 1 Основи композиції в дизайні одягу виконала Вероніка ЗДИРКО Slide 2 Визн…" at bounding box center [386, 204] width 630 height 304
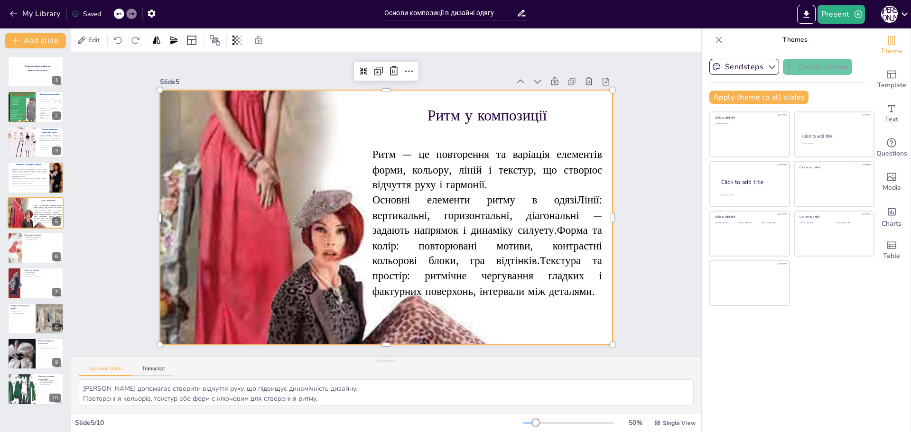
click at [260, 213] on div at bounding box center [384, 217] width 505 height 570
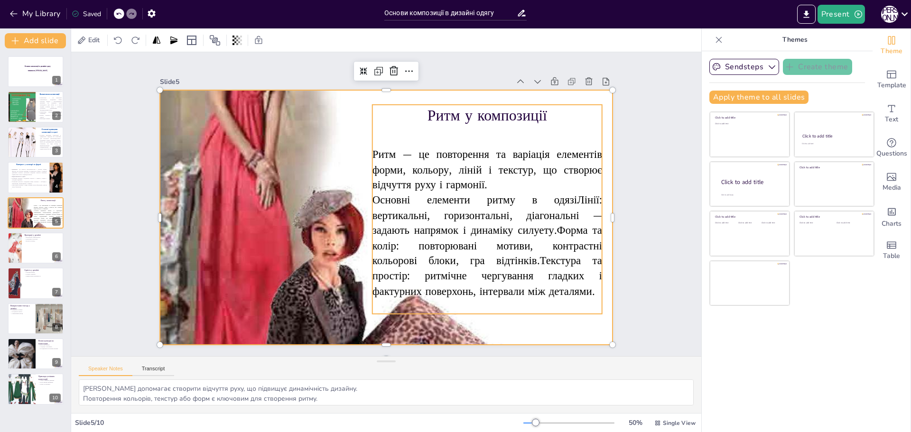
click at [395, 297] on p at bounding box center [476, 316] width 230 height 39
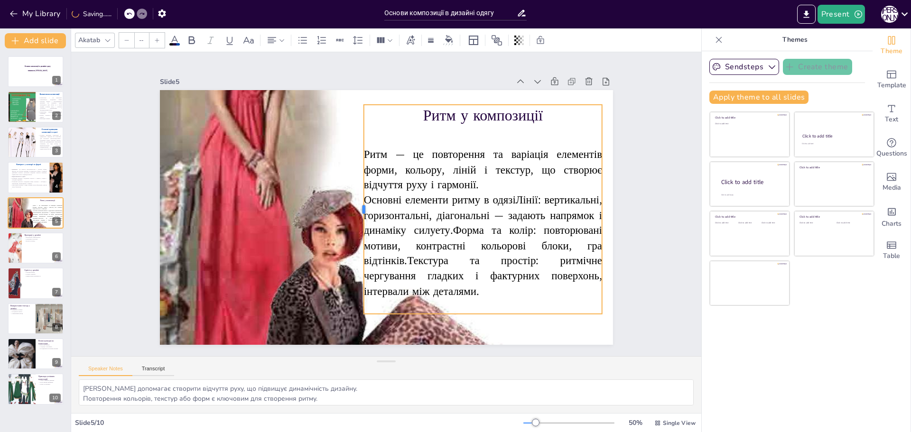
drag, startPoint x: 363, startPoint y: 203, endPoint x: 354, endPoint y: 203, distance: 8.5
click at [397, 203] on div at bounding box center [411, 196] width 29 height 209
click at [19, 243] on div at bounding box center [14, 248] width 76 height 32
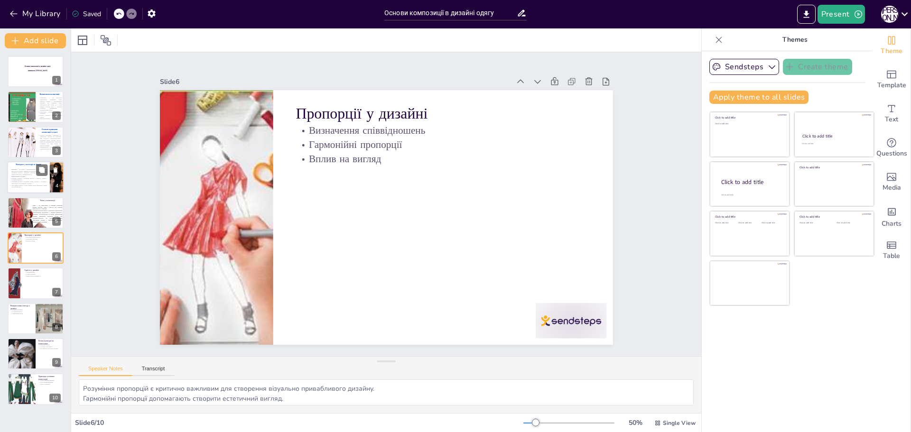
click at [34, 180] on p "Колірний контраст: поєднання світлого і темного, теплих і холодних відтінків." at bounding box center [28, 178] width 37 height 3
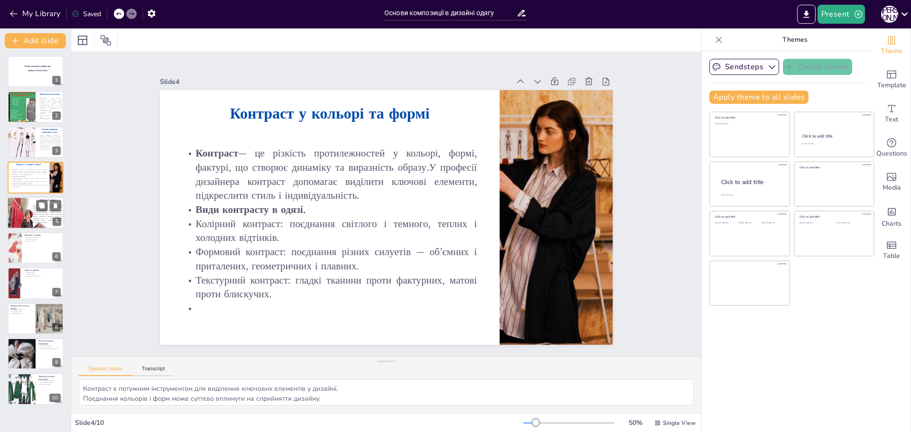
click at [20, 214] on div at bounding box center [35, 213] width 57 height 66
type textarea "Ритм допомагає створити відчуття руху, що підвищує динамічність дизайну. Повтор…"
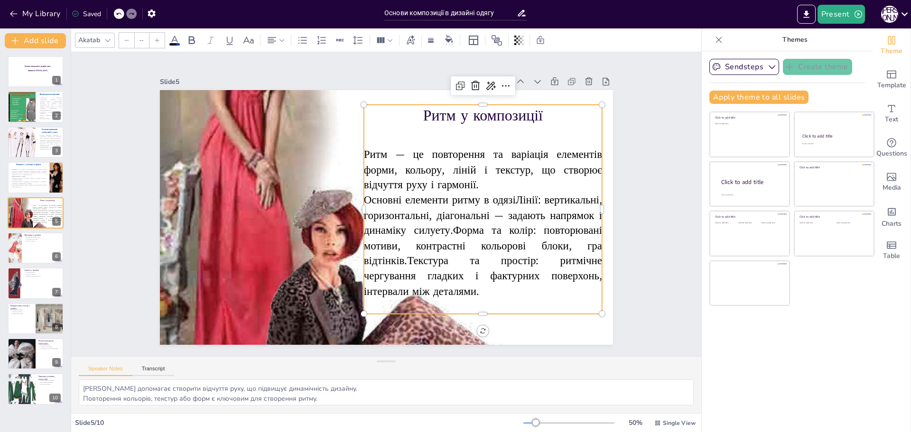
click at [437, 142] on p at bounding box center [498, 169] width 233 height 93
click at [390, 138] on p at bounding box center [502, 181] width 226 height 116
click at [511, 197] on span "Основні елементи ритму в одязіЛінії: вертикальні, горизонтальні, діагональні — …" at bounding box center [478, 249] width 248 height 118
click at [510, 195] on span "Основні елементи ритму в одязіЛінії: вертикальні, горизонтальні, діагональні — …" at bounding box center [471, 257] width 255 height 139
click at [515, 196] on span "Основні елементи ритму в одязіЛінії: вертикальні, горизонтальні, діагональні — …" at bounding box center [431, 293] width 248 height 227
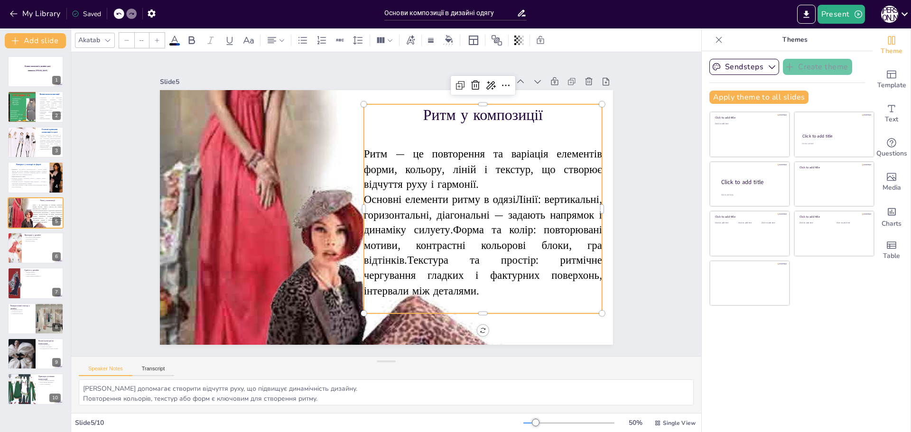
click at [517, 196] on span "Основні елементи ритму в одязіЛінії: вертикальні, горизонтальні, діагональні — …" at bounding box center [478, 249] width 248 height 118
click at [512, 183] on p "Ритм — це повторення та варіація елементів форми, кольору, ліній і текстур, що …" at bounding box center [489, 200] width 241 height 117
click at [526, 207] on span "Основні елементи ритму в одязіЛінії: вертикальні, горизонтальні, діагональні — …" at bounding box center [478, 249] width 248 height 118
click at [551, 288] on p "Основні елементи ритму в одязіЛінії: вертикальні, горизонтальні, діагональні — …" at bounding box center [472, 265] width 255 height 154
click at [476, 292] on p "Основні елементи ритму в одязіЛінії: вертикальні, горизонтальні, діагональні — …" at bounding box center [466, 273] width 260 height 175
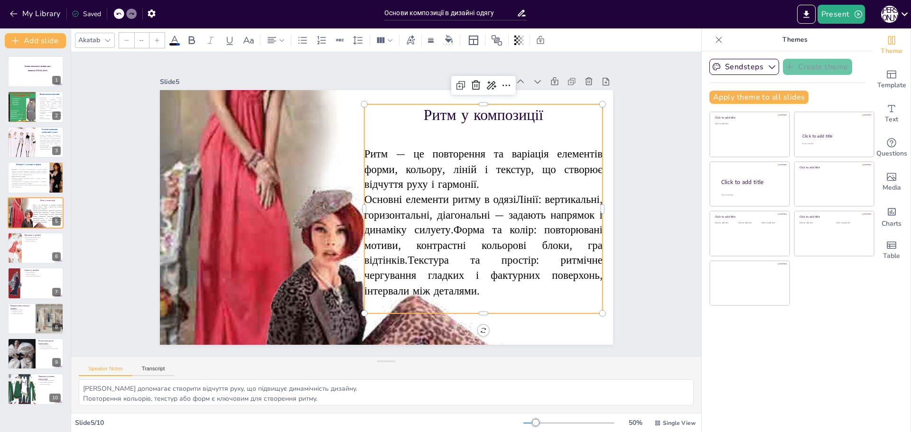
click at [476, 292] on p "Основні елементи ритму в одязіЛінії: вертикальні, горизонтальні, діагональні — …" at bounding box center [472, 265] width 255 height 154
click at [467, 280] on span "Основні елементи ритму в одязіЛінії: вертикальні, горизонтальні, діагональні — …" at bounding box center [464, 266] width 260 height 160
click at [467, 280] on span "Основні елементи ритму в одязіЛінії: вертикальні, горизонтальні, діагональні — …" at bounding box center [429, 293] width 248 height 227
type input "46"
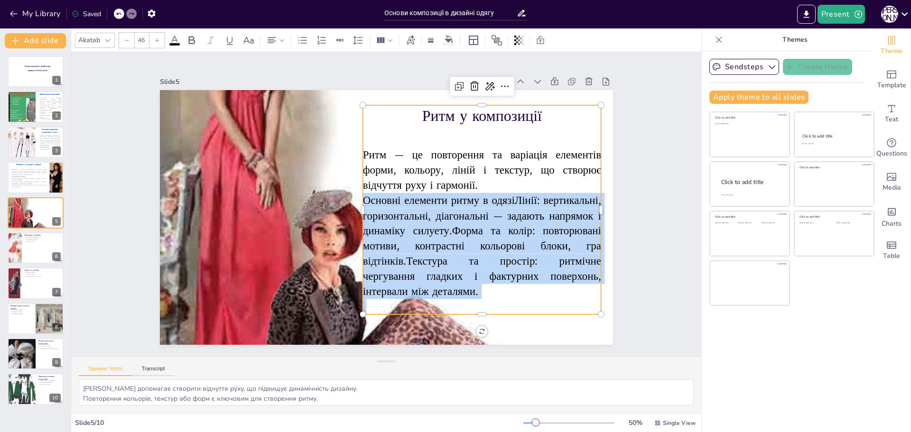
click at [467, 280] on span "Основні елементи ритму в одязіЛінії: вертикальні, горизонтальні, діагональні — …" at bounding box center [477, 250] width 248 height 118
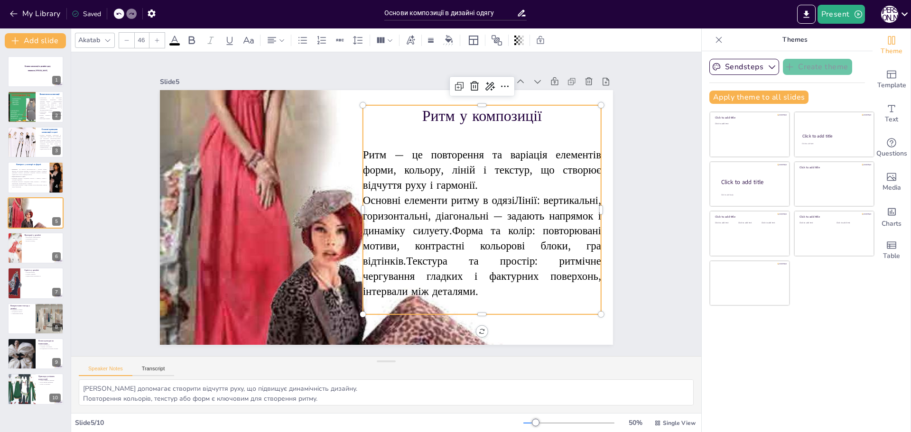
click at [510, 181] on p "Ритм — це повторення та варіація елементів форми, кольору, ліній і текстур, що …" at bounding box center [484, 180] width 241 height 70
click at [508, 193] on span "Основні елементи ритму в одязіЛінії: вертикальні, горизонтальні, діагональні — …" at bounding box center [464, 266] width 260 height 160
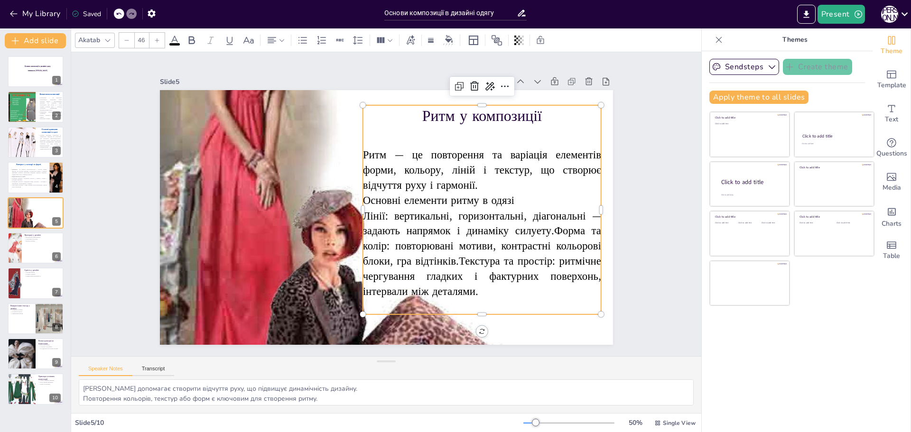
click at [527, 225] on span "Лінії: вертикальні, горизонтальні, діагональні — задають напрямок і динаміку си…" at bounding box center [413, 303] width 227 height 228
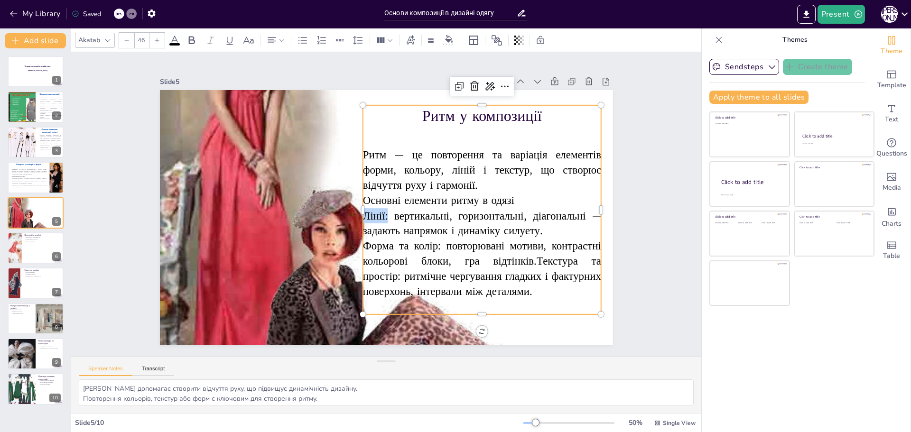
drag, startPoint x: 383, startPoint y: 214, endPoint x: 357, endPoint y: 211, distance: 26.3
click at [357, 211] on span "Лінії: вертикальні, горизонтальні, діагональні — задають напрямок і динаміку си…" at bounding box center [475, 236] width 239 height 67
click at [190, 41] on icon at bounding box center [191, 40] width 11 height 11
drag, startPoint x: 434, startPoint y: 242, endPoint x: 399, endPoint y: 294, distance: 61.8
click at [356, 237] on span "Форма та колір: повторювані мотиви, контрастні кольорові блоки, гра відтінків.Т…" at bounding box center [447, 295] width 242 height 138
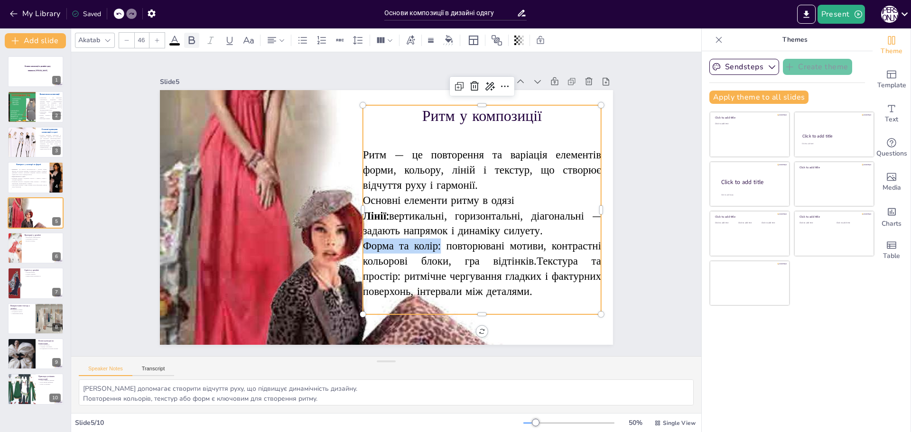
click at [191, 37] on icon at bounding box center [192, 40] width 6 height 8
click at [533, 257] on span "повторювані мотиви, контрастні кольорові блоки, гра відтінків.Текстура та прост…" at bounding box center [425, 313] width 228 height 164
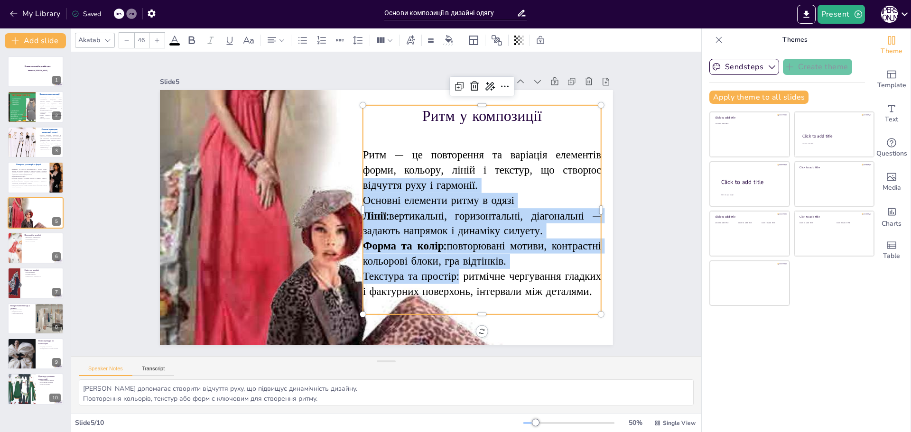
drag, startPoint x: 452, startPoint y: 276, endPoint x: 352, endPoint y: 274, distance: 100.1
click at [352, 274] on div "Ритм у композиції Ритм — це повторення та варіація елементів форми, кольору, лі…" at bounding box center [383, 218] width 496 height 344
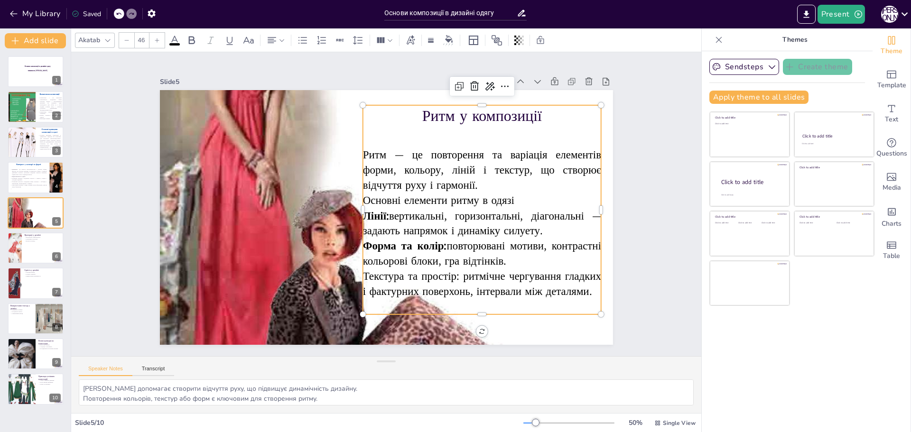
click at [436, 288] on span "Текстура та простір: ритмічне чергування гладких і фактурних поверхонь, інтерва…" at bounding box center [403, 325] width 197 height 176
drag, startPoint x: 451, startPoint y: 274, endPoint x: 358, endPoint y: 272, distance: 93.0
click at [358, 272] on span "Текстура та простір: ритмічне чергування гладких і фактурних поверхонь, інтерва…" at bounding box center [452, 308] width 236 height 99
click at [191, 40] on icon at bounding box center [191, 40] width 11 height 11
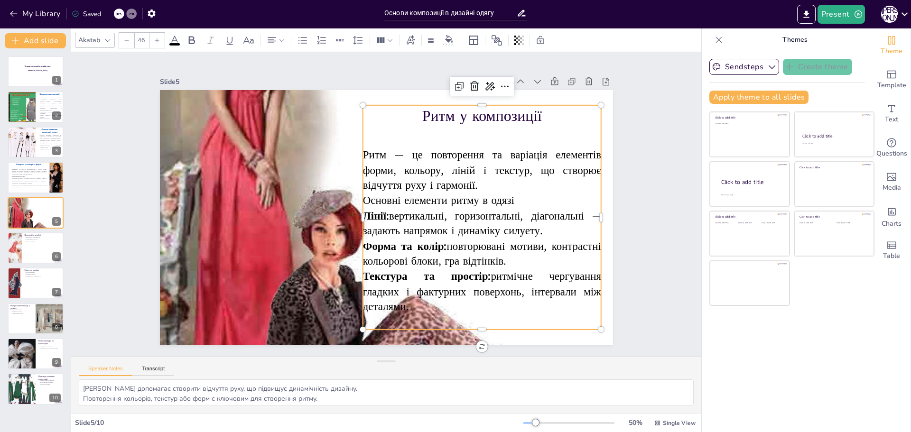
click at [460, 271] on span "ритмічне чергування гладких і фактурних поверхонь, інтервали між деталями." at bounding box center [371, 333] width 176 height 202
click at [375, 127] on p at bounding box center [494, 158] width 238 height 70
type input "46"
click at [376, 148] on span "Ритм — це повторення та варіація елементів форми, кольору, ліній і текстур, що …" at bounding box center [479, 238] width 207 height 182
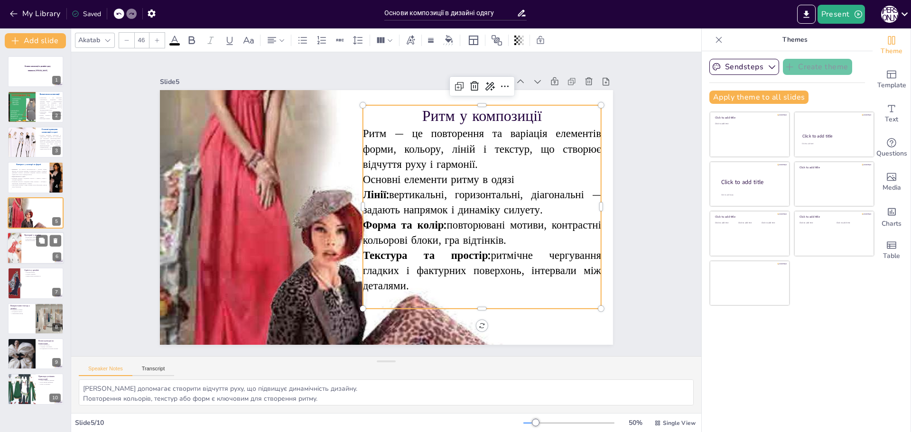
click at [45, 256] on div at bounding box center [35, 248] width 57 height 32
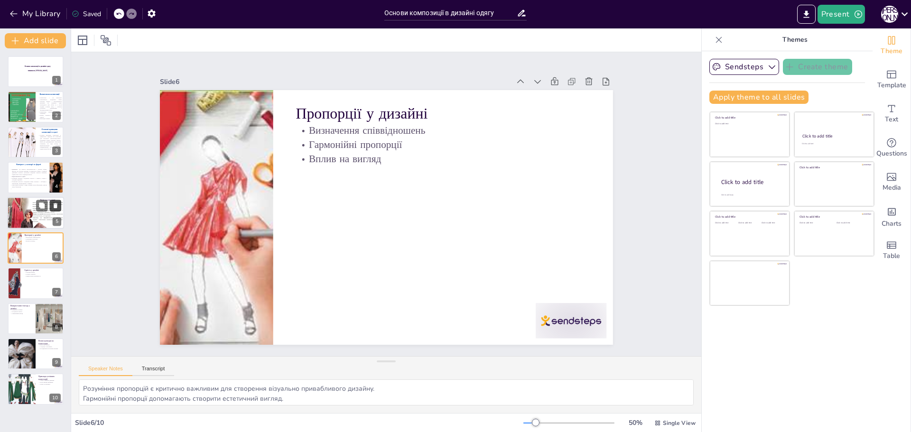
click at [50, 207] on button at bounding box center [55, 205] width 11 height 11
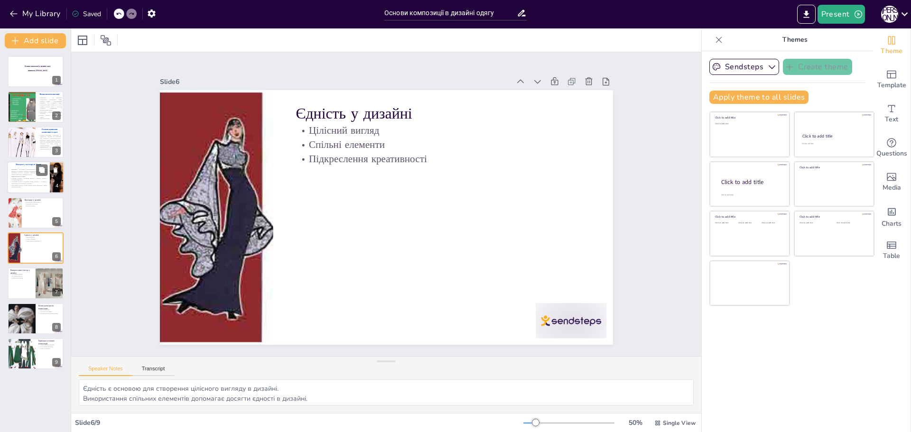
click at [33, 183] on p "Формовий контраст: поєднання різних силуетів — об’ємних і приталених, геометрич…" at bounding box center [28, 182] width 37 height 3
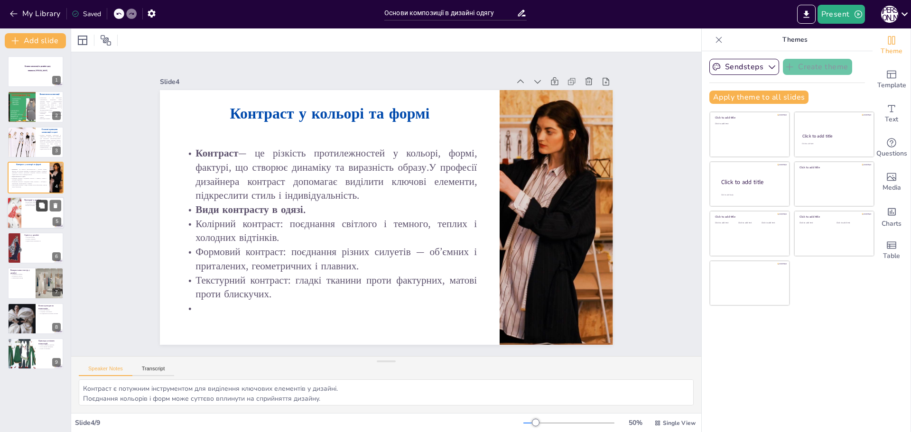
click at [41, 206] on icon at bounding box center [42, 206] width 6 height 6
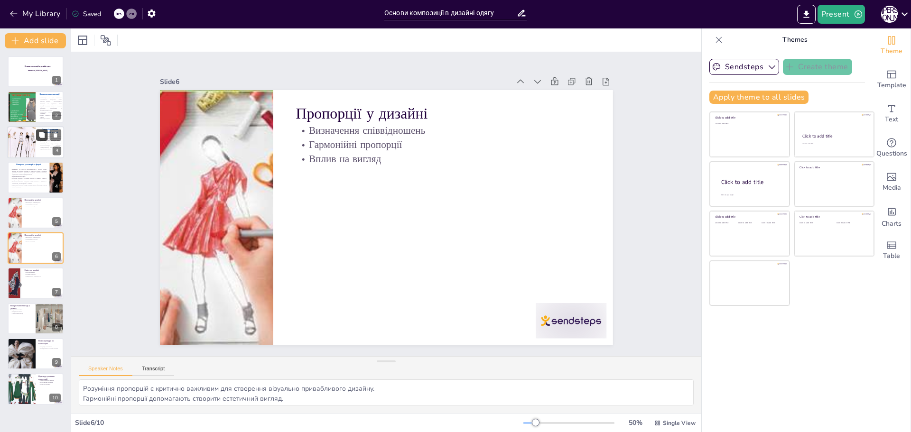
click at [40, 140] on button at bounding box center [41, 134] width 11 height 11
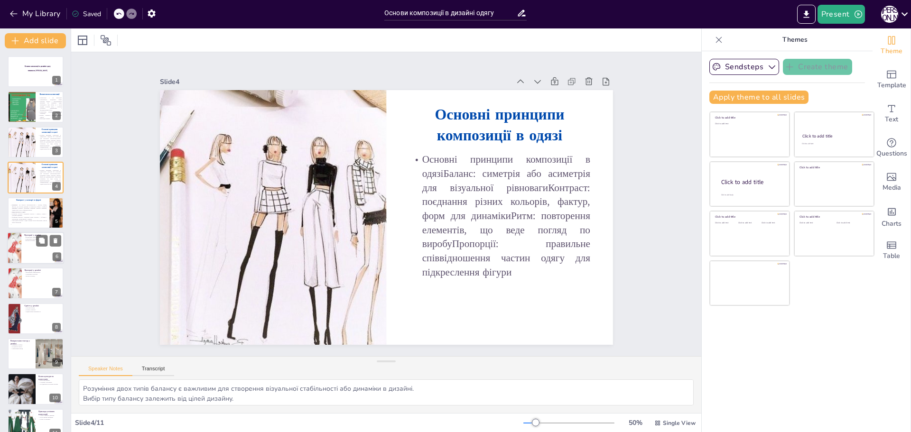
click at [35, 251] on div at bounding box center [35, 248] width 57 height 32
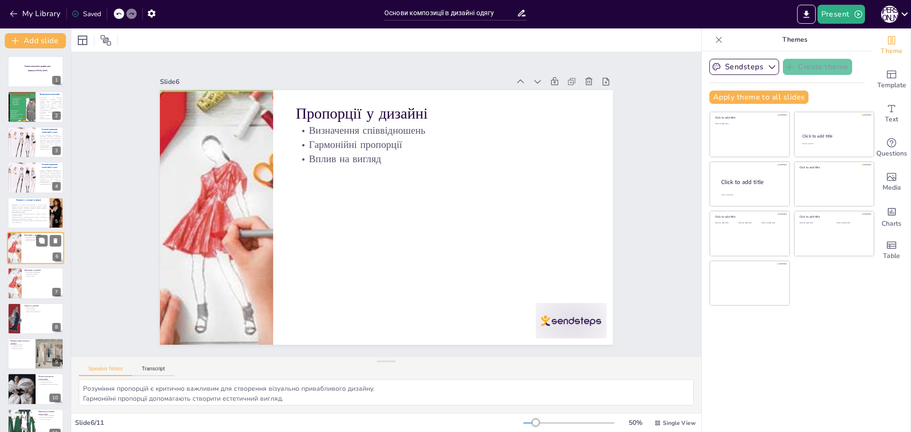
scroll to position [8, 0]
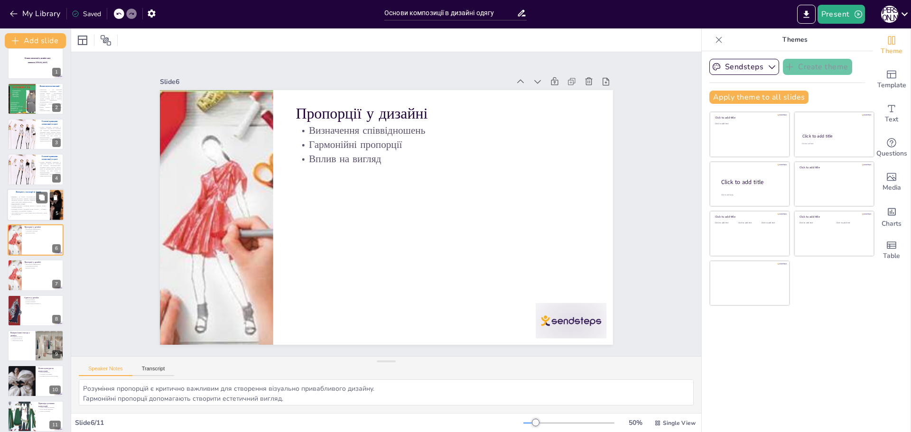
click at [26, 204] on p "Види контрасту в одязі." at bounding box center [28, 204] width 37 height 2
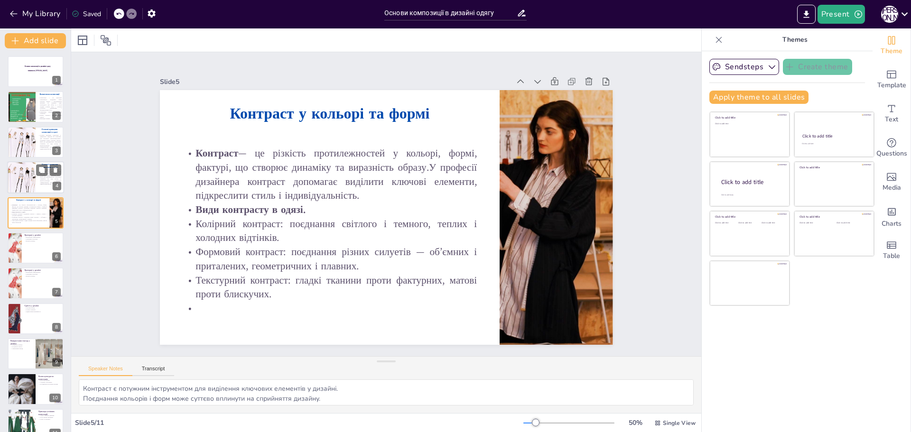
click at [26, 169] on div at bounding box center [21, 177] width 42 height 32
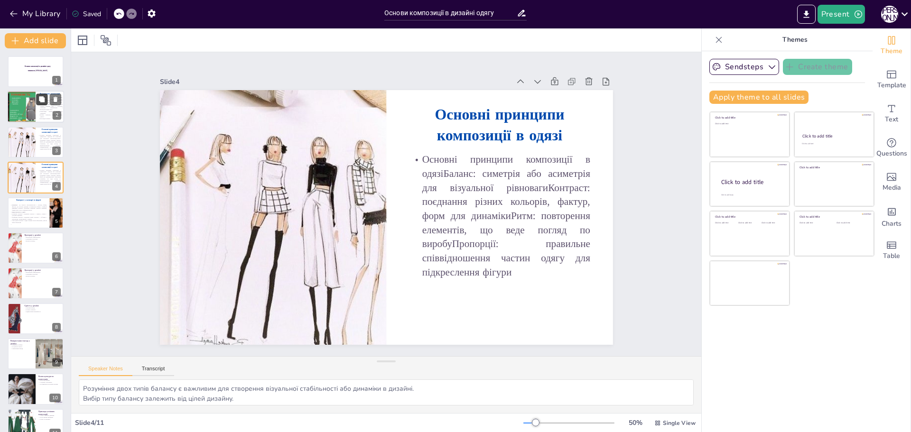
click at [40, 100] on icon at bounding box center [42, 100] width 6 height 6
type textarea "Композиція визначає, як елементи дизайну організуються, щоб створити гармонійни…"
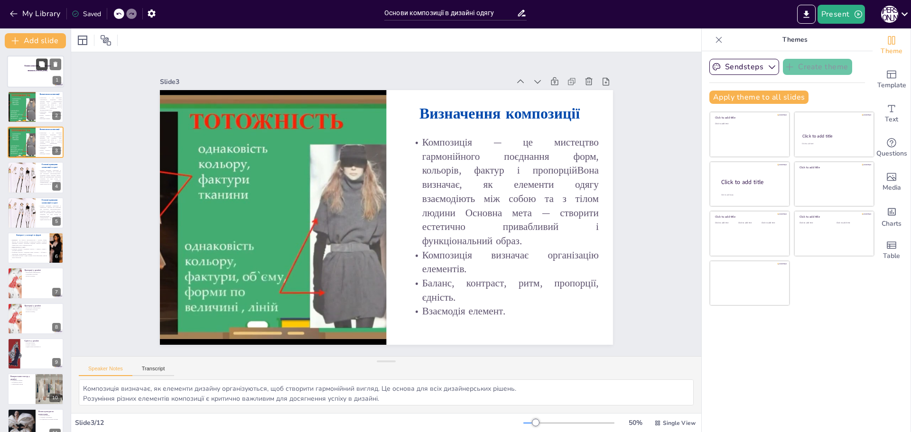
click at [36, 66] on button at bounding box center [41, 63] width 11 height 11
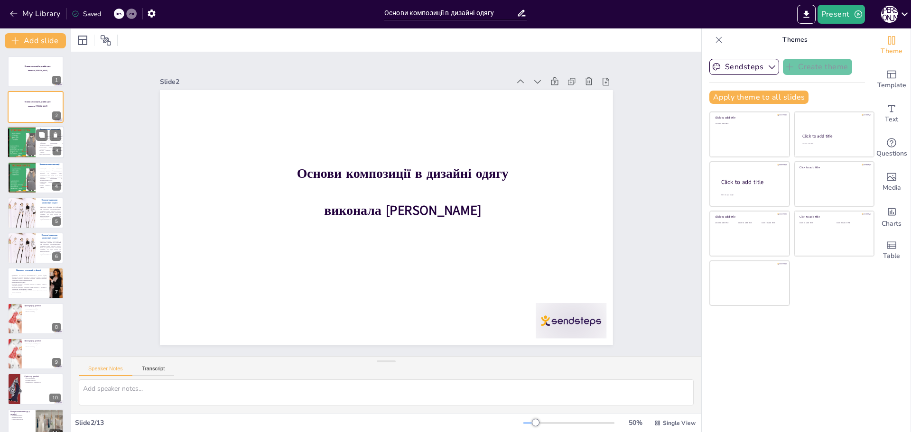
click at [22, 137] on div at bounding box center [21, 142] width 57 height 32
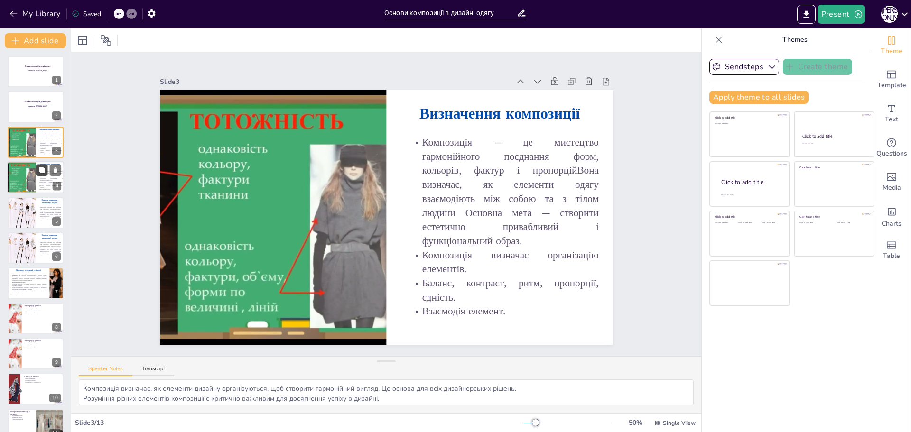
click at [36, 165] on button at bounding box center [41, 170] width 11 height 11
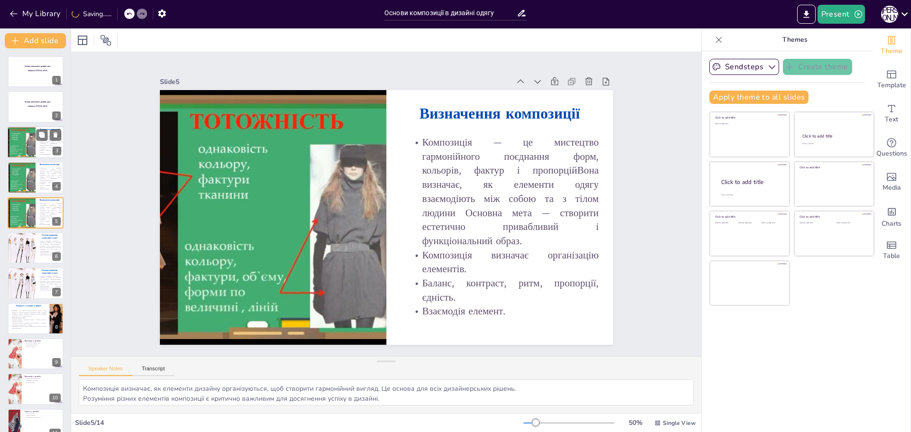
click at [19, 139] on div at bounding box center [21, 142] width 57 height 32
click at [37, 182] on div at bounding box center [35, 177] width 57 height 32
click at [56, 202] on icon at bounding box center [55, 205] width 7 height 7
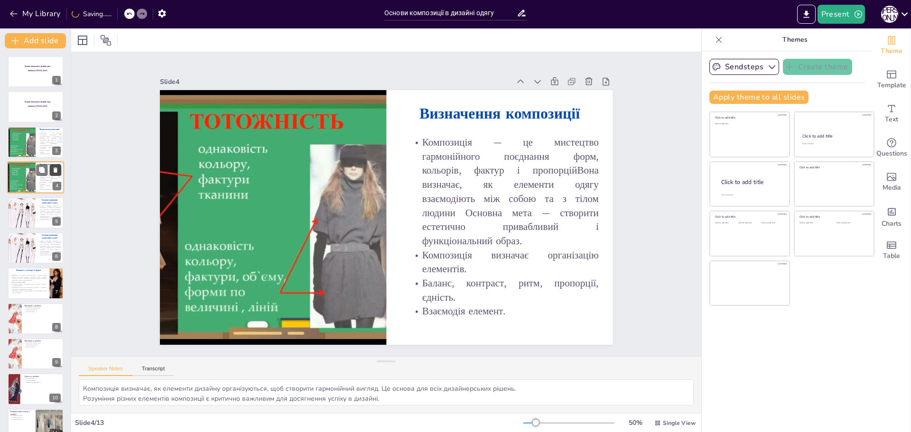
click at [56, 168] on icon at bounding box center [56, 169] width 4 height 5
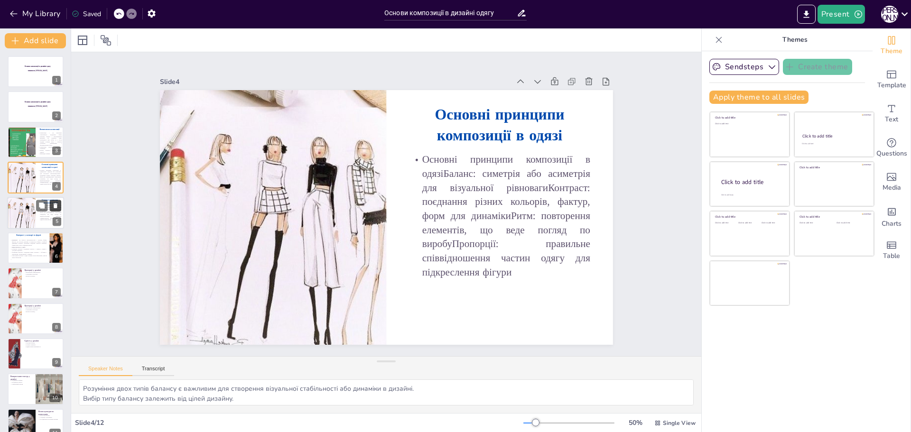
click at [56, 206] on icon at bounding box center [56, 205] width 4 height 5
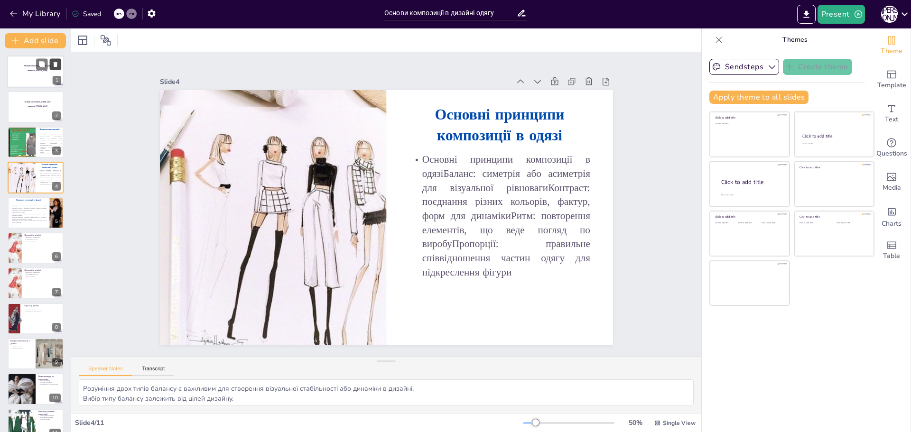
click at [57, 66] on icon at bounding box center [55, 64] width 7 height 7
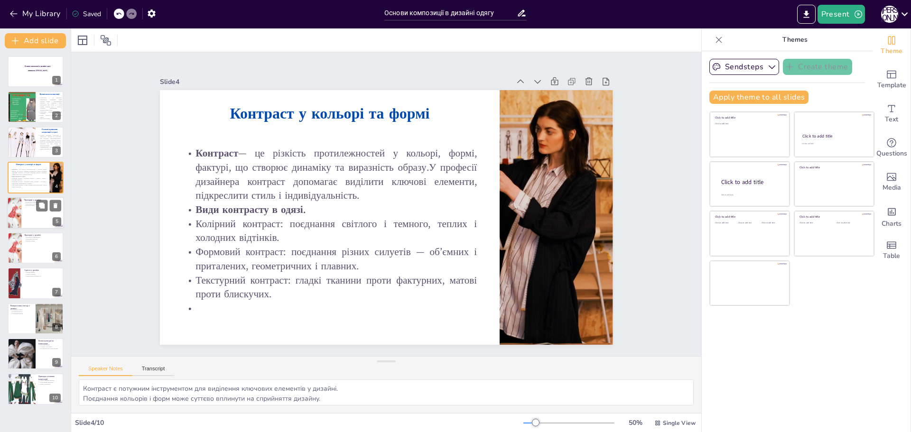
click at [31, 218] on div at bounding box center [35, 213] width 57 height 32
type textarea "Розуміння пропорцій є критично важливим для створення візуально привабливого ди…"
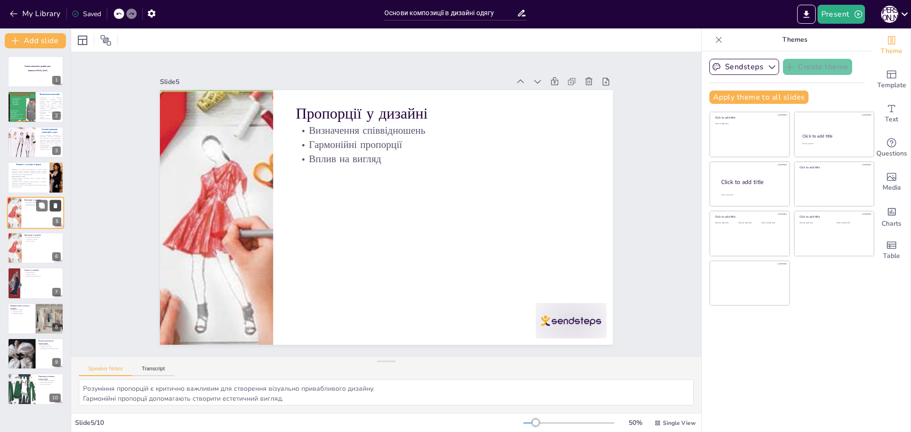
click at [57, 204] on icon at bounding box center [55, 205] width 7 height 7
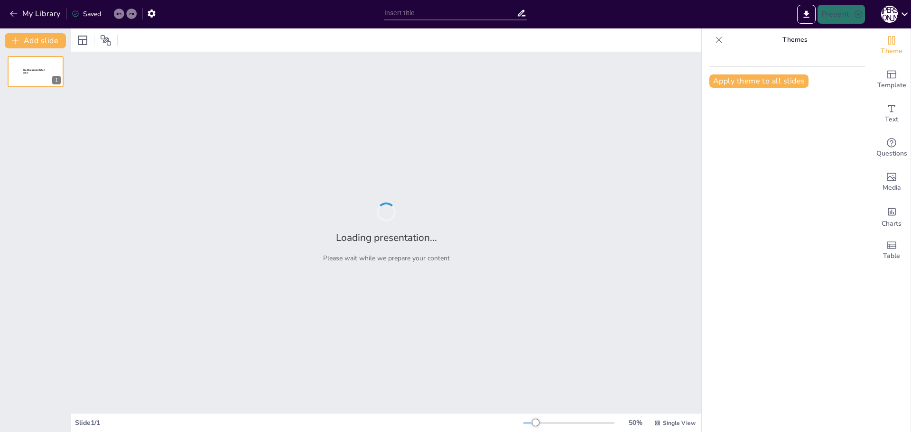
type input "Основи композиції в дизайні одягу"
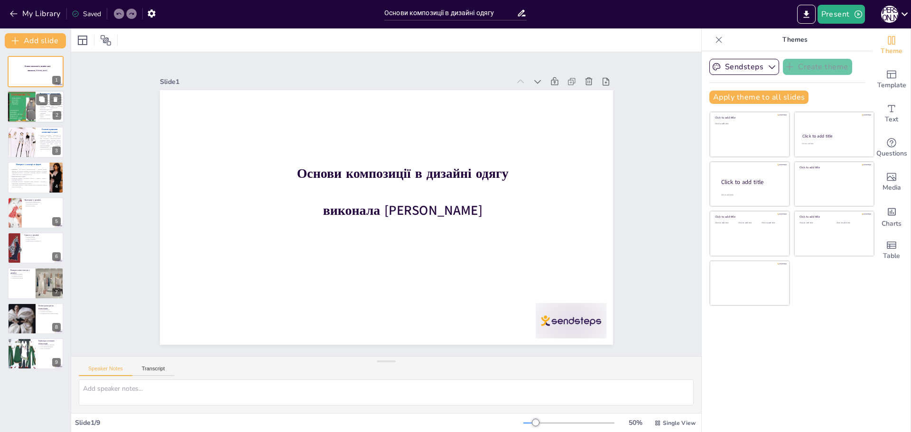
click at [27, 107] on div at bounding box center [21, 107] width 57 height 32
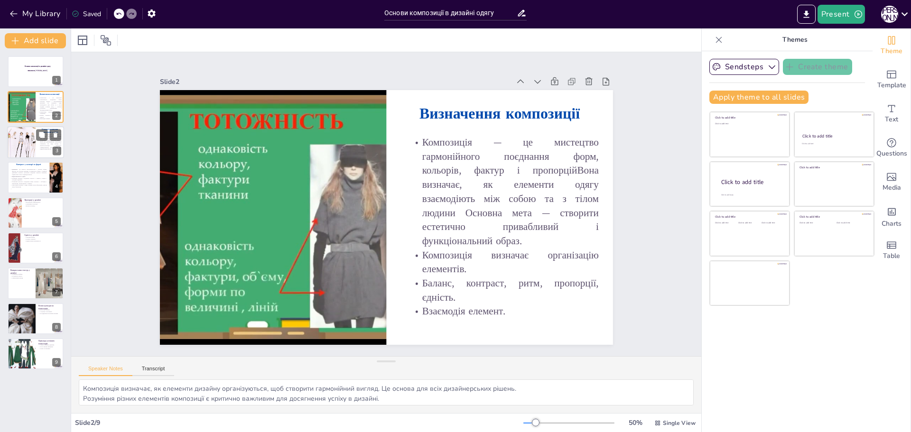
click at [24, 146] on div at bounding box center [21, 142] width 42 height 32
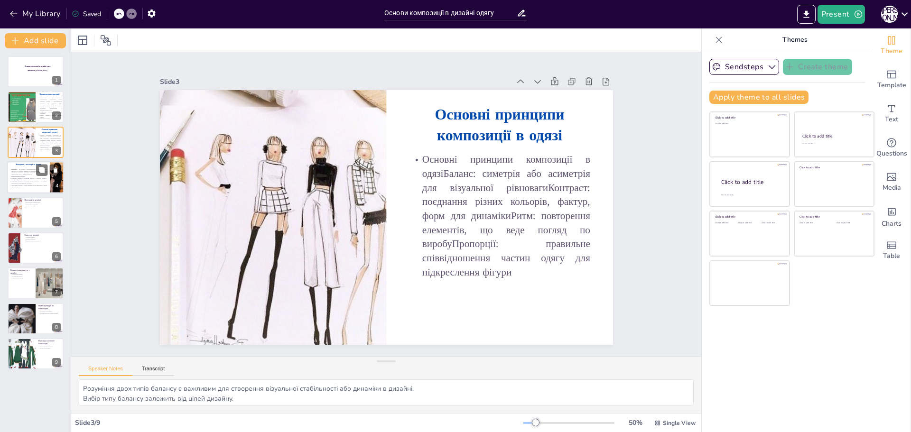
click at [29, 186] on p "Текстурний контраст: гладкі тканини проти фактурних, матові проти блискучих." at bounding box center [28, 186] width 37 height 3
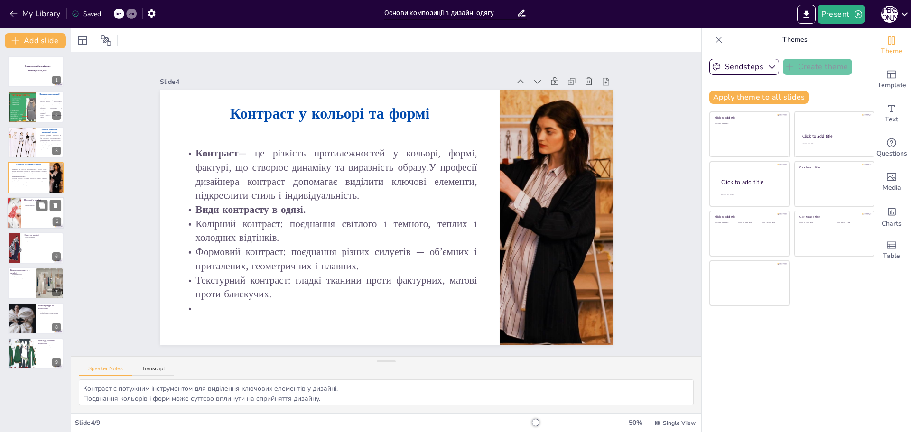
click at [34, 223] on div at bounding box center [35, 213] width 57 height 32
type textarea "Розуміння пропорцій є критично важливим для створення візуально привабливого ди…"
